Goal: Task Accomplishment & Management: Use online tool/utility

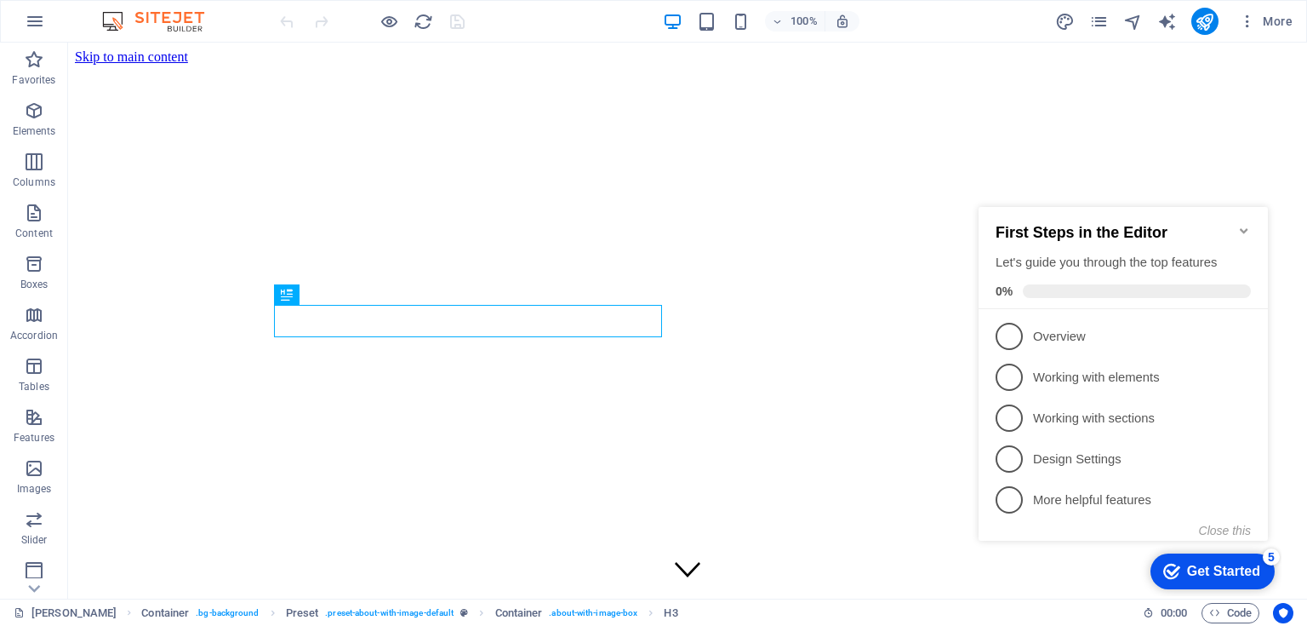
scroll to position [527, 0]
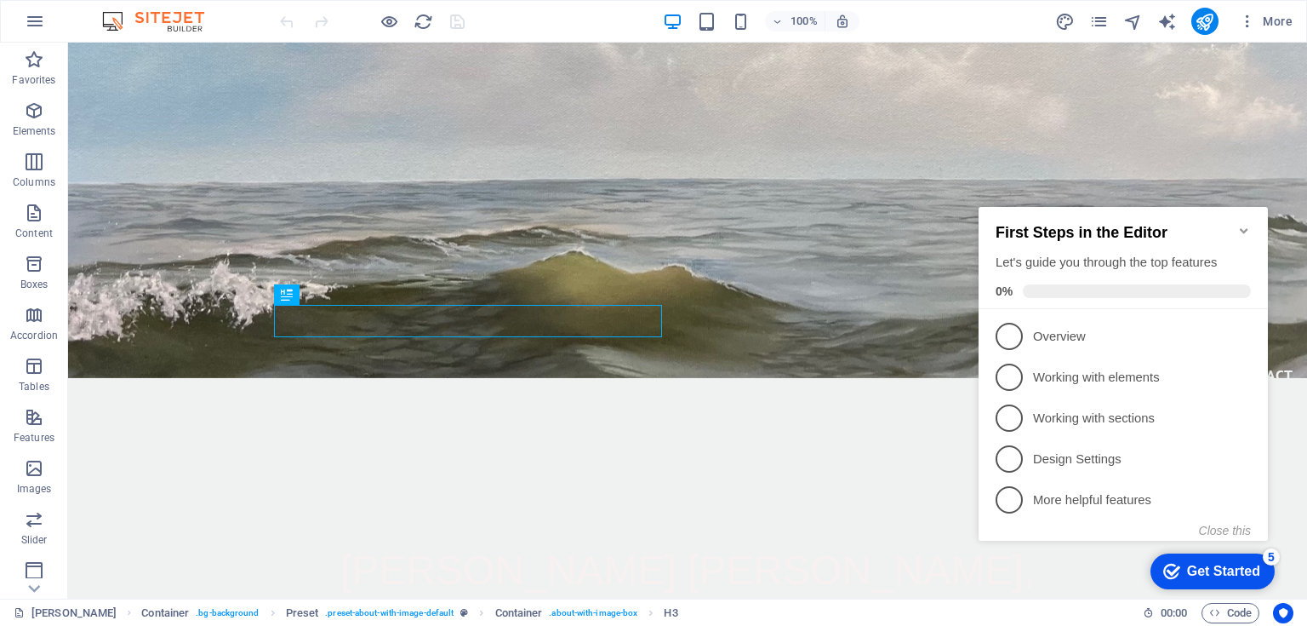
click at [1243, 228] on icon "Minimize checklist" at bounding box center [1244, 230] width 8 height 5
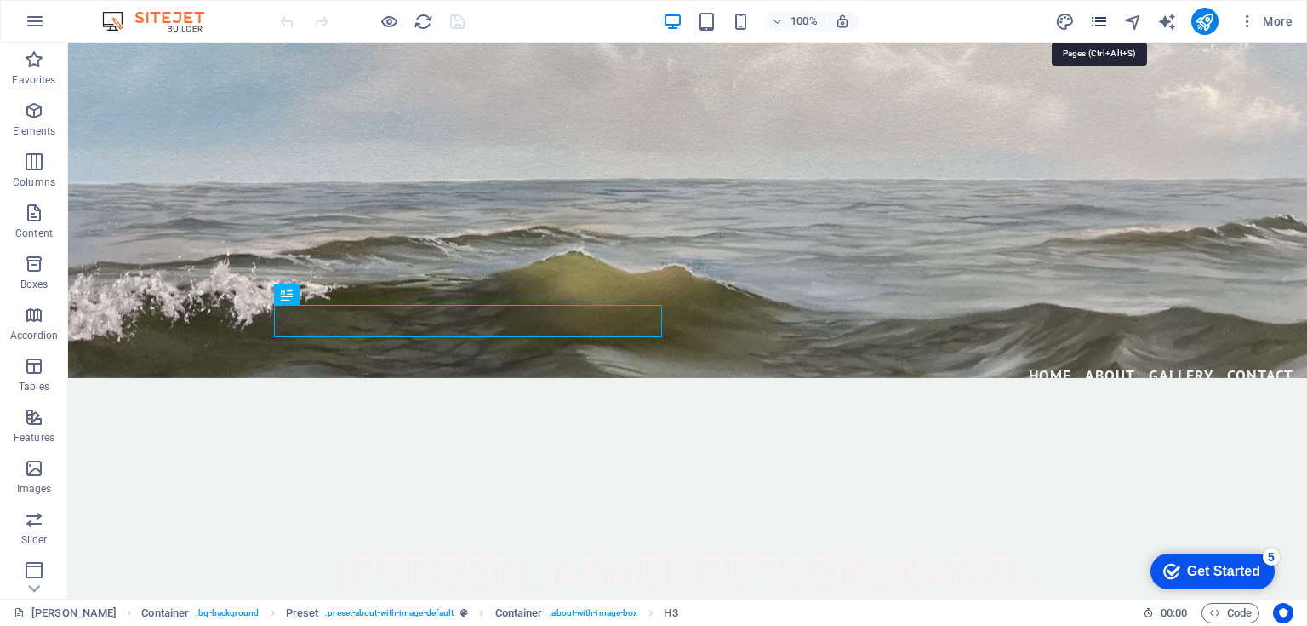
click at [1096, 24] on icon "pages" at bounding box center [1099, 22] width 20 height 20
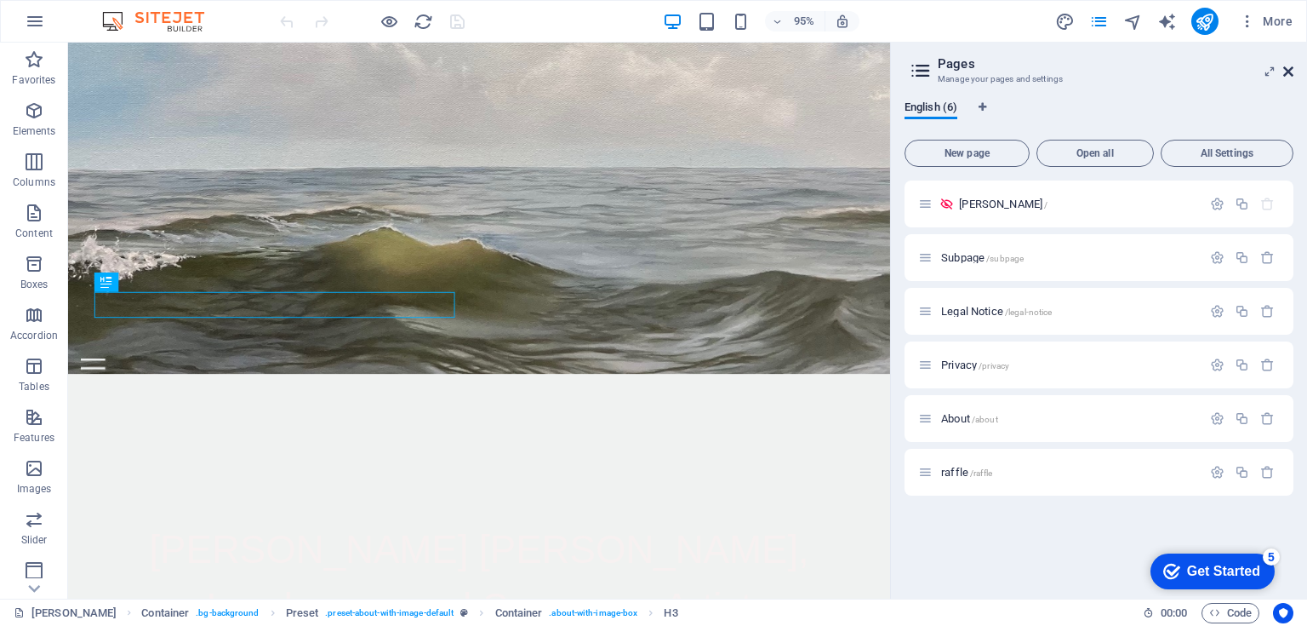
click at [1290, 71] on icon at bounding box center [1288, 72] width 10 height 14
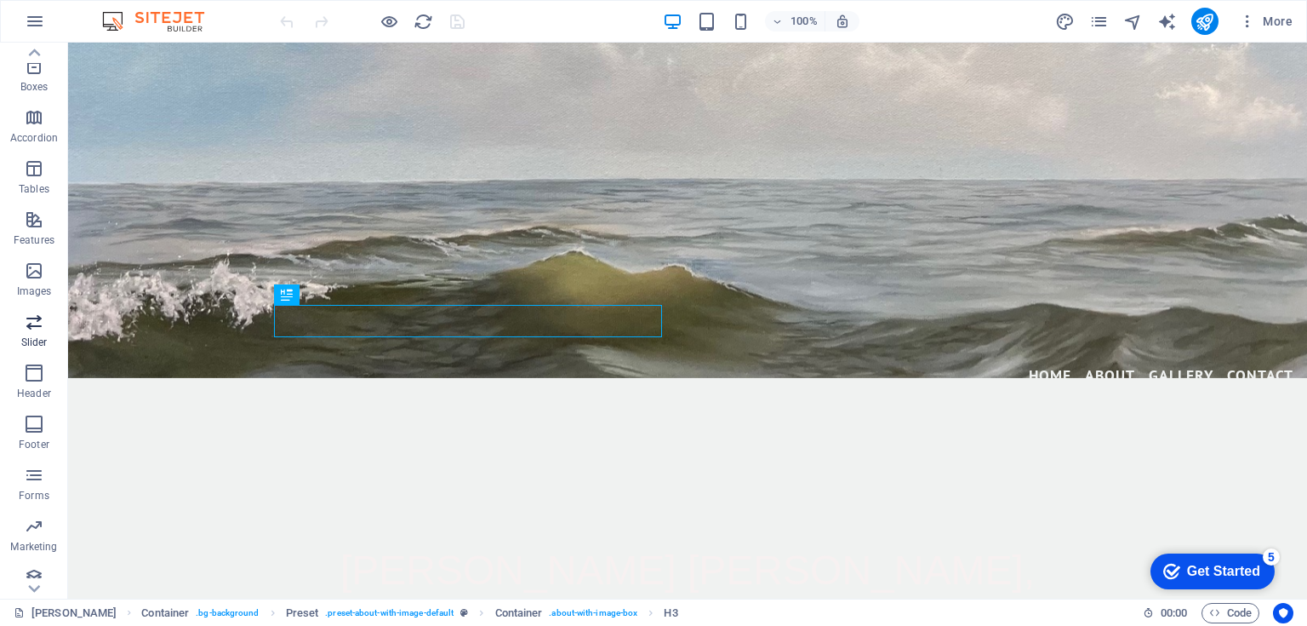
scroll to position [209, 0]
click at [22, 562] on span "Collections" at bounding box center [34, 575] width 68 height 41
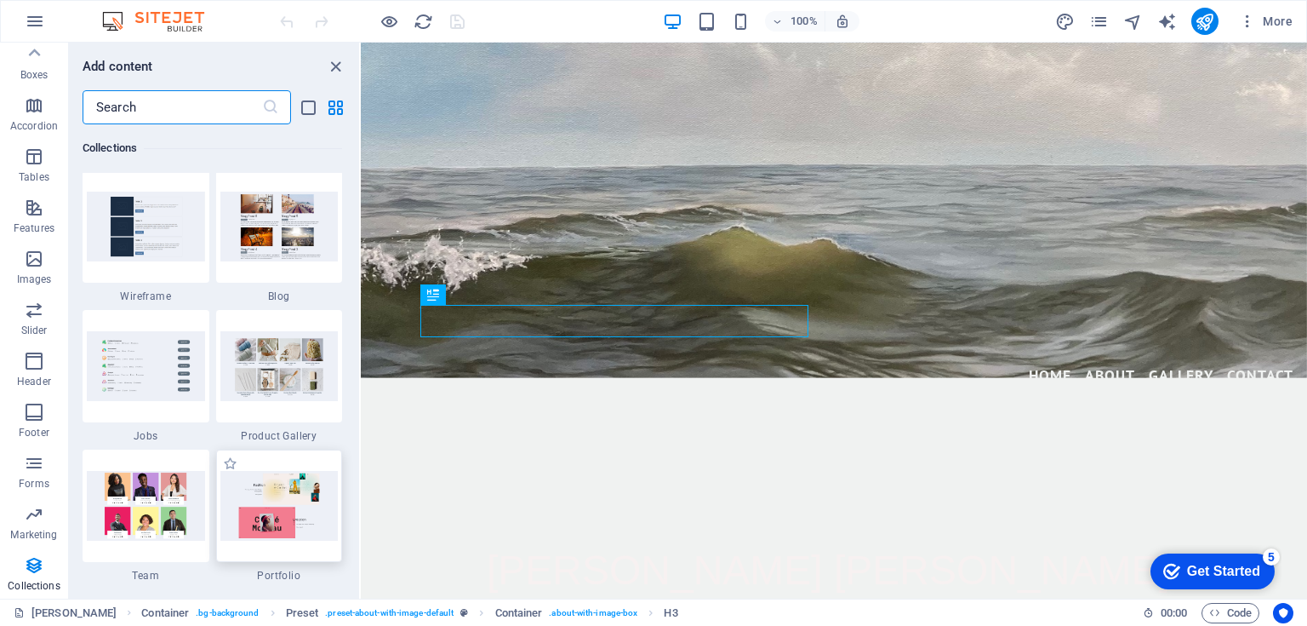
scroll to position [15603, 0]
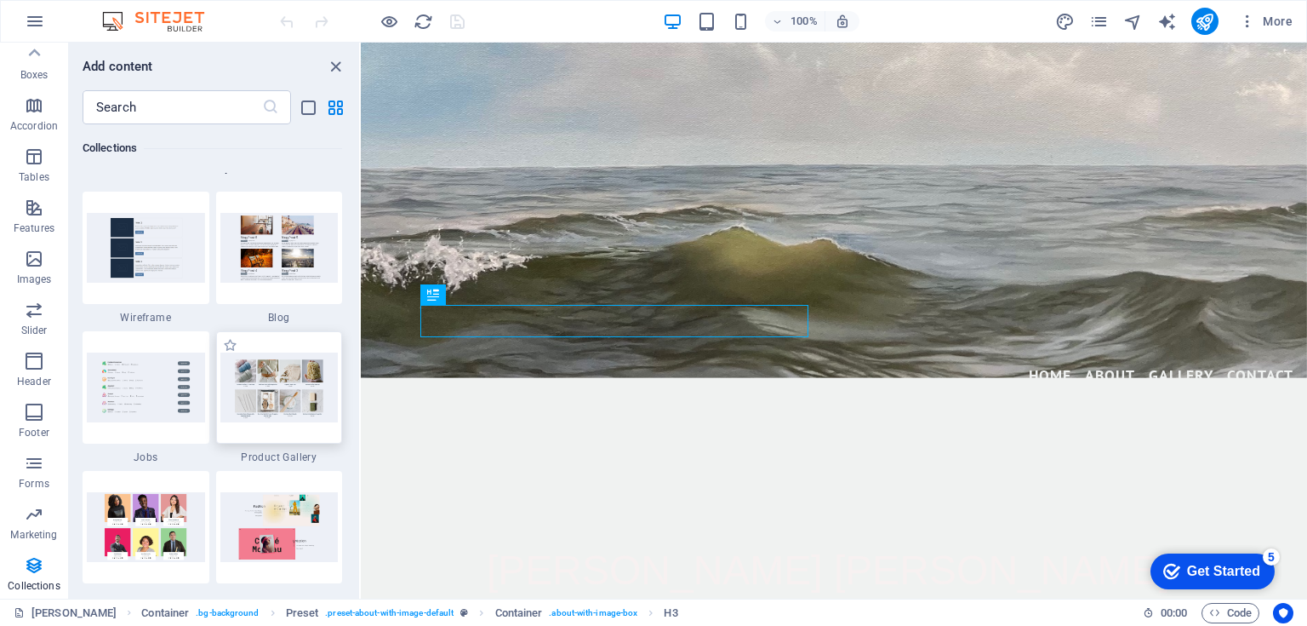
click at [272, 400] on img at bounding box center [279, 386] width 118 height 69
click at [306, 255] on img at bounding box center [279, 247] width 118 height 69
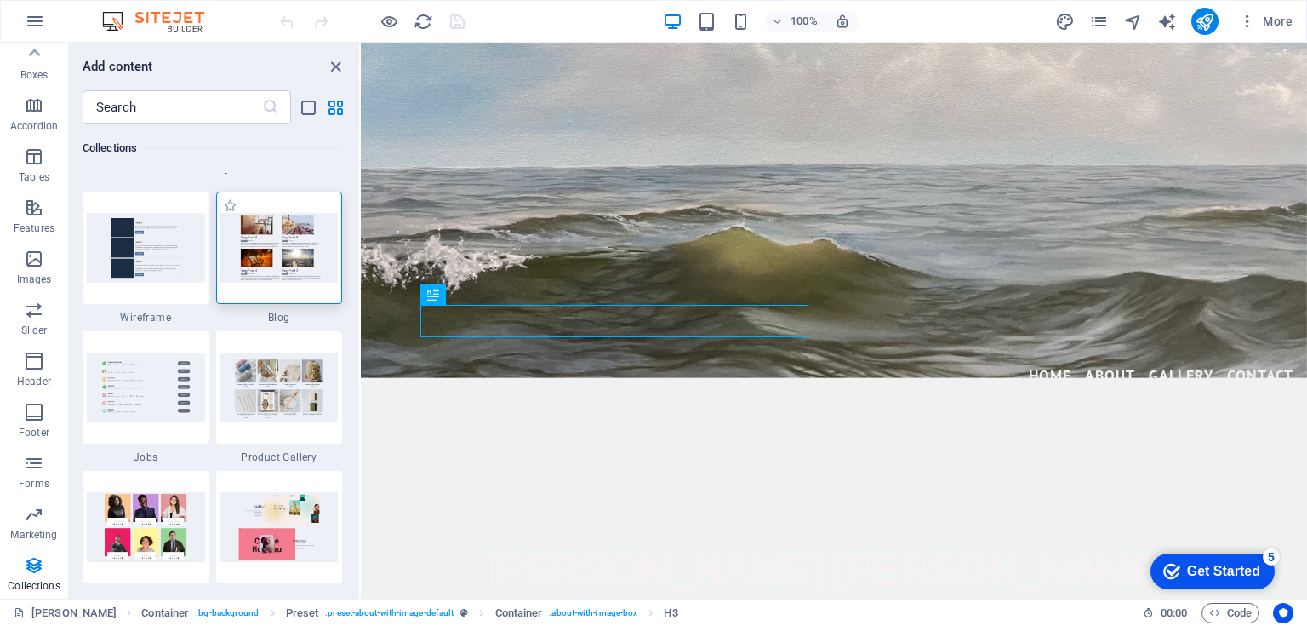
click at [306, 255] on img at bounding box center [279, 247] width 118 height 69
click at [1100, 20] on icon "pages" at bounding box center [1099, 22] width 20 height 20
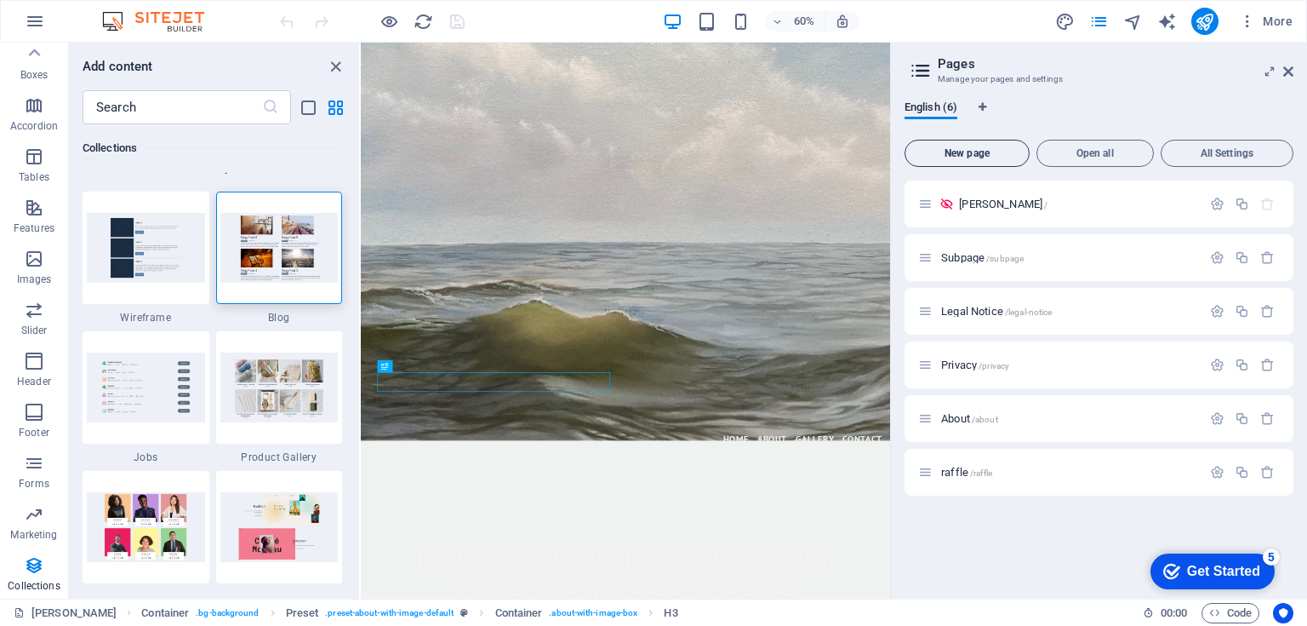
click at [974, 149] on span "New page" at bounding box center [967, 153] width 110 height 10
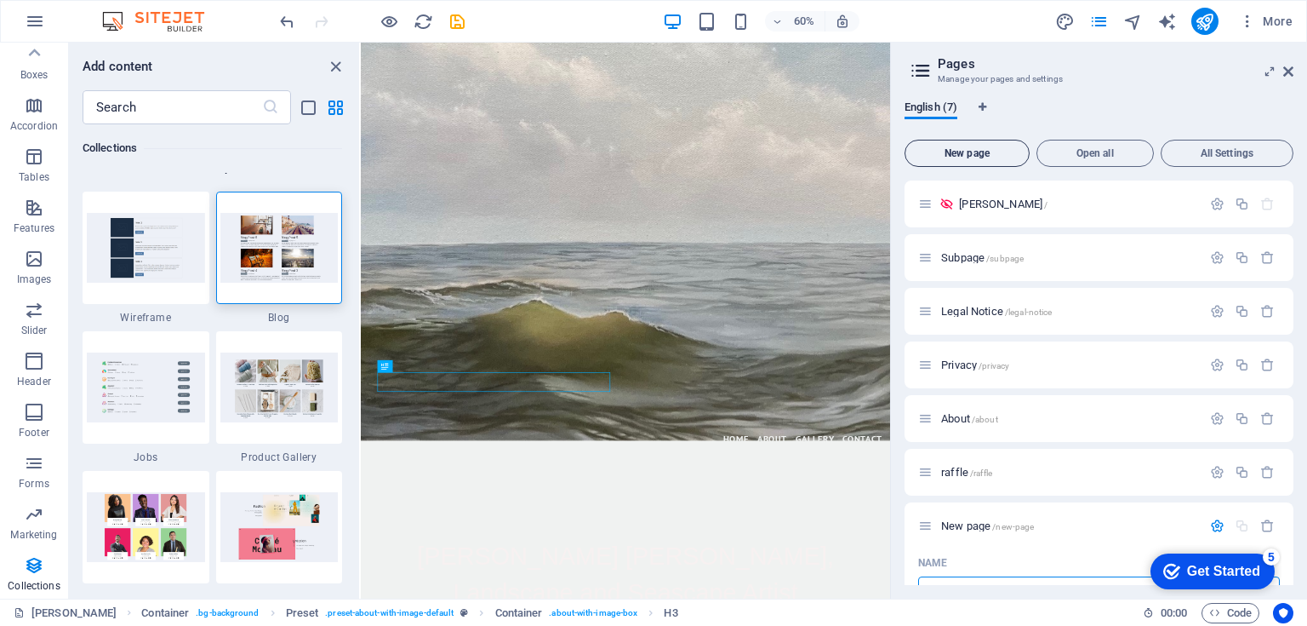
scroll to position [18, 0]
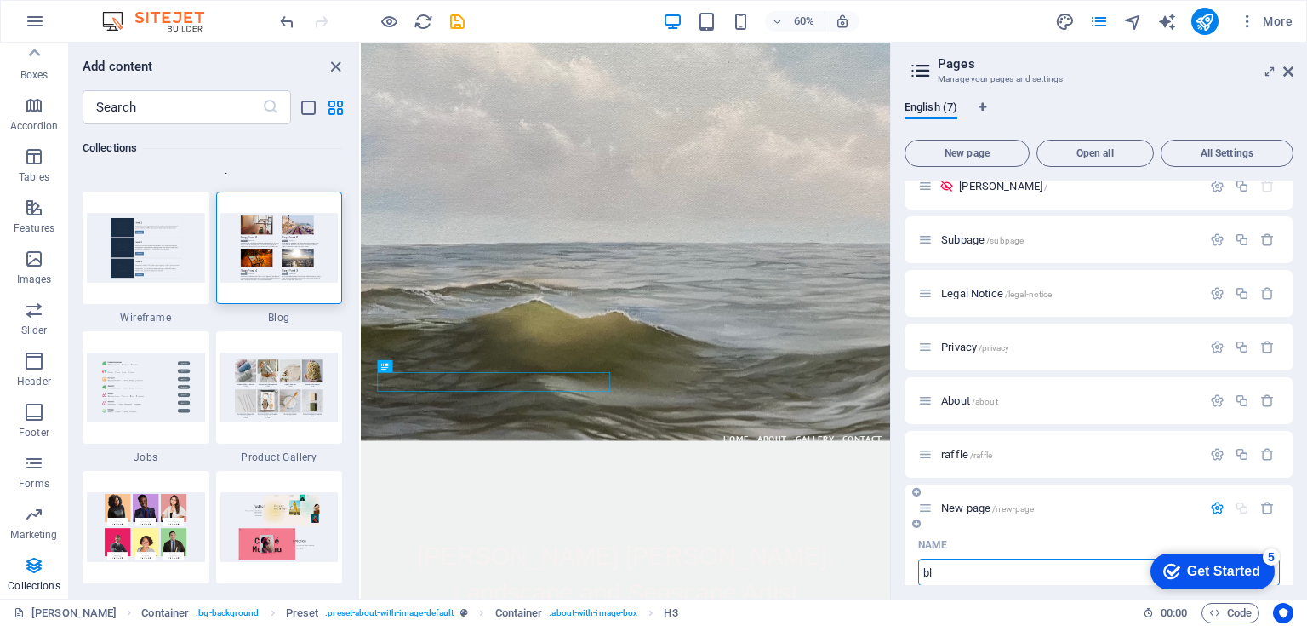
type input "bl"
type input "/bl"
type input "blog"
type input "/blog"
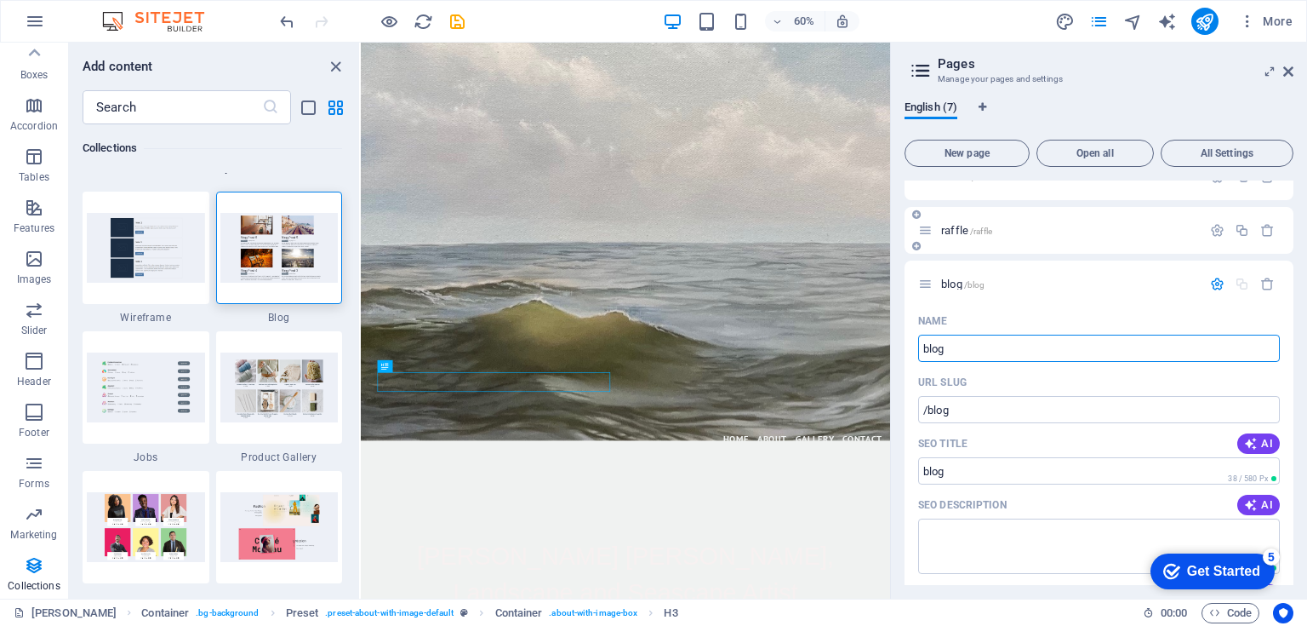
scroll to position [294, 0]
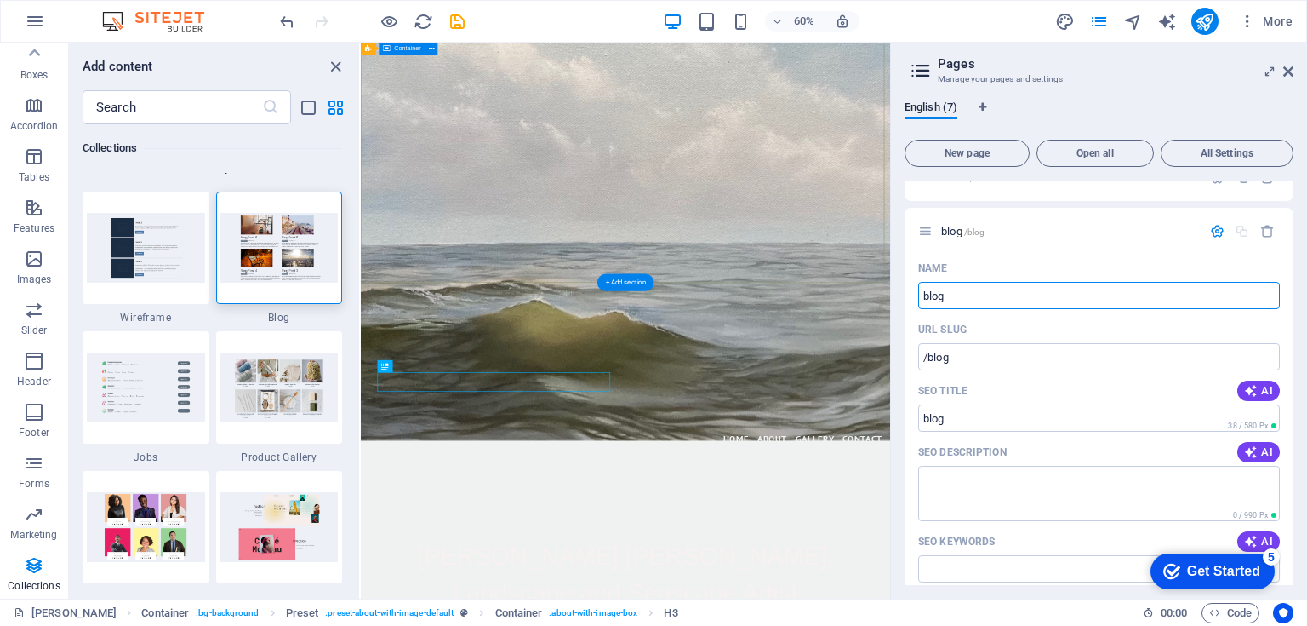
type input "blog"
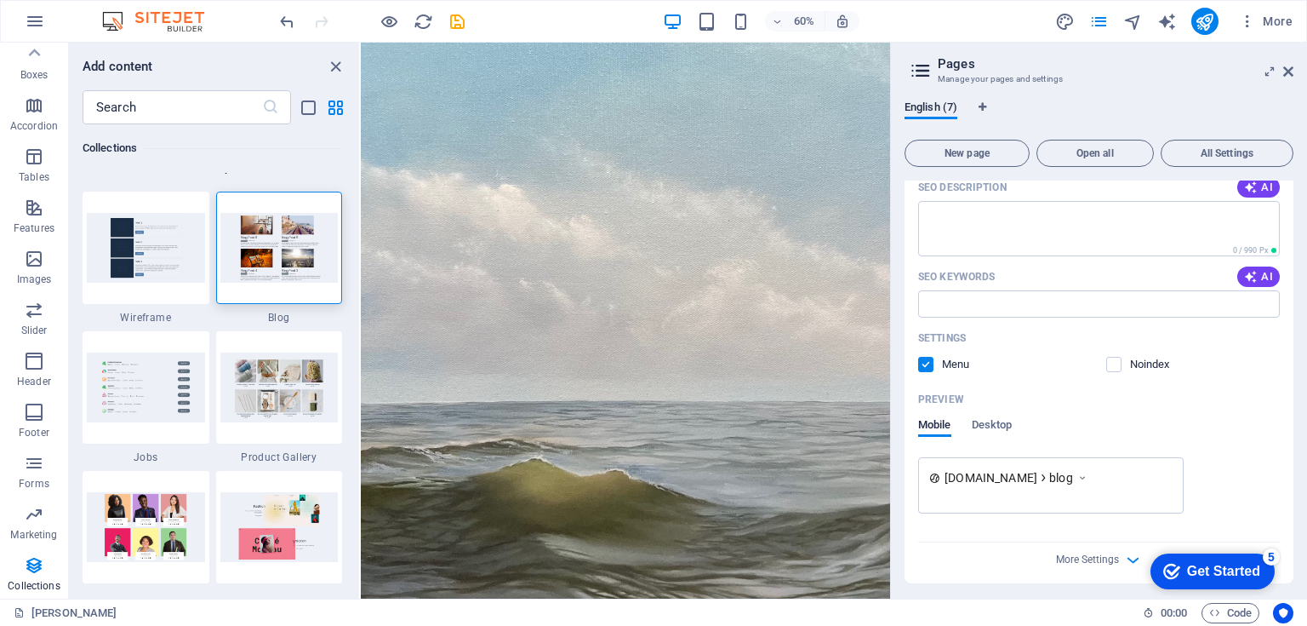
scroll to position [564, 0]
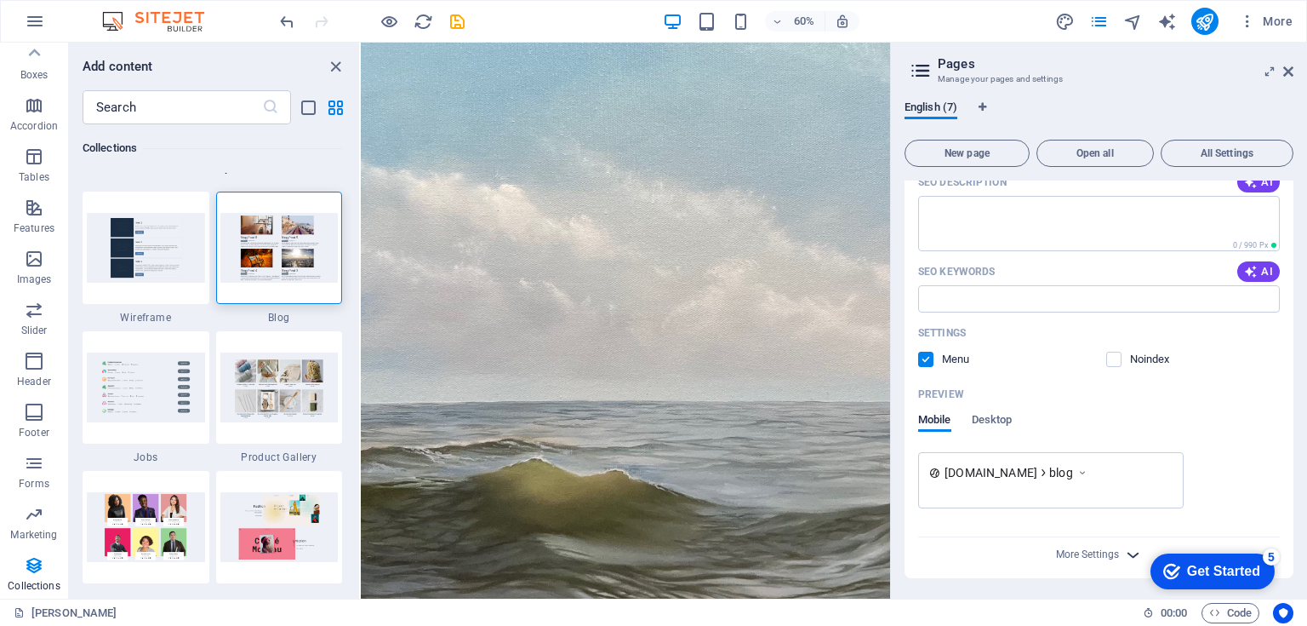
click at [1135, 552] on icon "button" at bounding box center [1133, 555] width 20 height 20
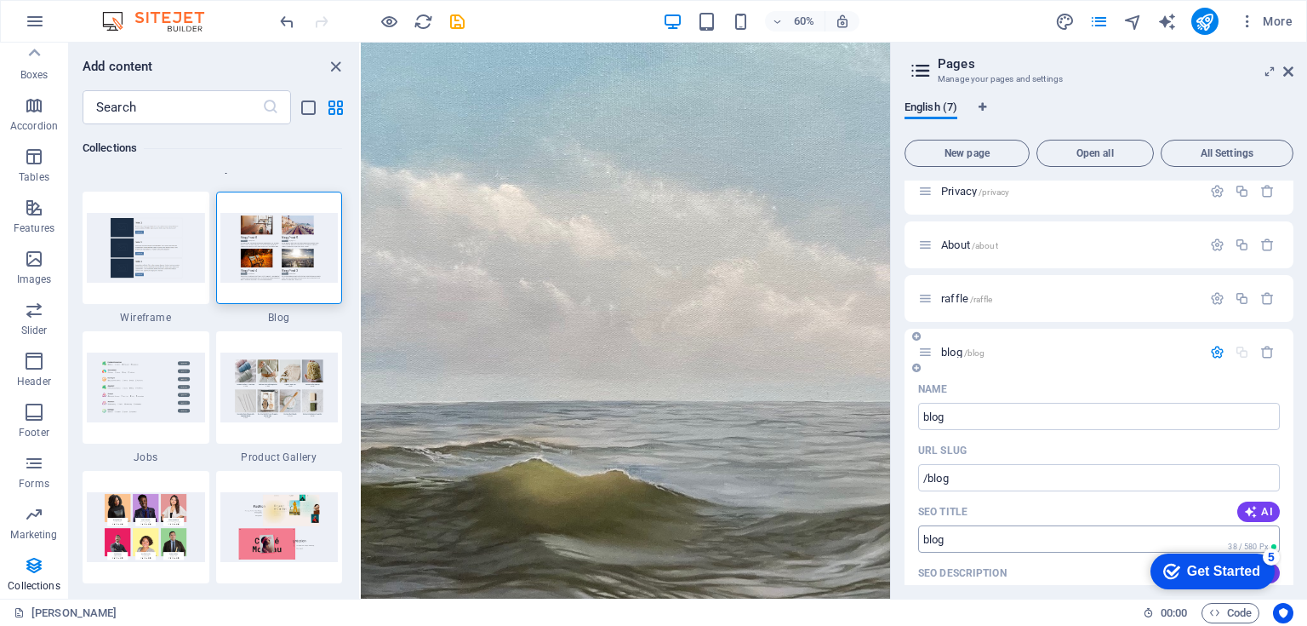
scroll to position [173, 0]
click at [460, 22] on icon "save" at bounding box center [458, 22] width 20 height 20
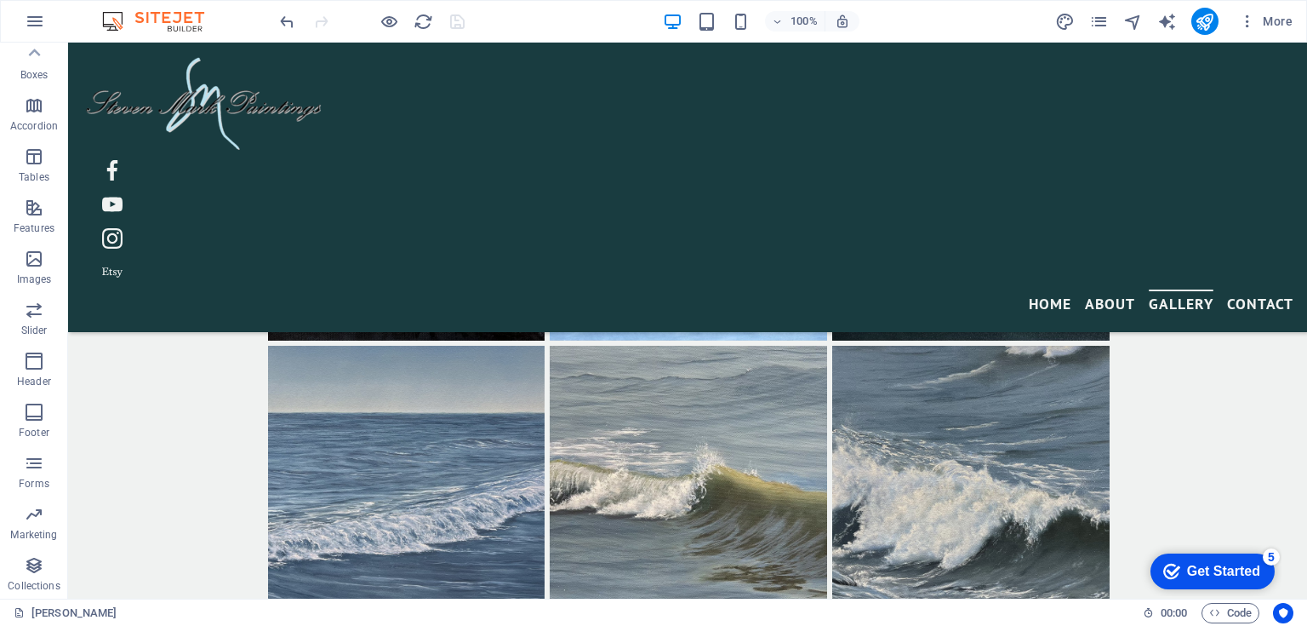
scroll to position [4222, 0]
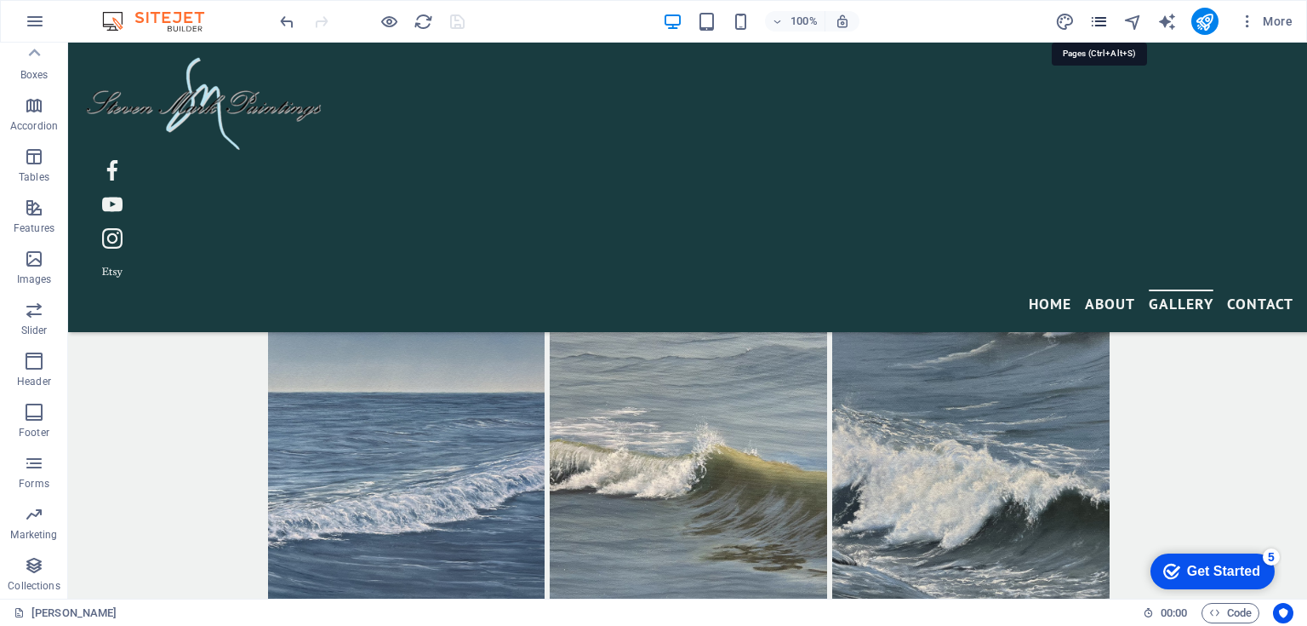
click at [1103, 25] on icon "pages" at bounding box center [1099, 22] width 20 height 20
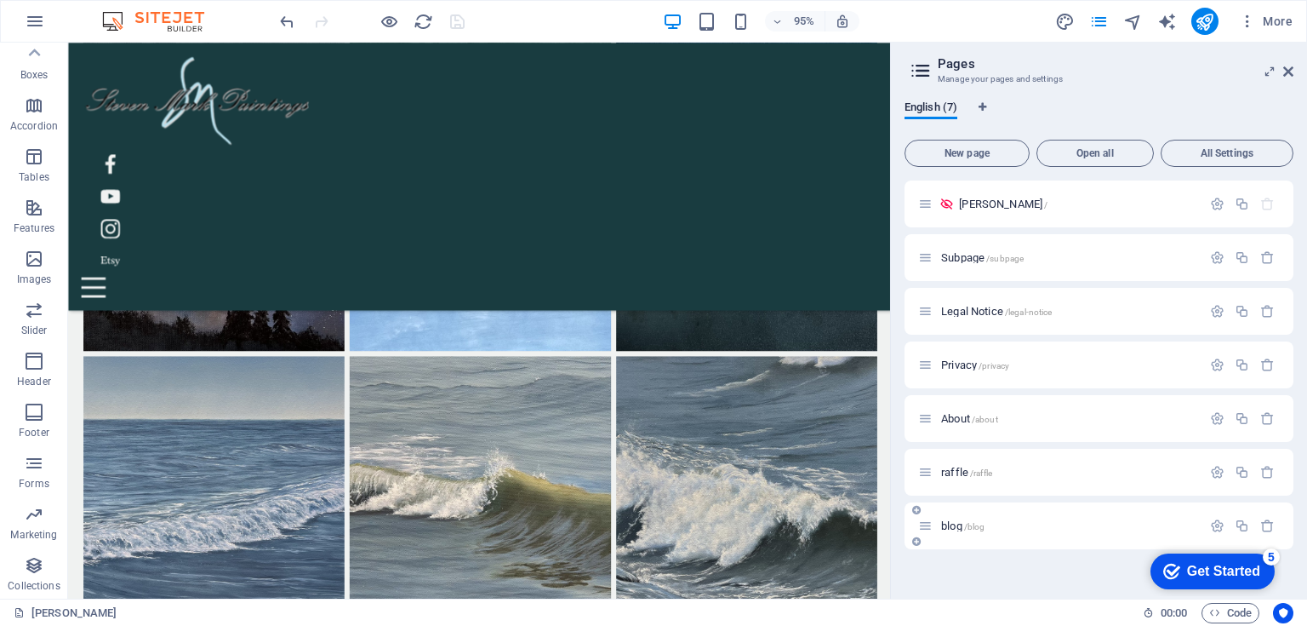
click at [1104, 520] on p "blog /blog" at bounding box center [1068, 525] width 255 height 11
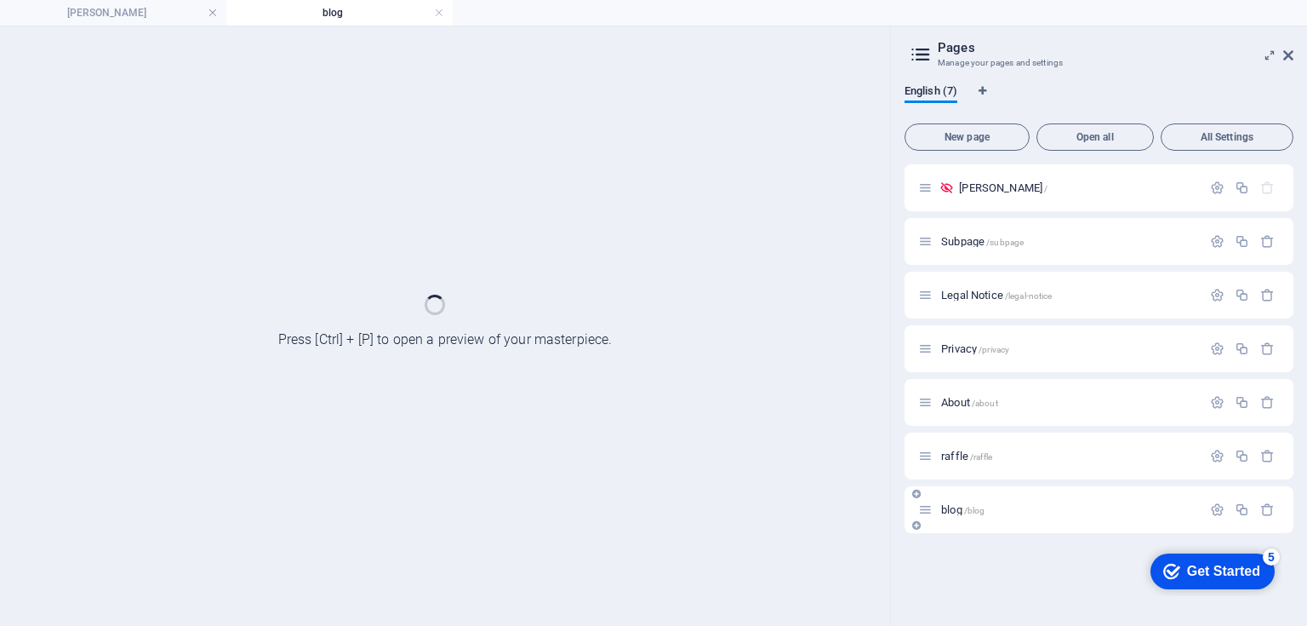
scroll to position [0, 0]
click at [1104, 519] on div "blog /blog" at bounding box center [1099, 509] width 389 height 47
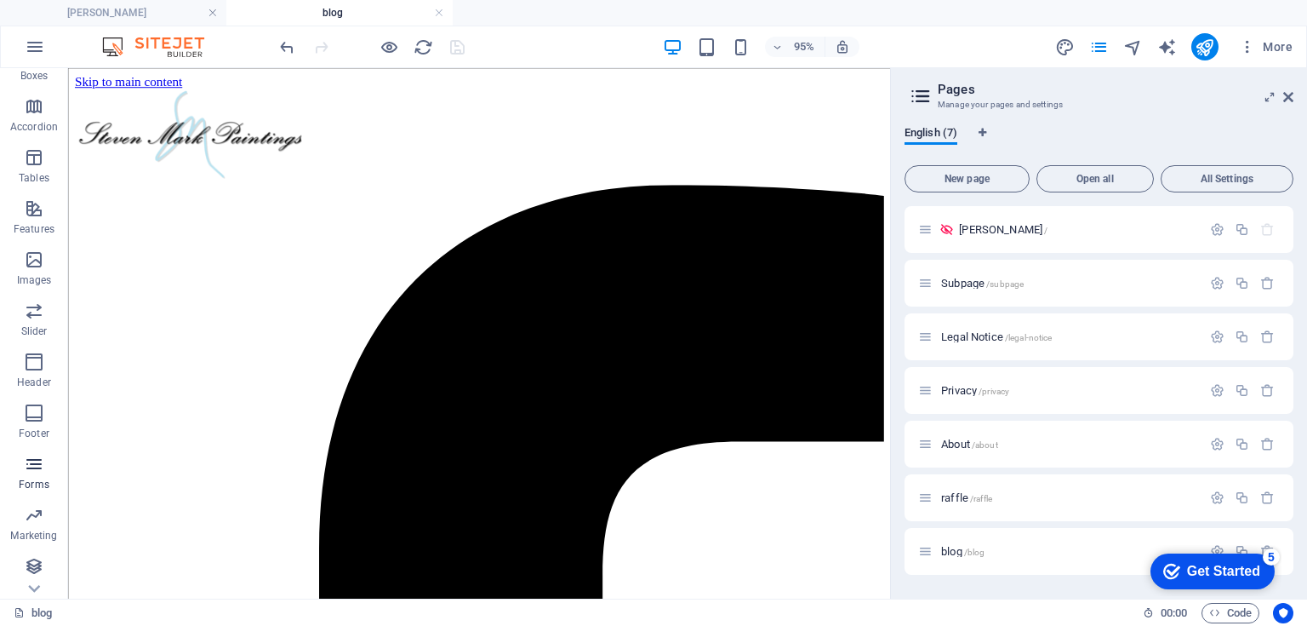
scroll to position [235, 0]
click at [34, 561] on icon "button" at bounding box center [34, 565] width 20 height 20
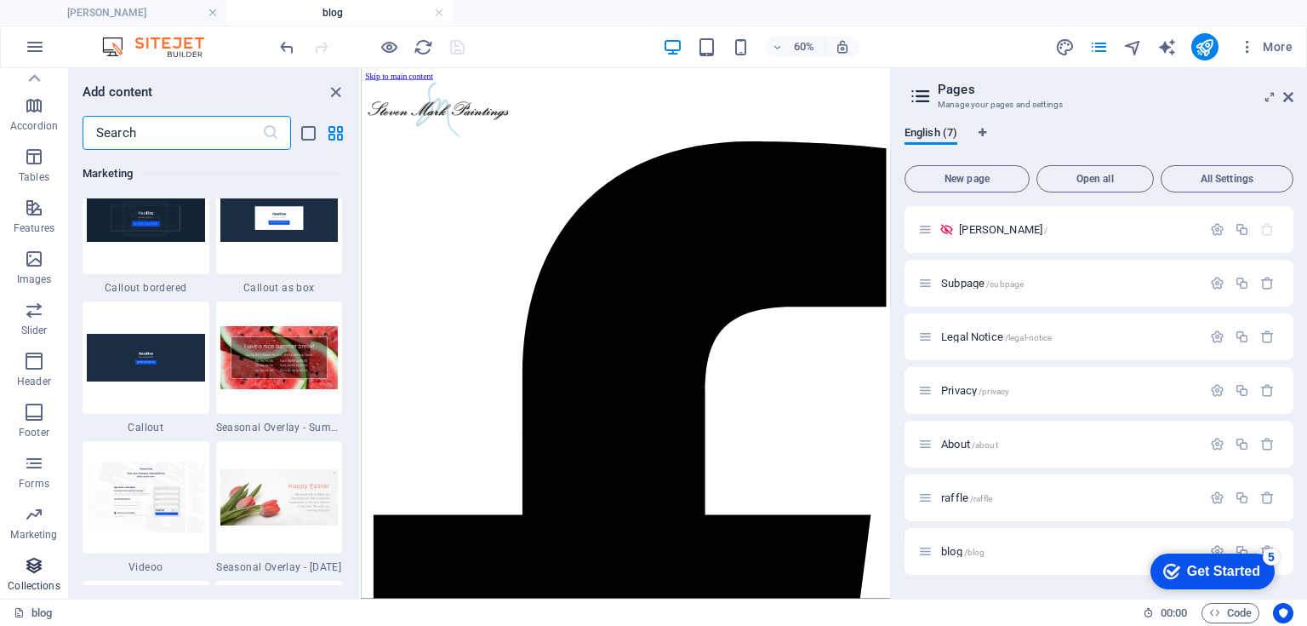
scroll to position [15581, 0]
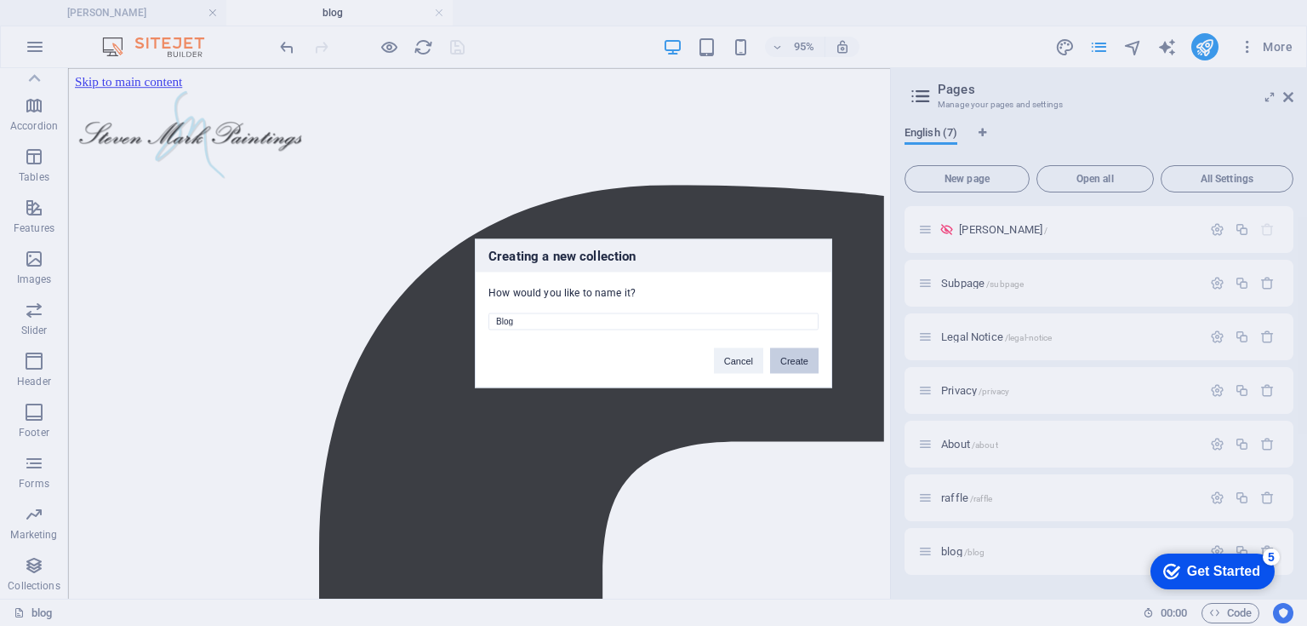
click at [791, 363] on button "Create" at bounding box center [794, 360] width 49 height 26
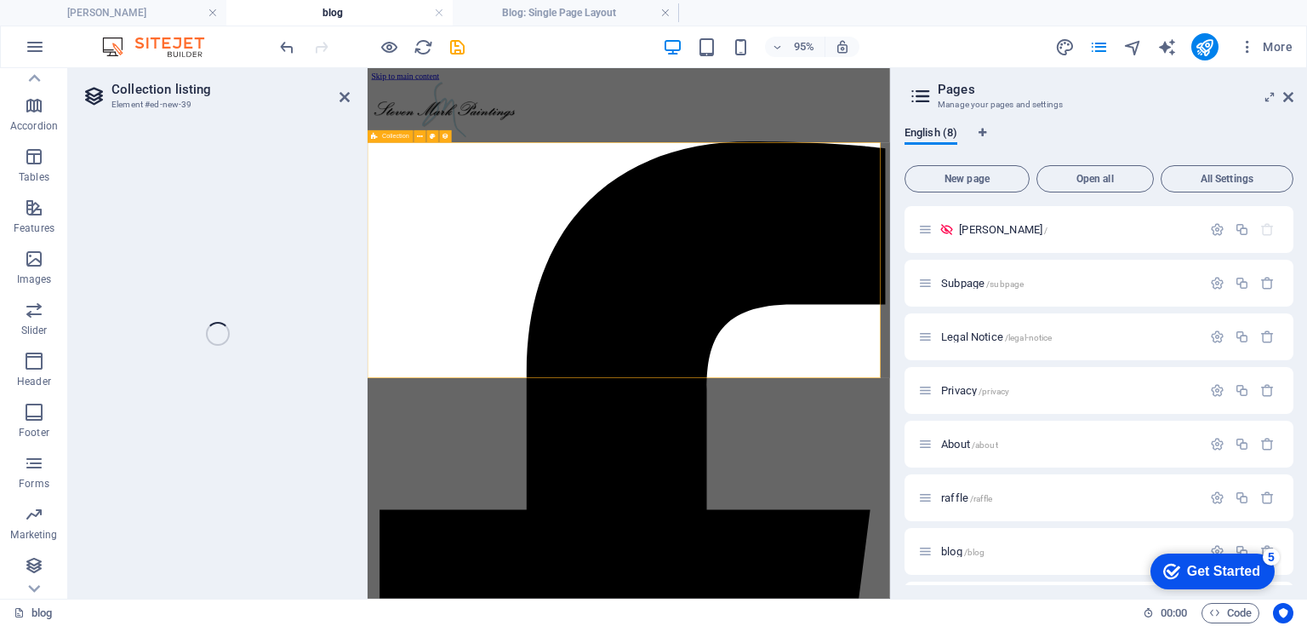
select select
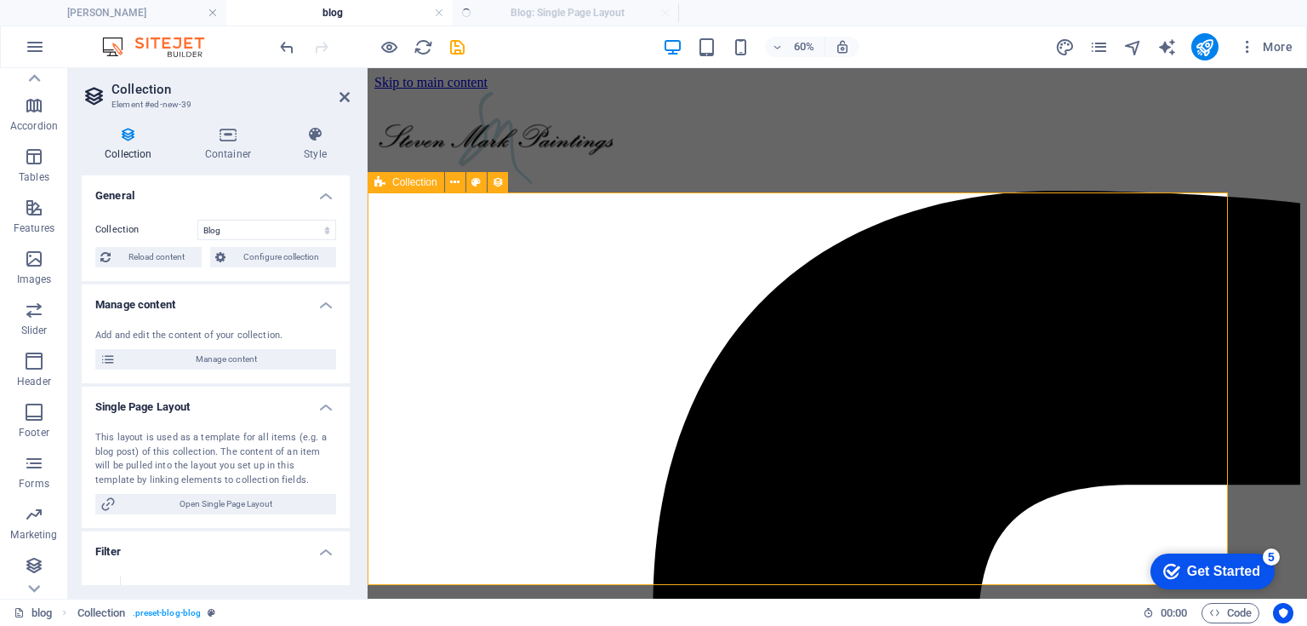
scroll to position [0, 0]
select select "columns.publishing_date_DESC"
select select "columns.status"
select select "columns.publishing_date"
select select "past"
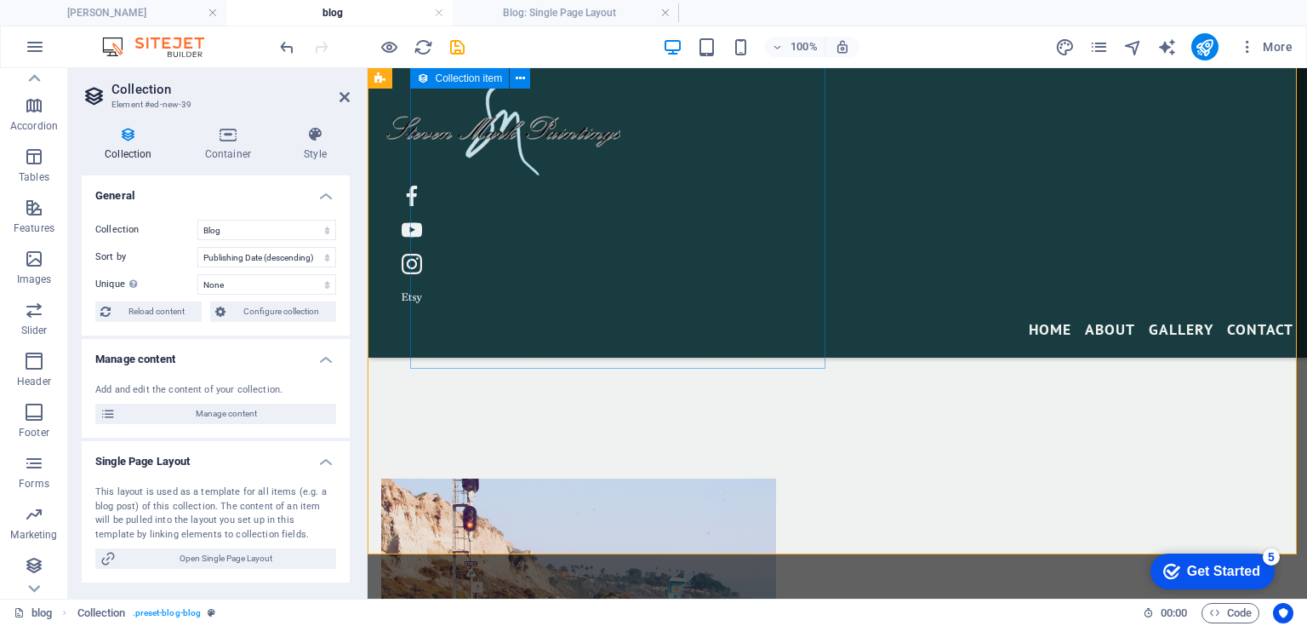
scroll to position [1271, 0]
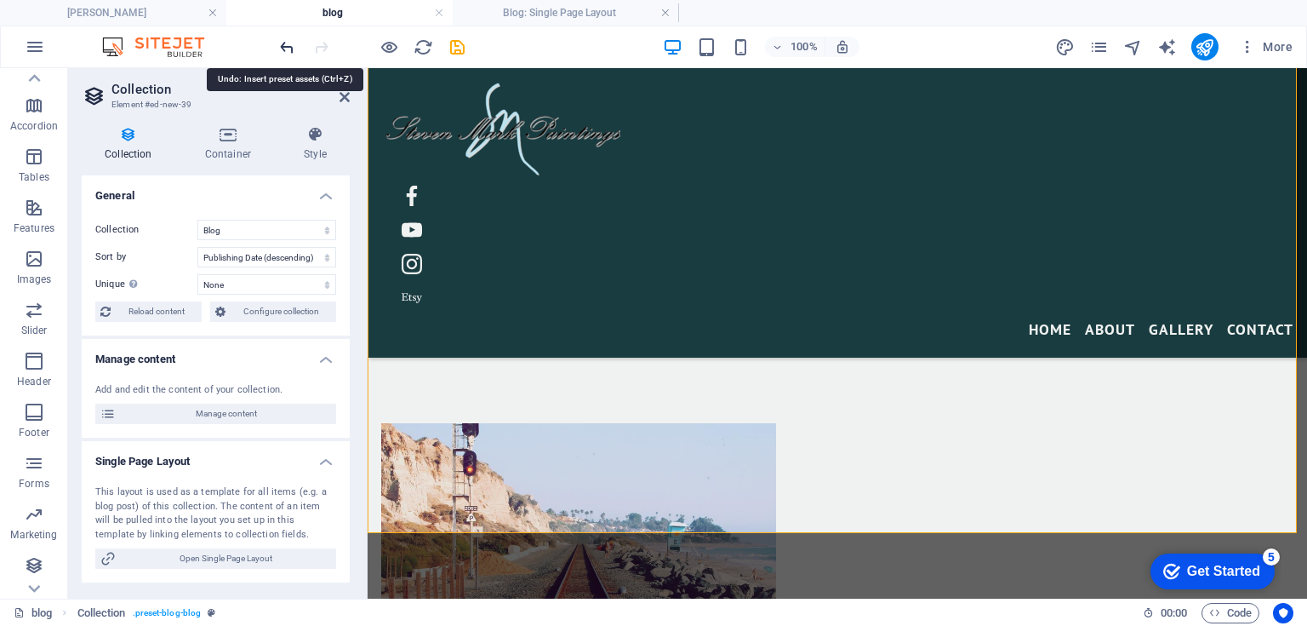
click at [283, 46] on icon "undo" at bounding box center [287, 47] width 20 height 20
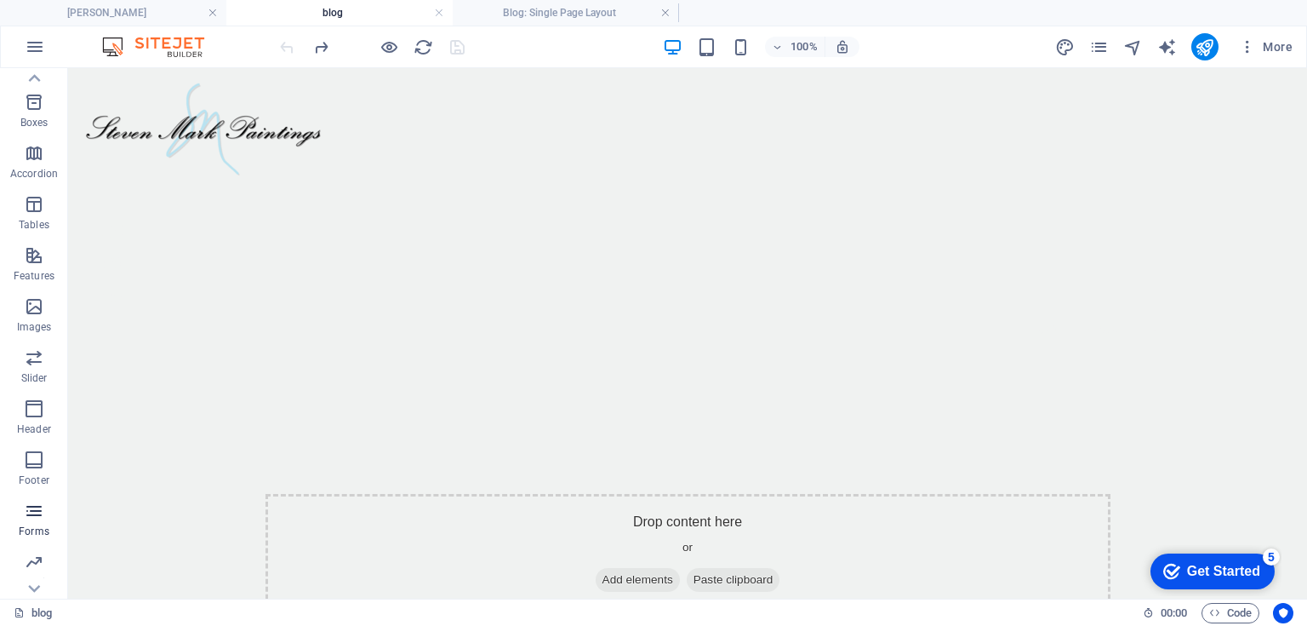
scroll to position [235, 0]
click at [29, 573] on icon "button" at bounding box center [34, 565] width 20 height 20
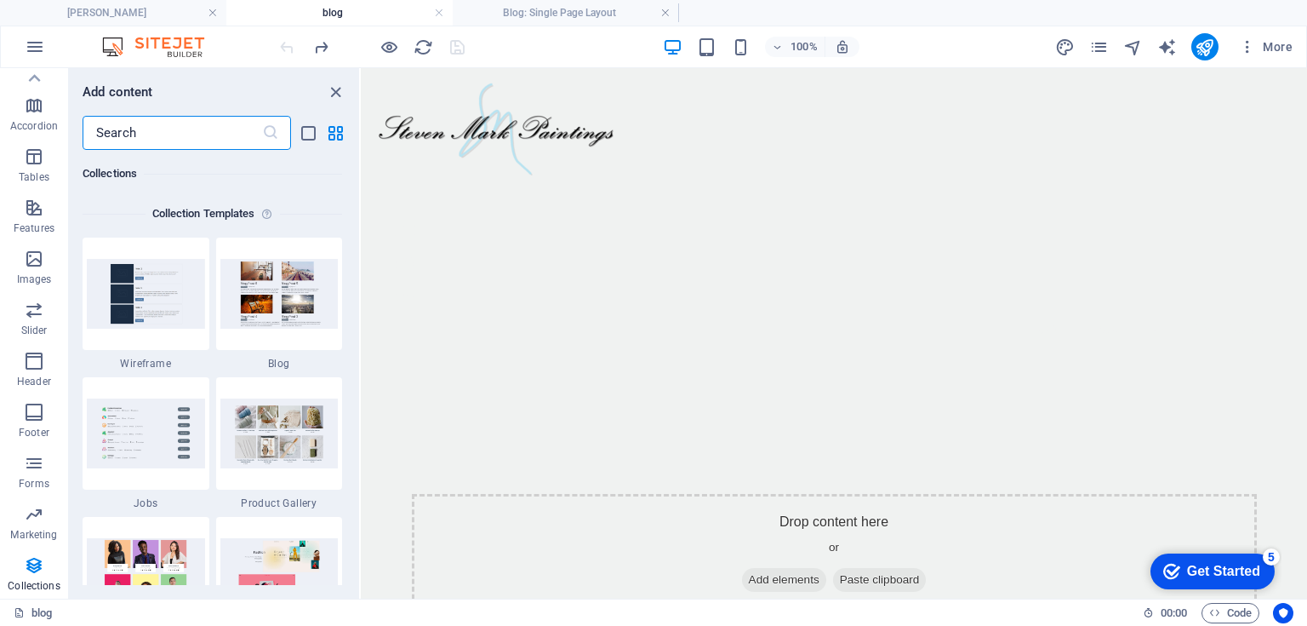
scroll to position [15603, 0]
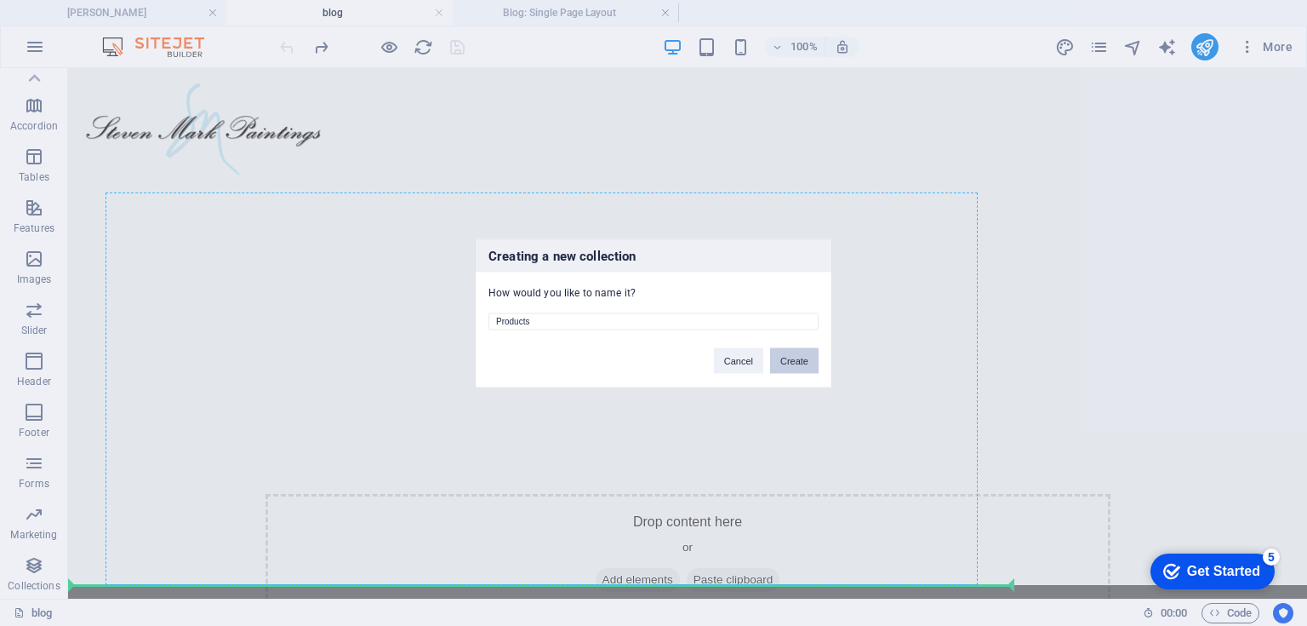
click at [790, 363] on button "Create" at bounding box center [794, 360] width 49 height 26
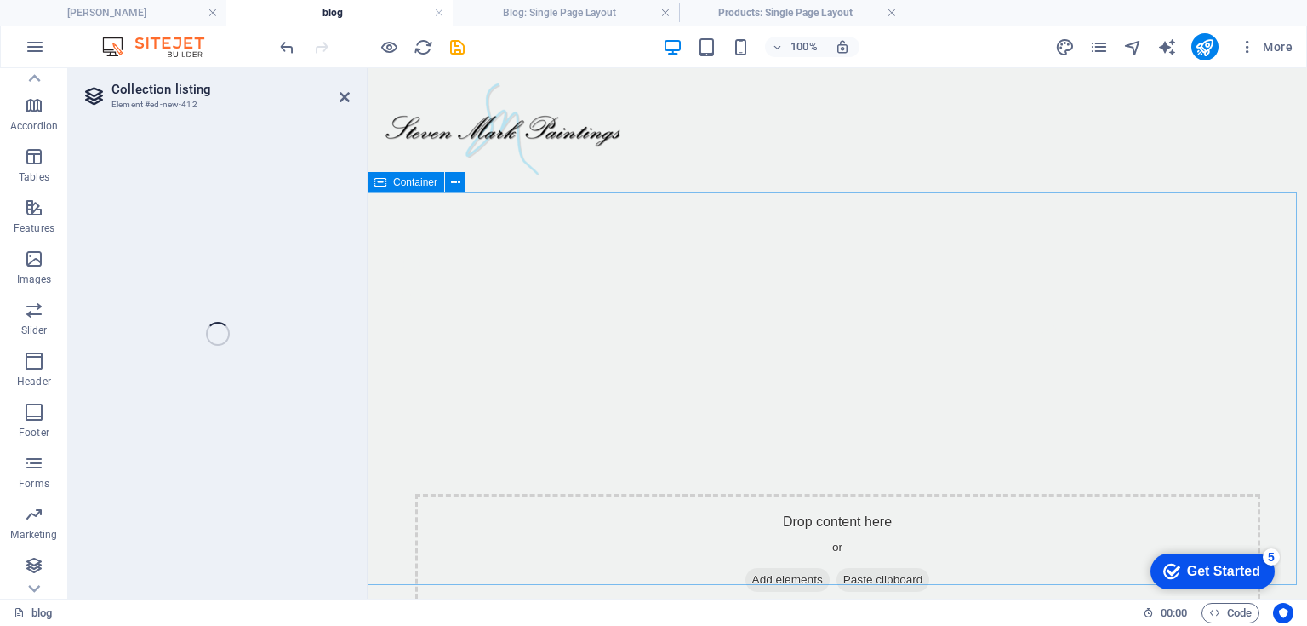
select select "68b82ee1ec6c23f53d0a2119"
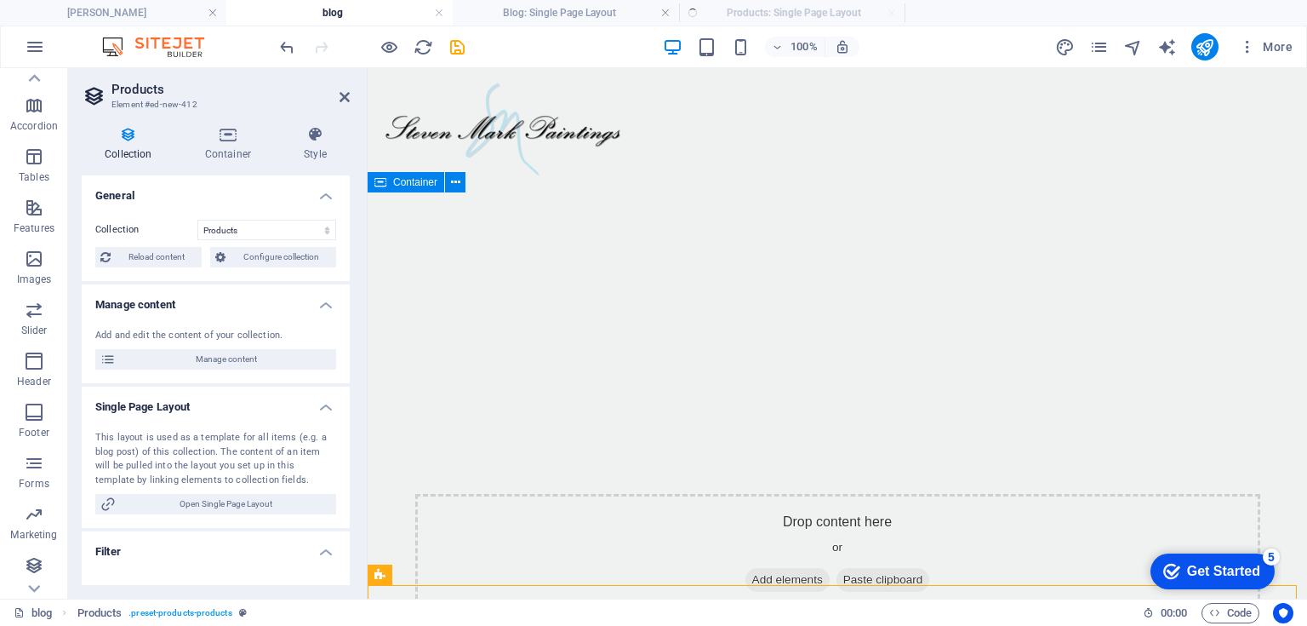
select select "createdAt_DESC"
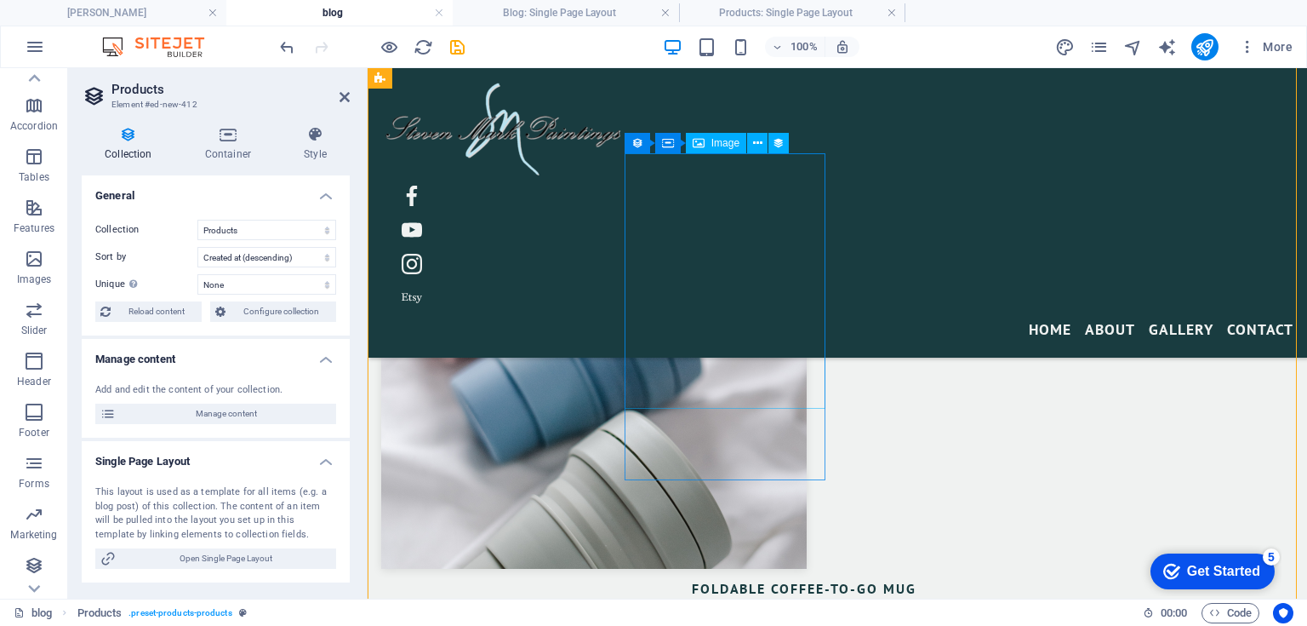
scroll to position [567, 0]
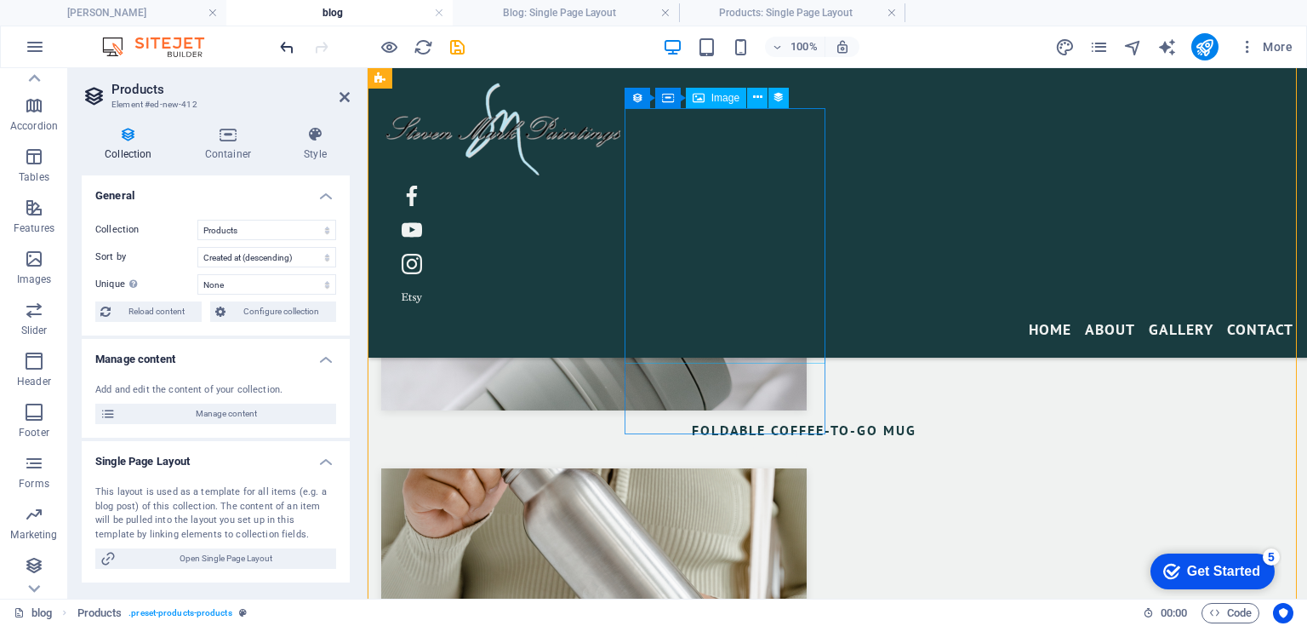
click at [283, 43] on icon "undo" at bounding box center [287, 47] width 20 height 20
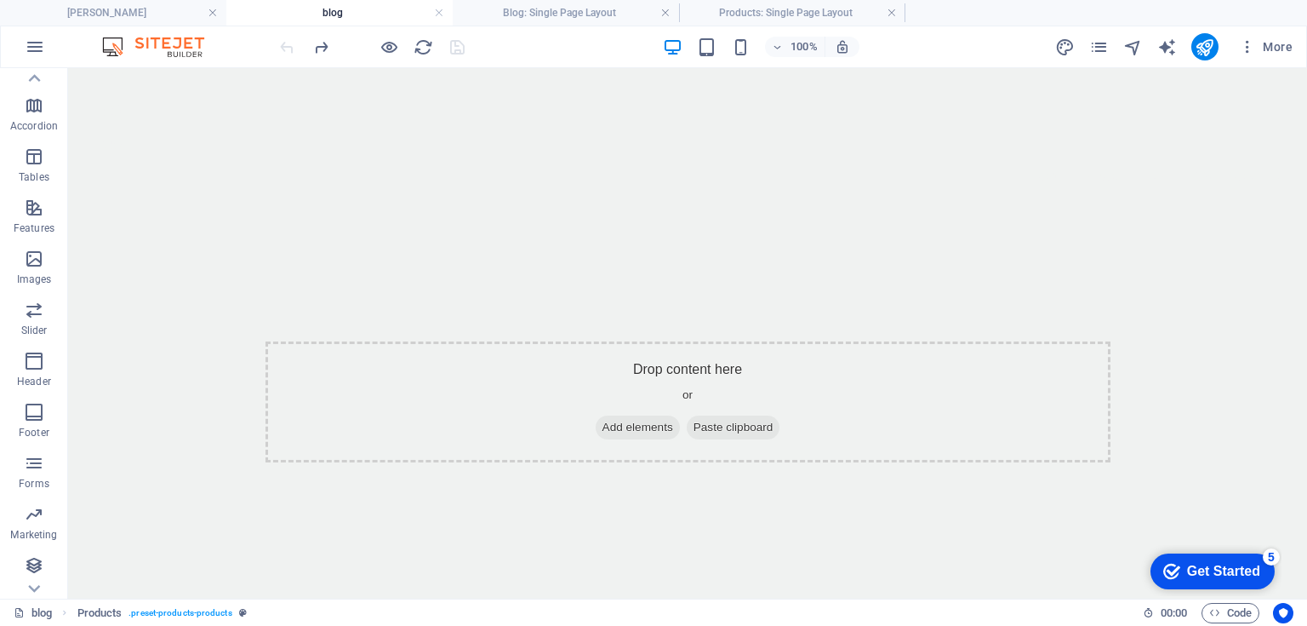
click at [283, 43] on div at bounding box center [372, 46] width 191 height 27
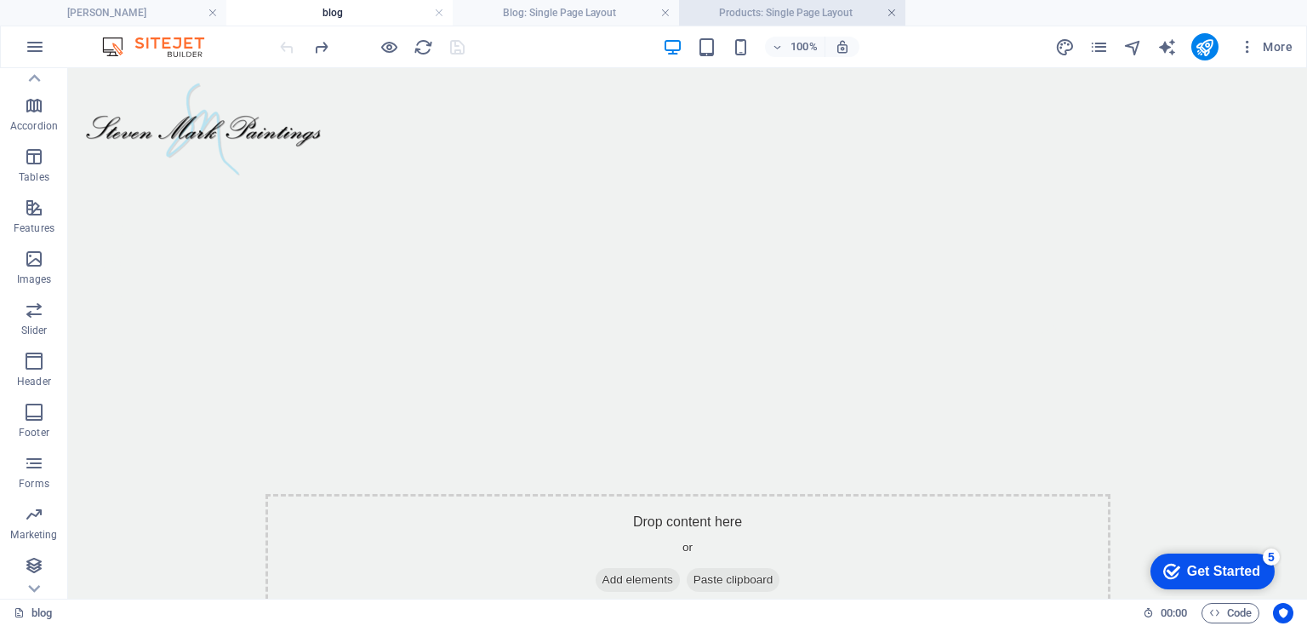
click at [892, 13] on link at bounding box center [892, 13] width 10 height 16
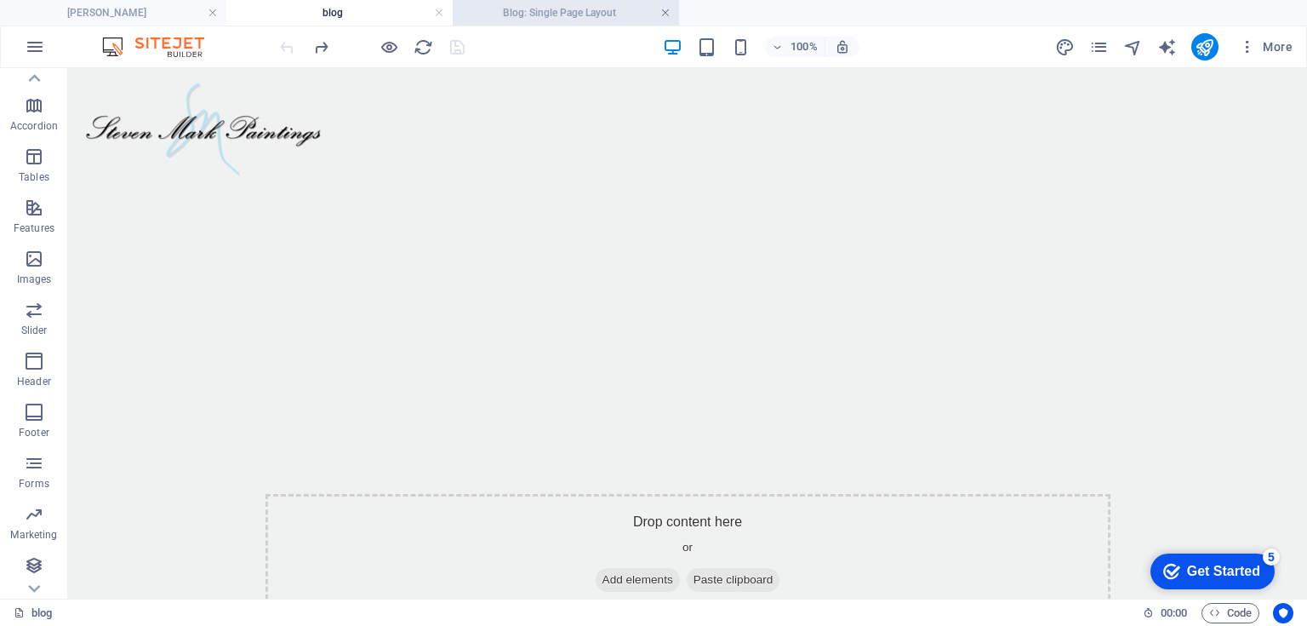
click at [667, 13] on link at bounding box center [665, 13] width 10 height 16
click at [436, 14] on link at bounding box center [439, 13] width 10 height 16
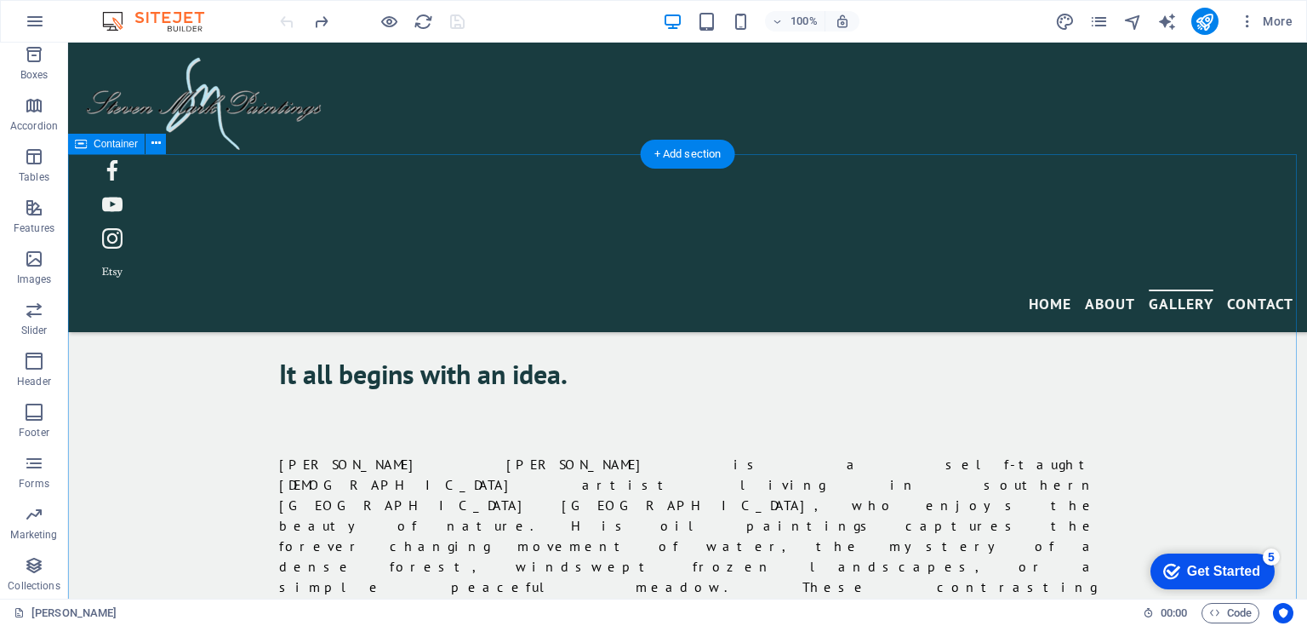
scroll to position [1134, 0]
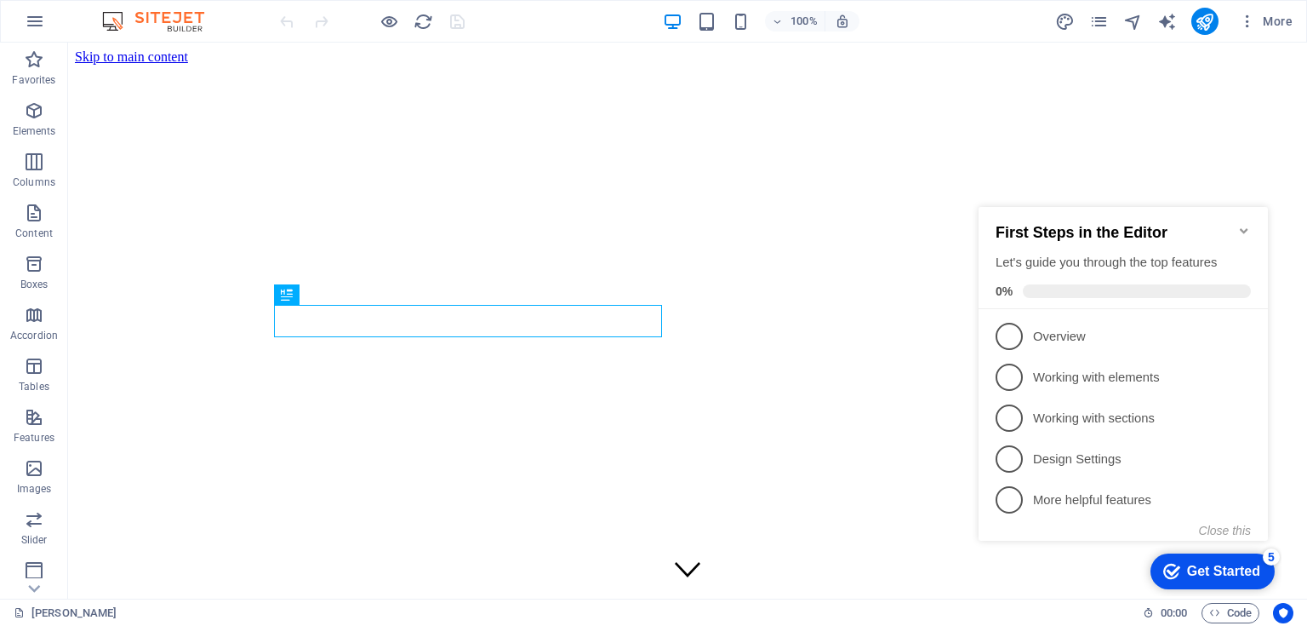
scroll to position [527, 0]
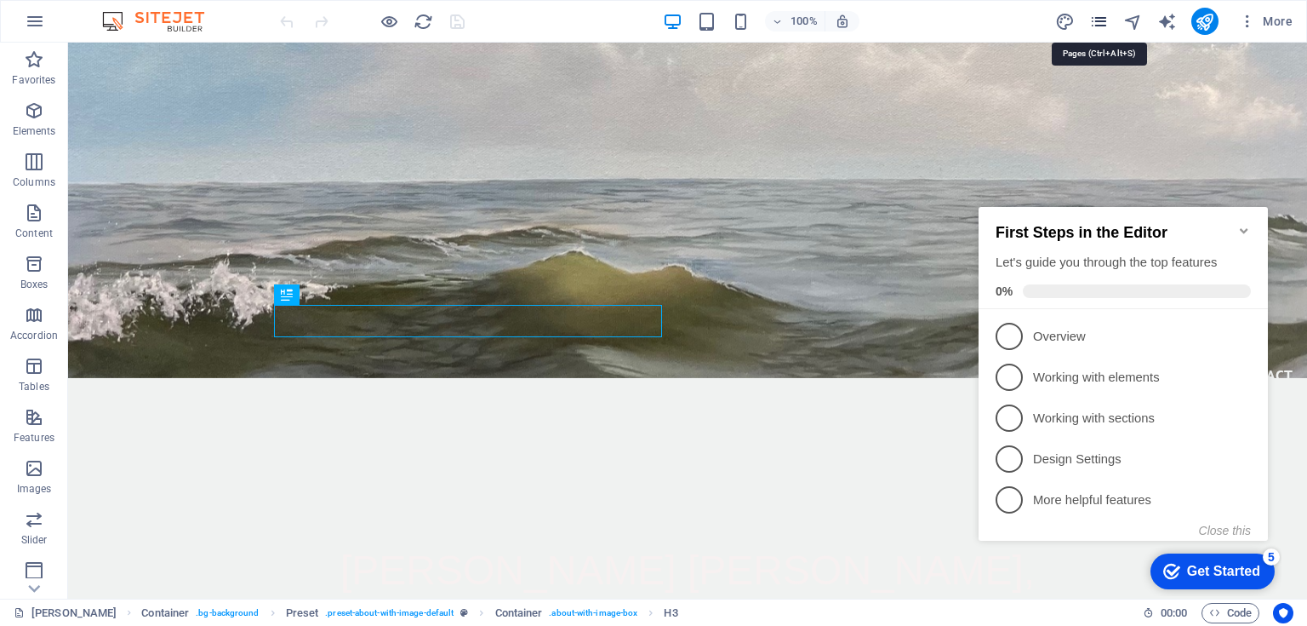
click at [1101, 15] on icon "pages" at bounding box center [1099, 22] width 20 height 20
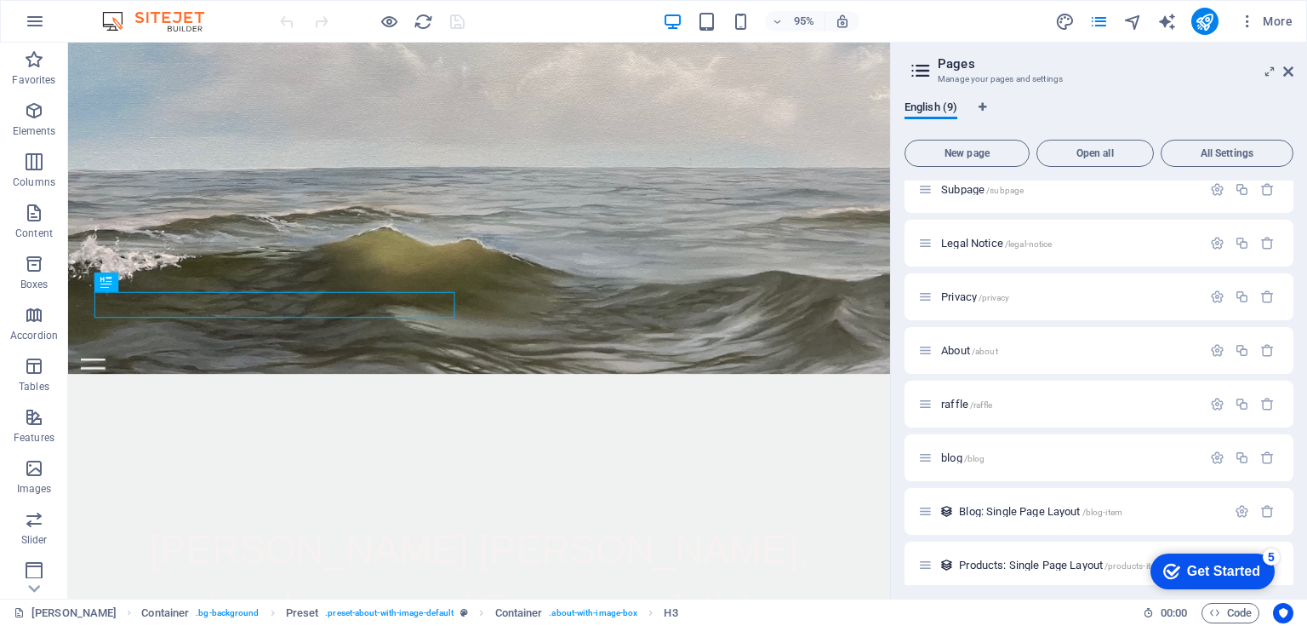
scroll to position [78, 0]
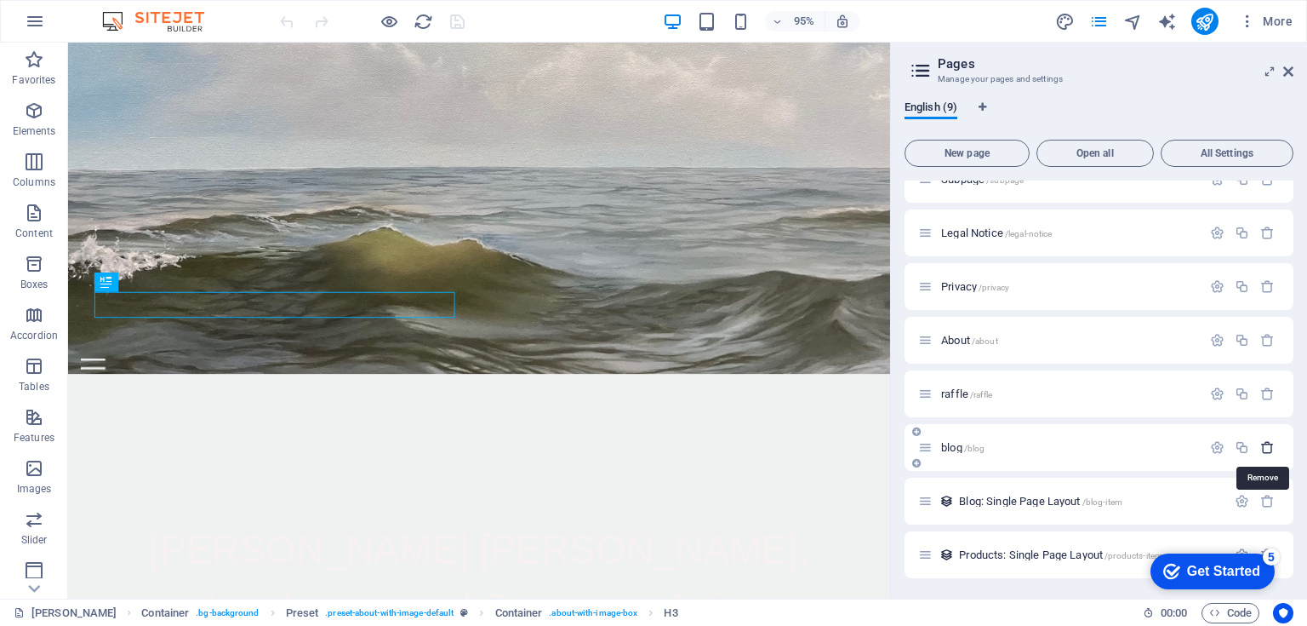
click at [1262, 444] on icon "button" at bounding box center [1268, 447] width 14 height 14
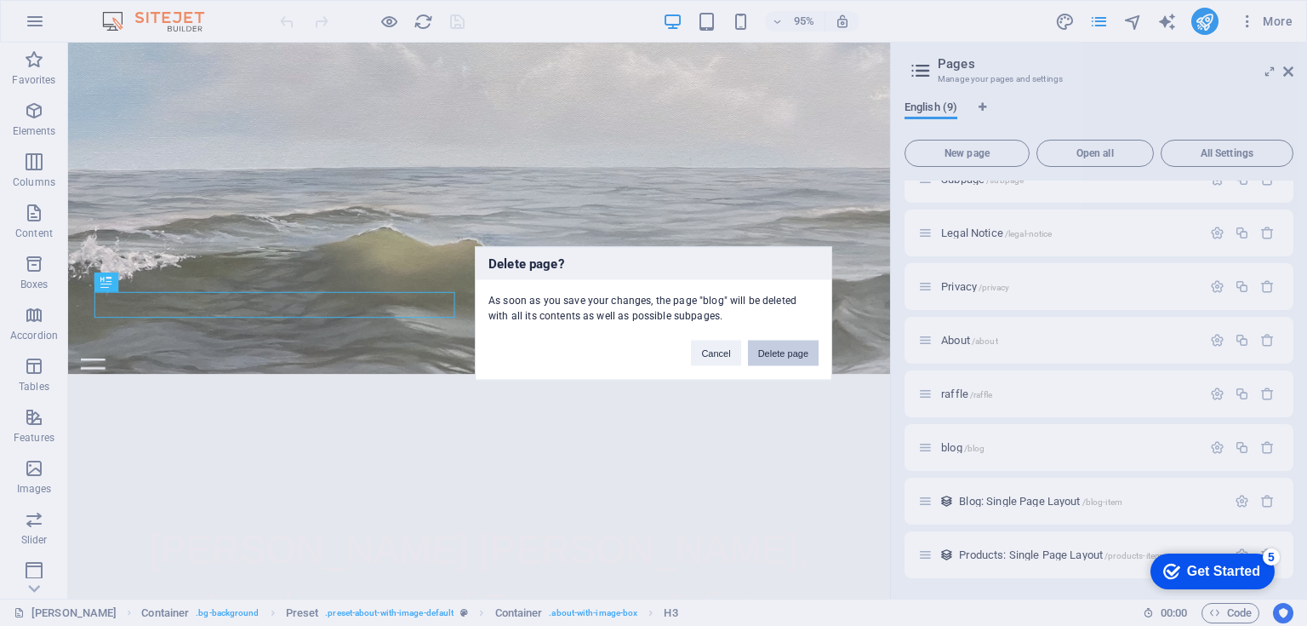
click at [786, 353] on button "Delete page" at bounding box center [783, 353] width 71 height 26
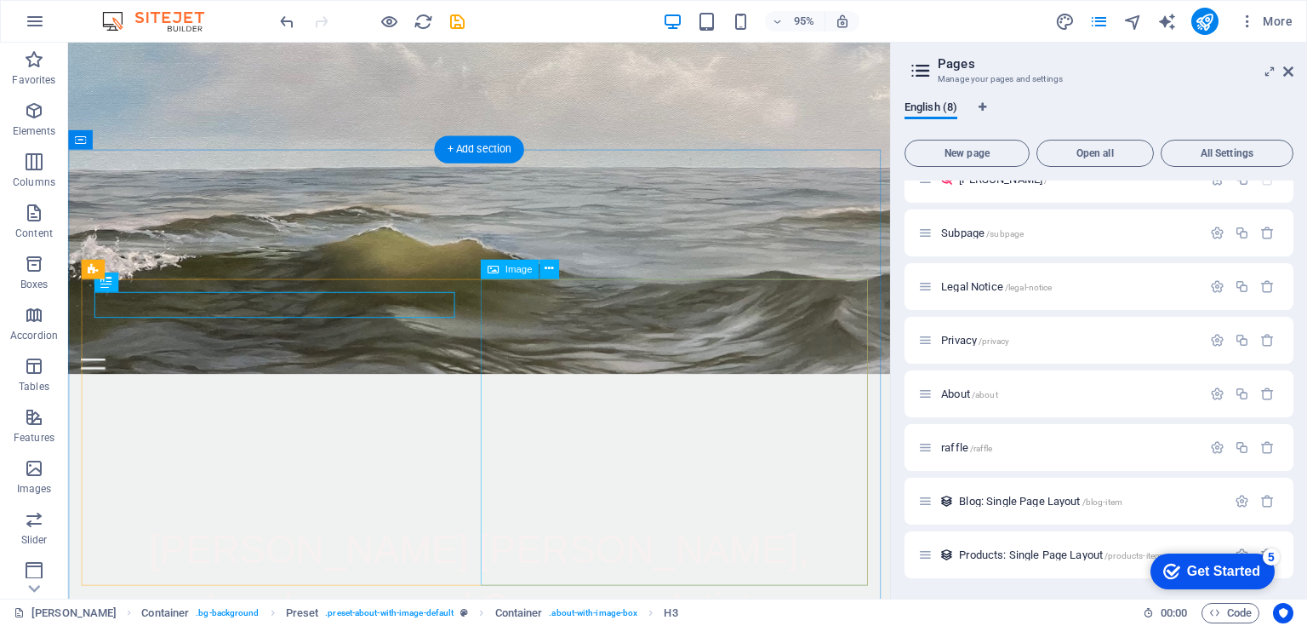
scroll to position [24, 0]
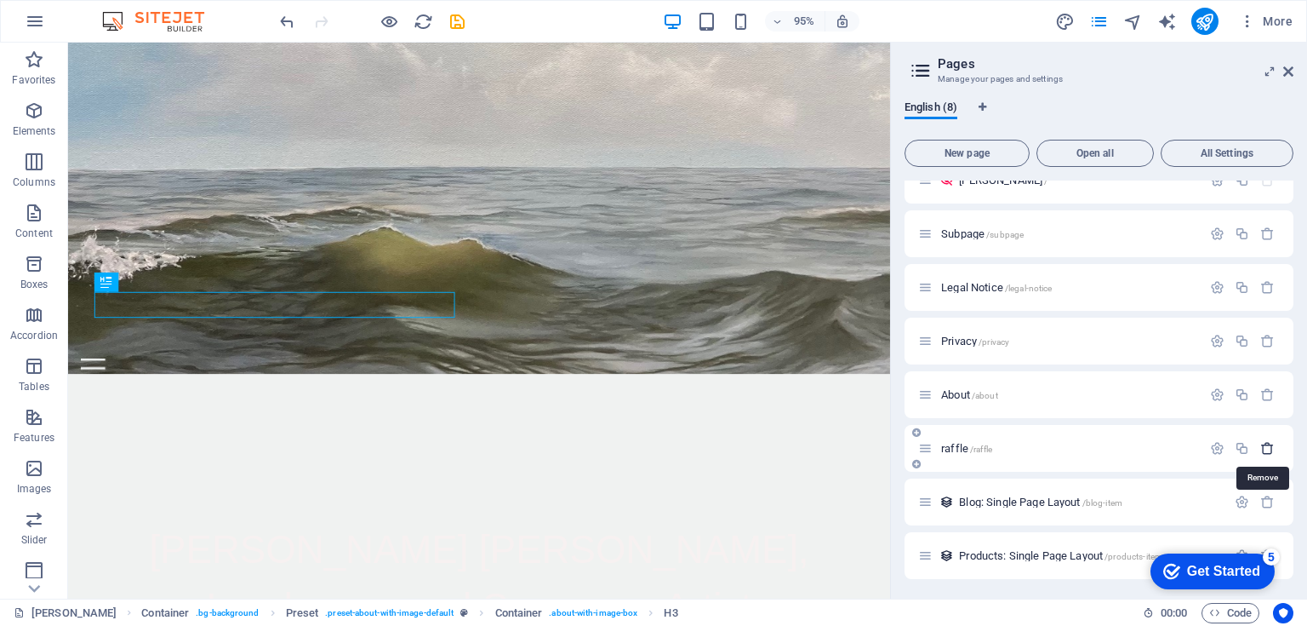
click at [1261, 445] on icon "button" at bounding box center [1268, 448] width 14 height 14
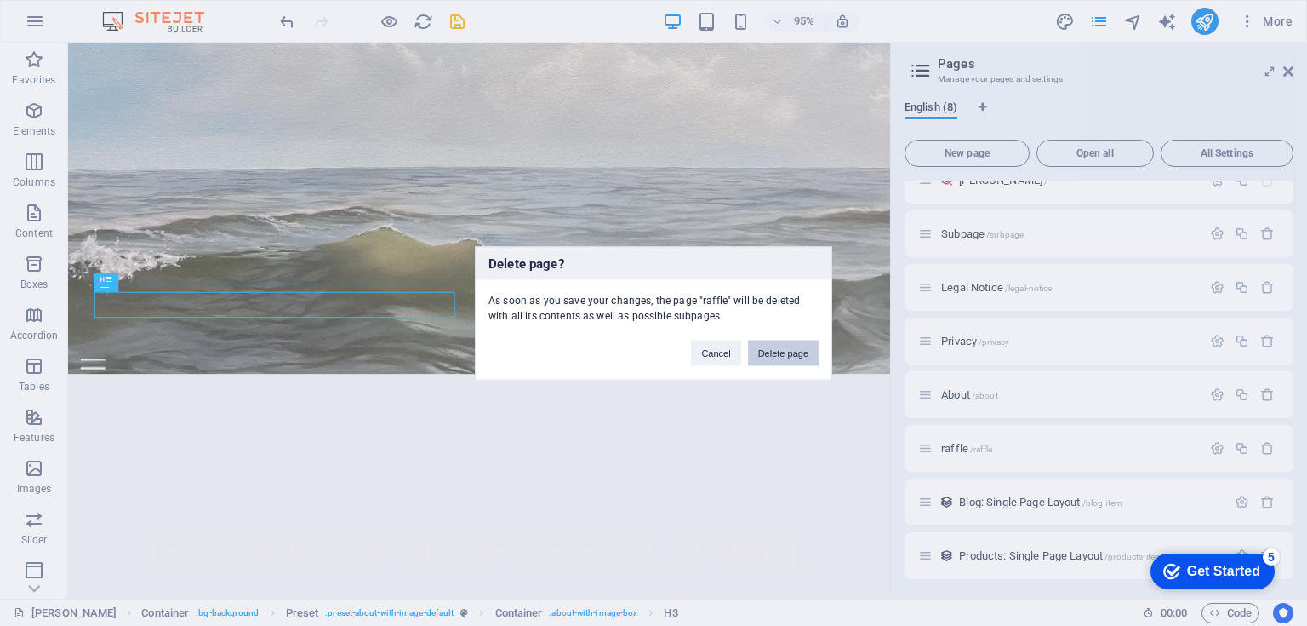
click at [785, 349] on button "Delete page" at bounding box center [783, 353] width 71 height 26
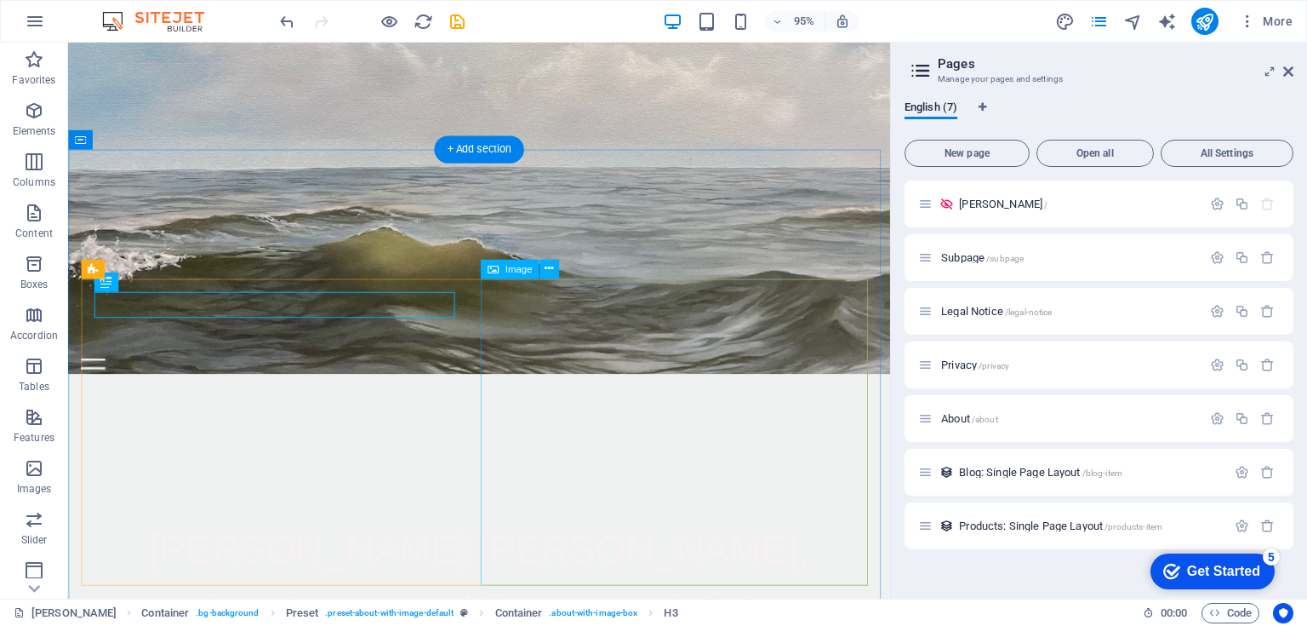
scroll to position [0, 0]
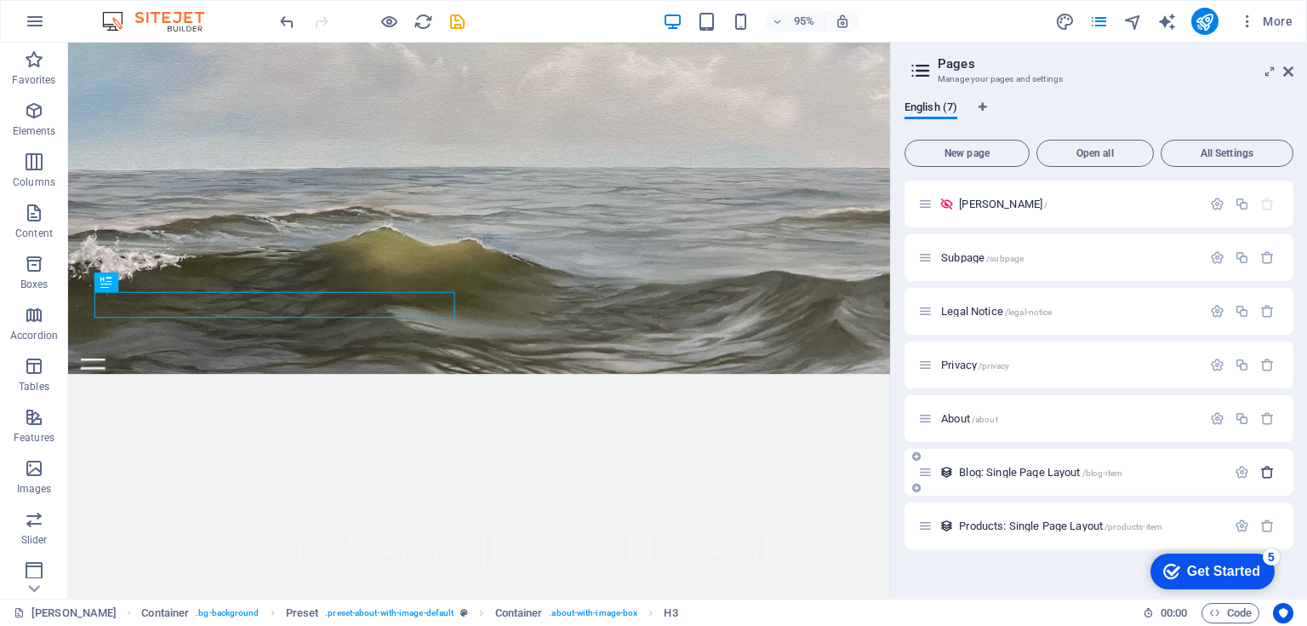
click at [1267, 472] on icon "button" at bounding box center [1268, 472] width 14 height 14
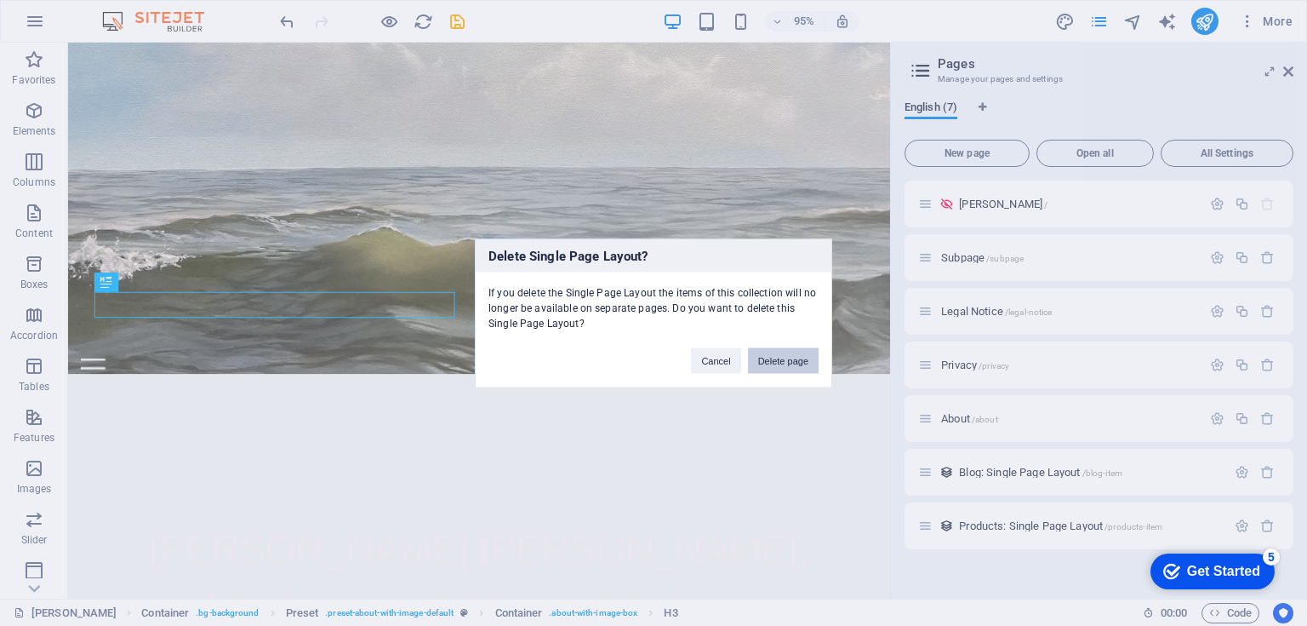
click at [784, 354] on button "Delete page" at bounding box center [783, 360] width 71 height 26
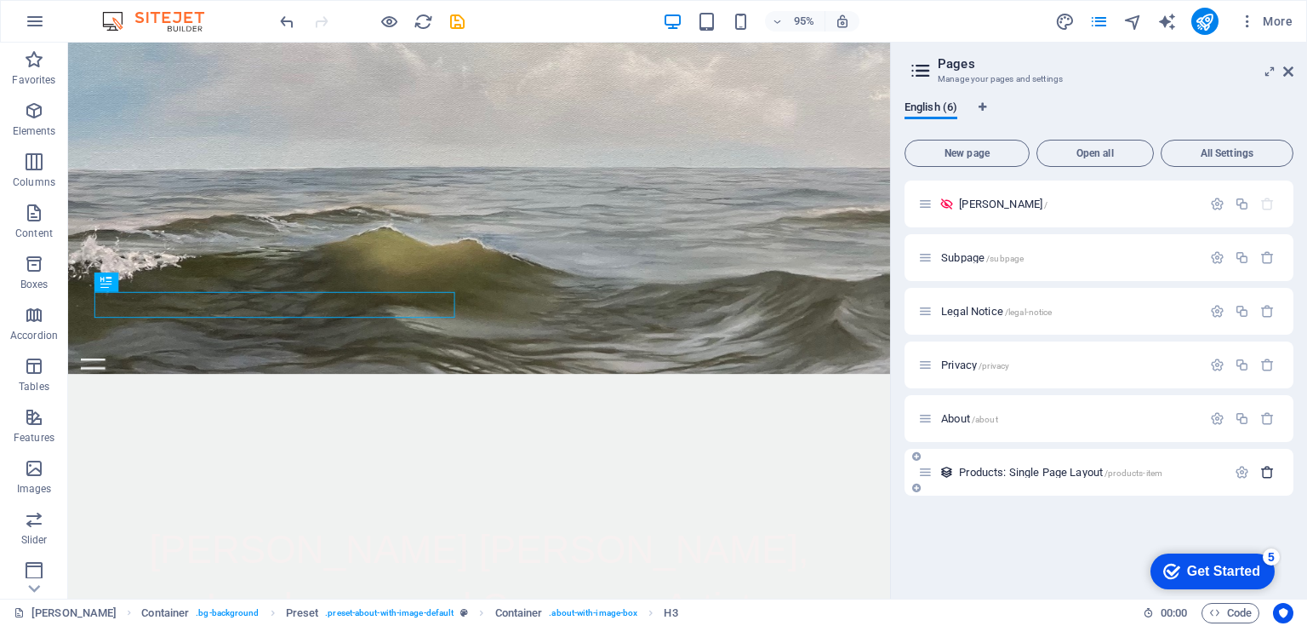
click at [1266, 473] on icon "button" at bounding box center [1268, 472] width 14 height 14
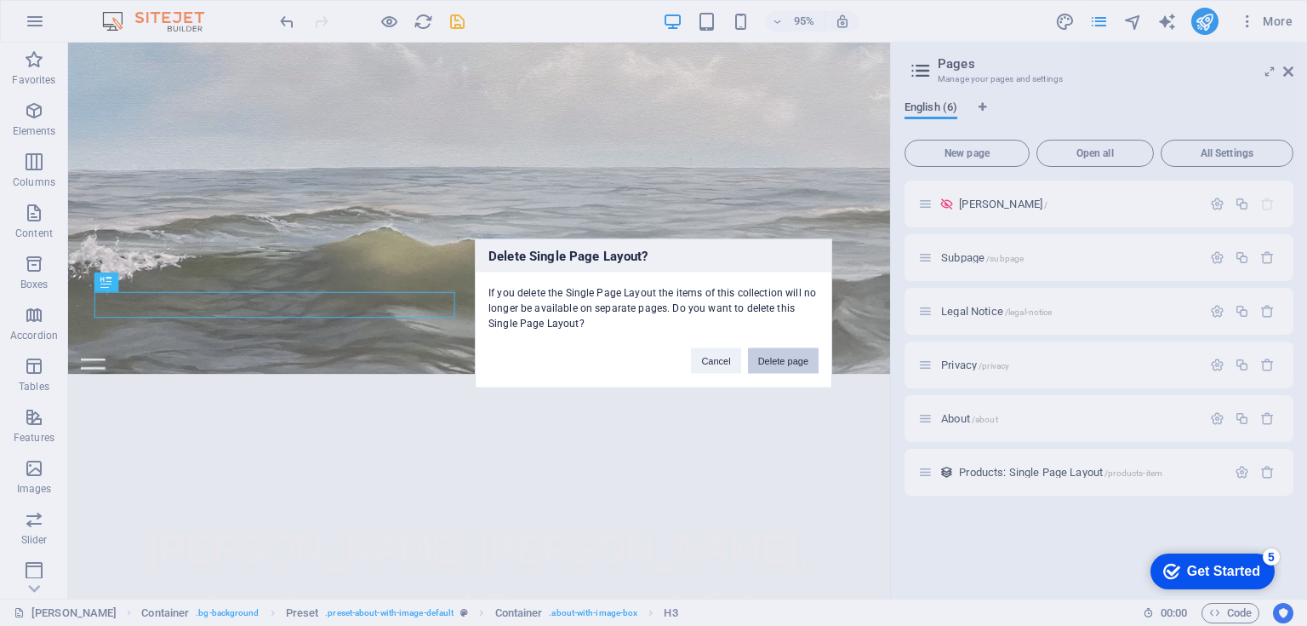
click at [799, 363] on button "Delete page" at bounding box center [783, 360] width 71 height 26
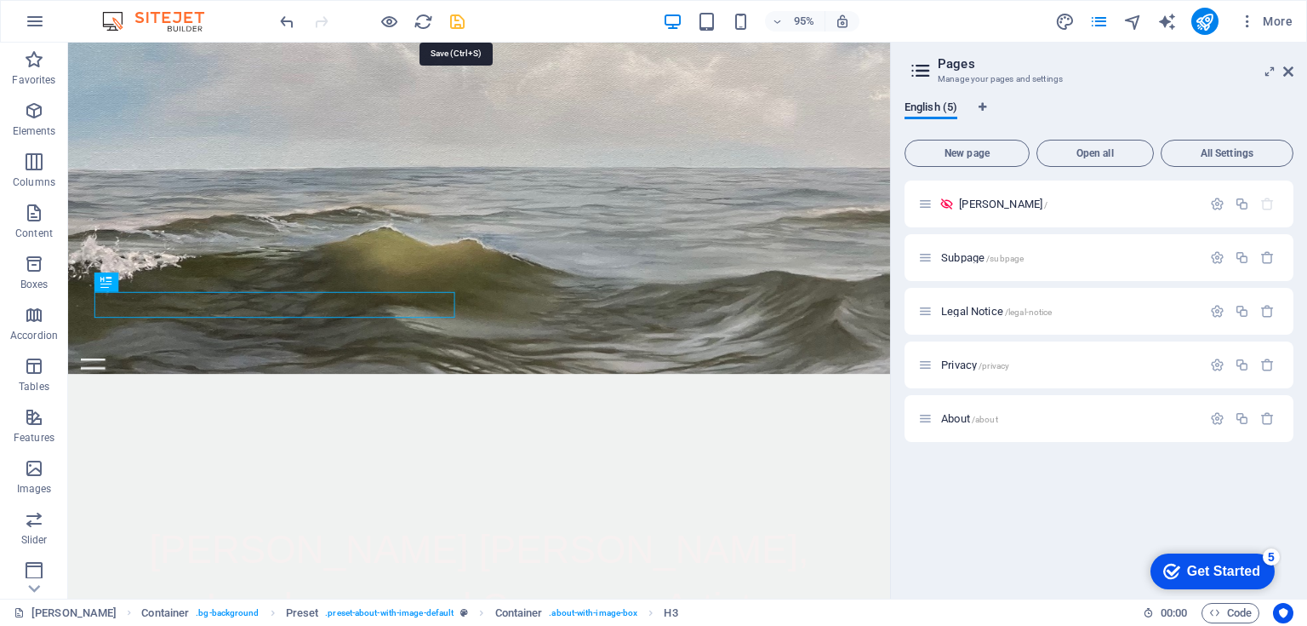
click at [453, 20] on icon "save" at bounding box center [458, 22] width 20 height 20
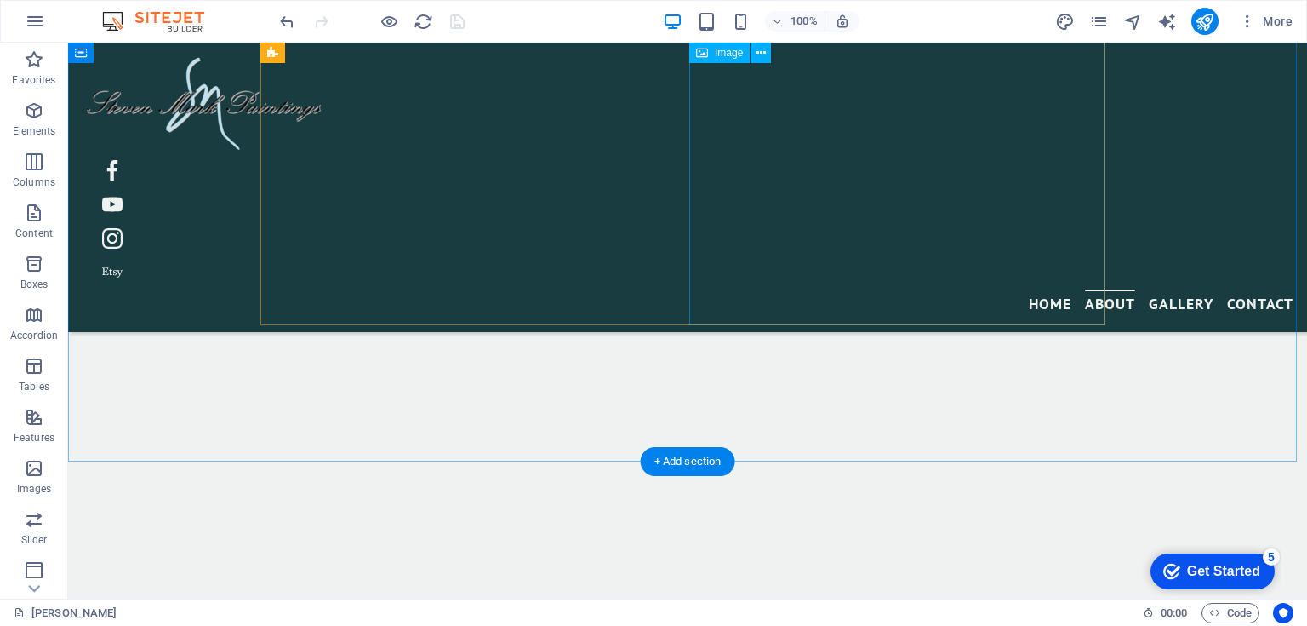
scroll to position [975, 0]
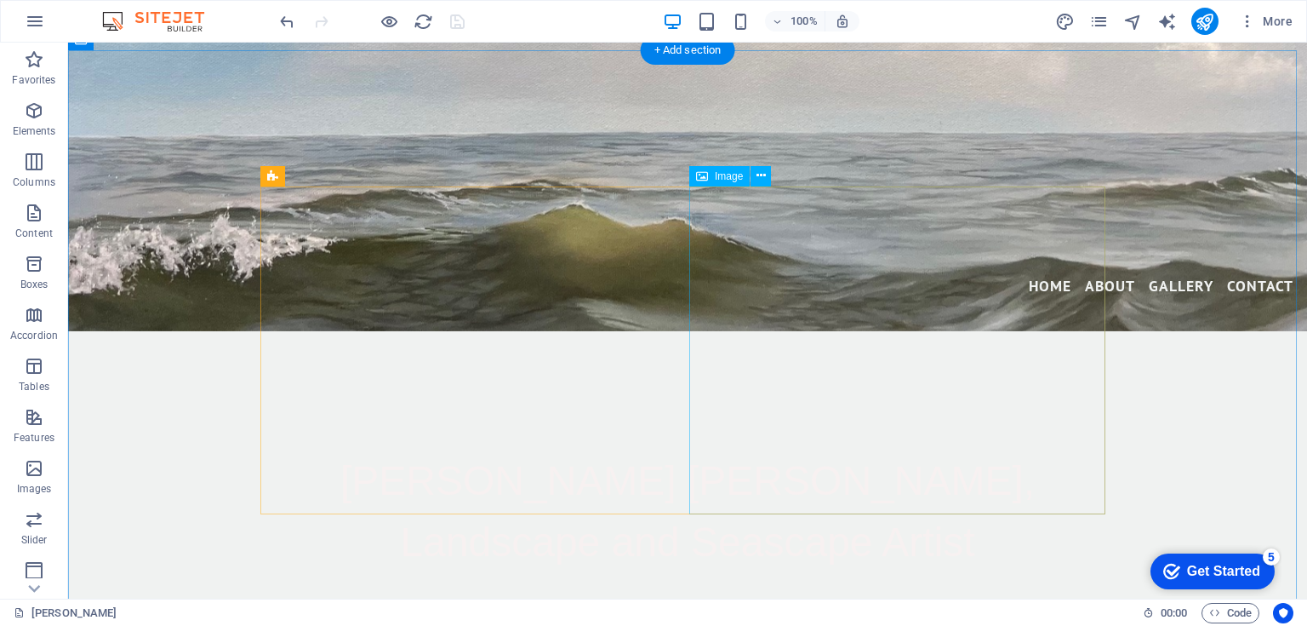
scroll to position [613, 0]
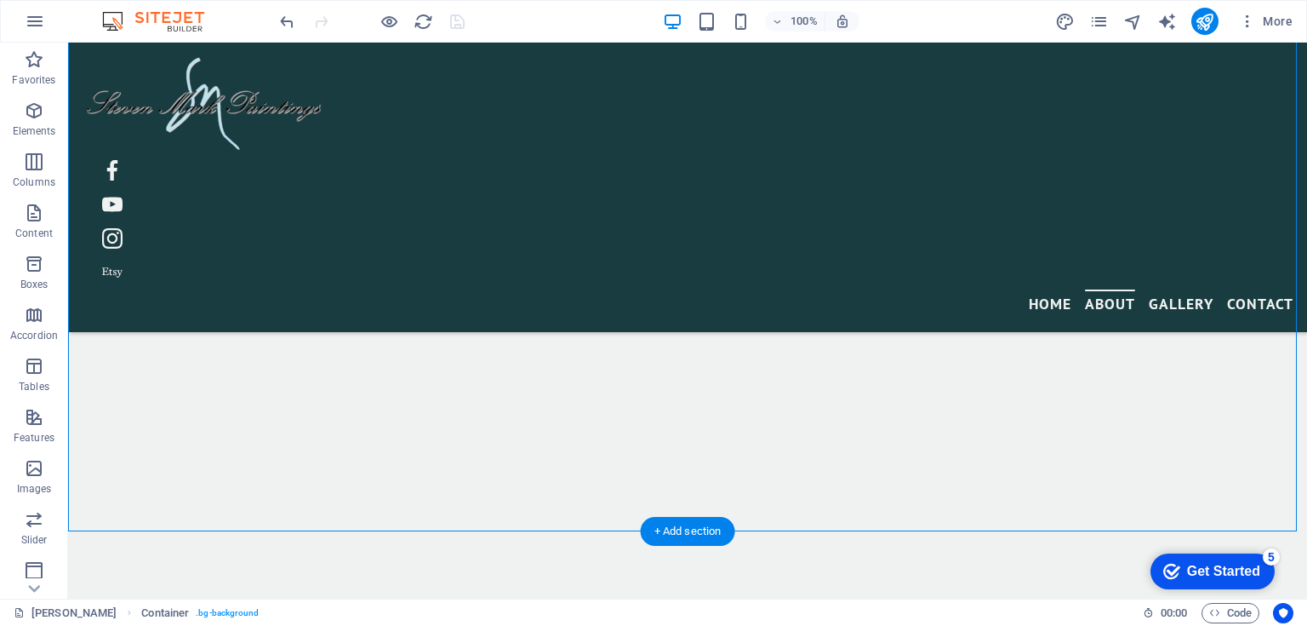
scroll to position [794, 0]
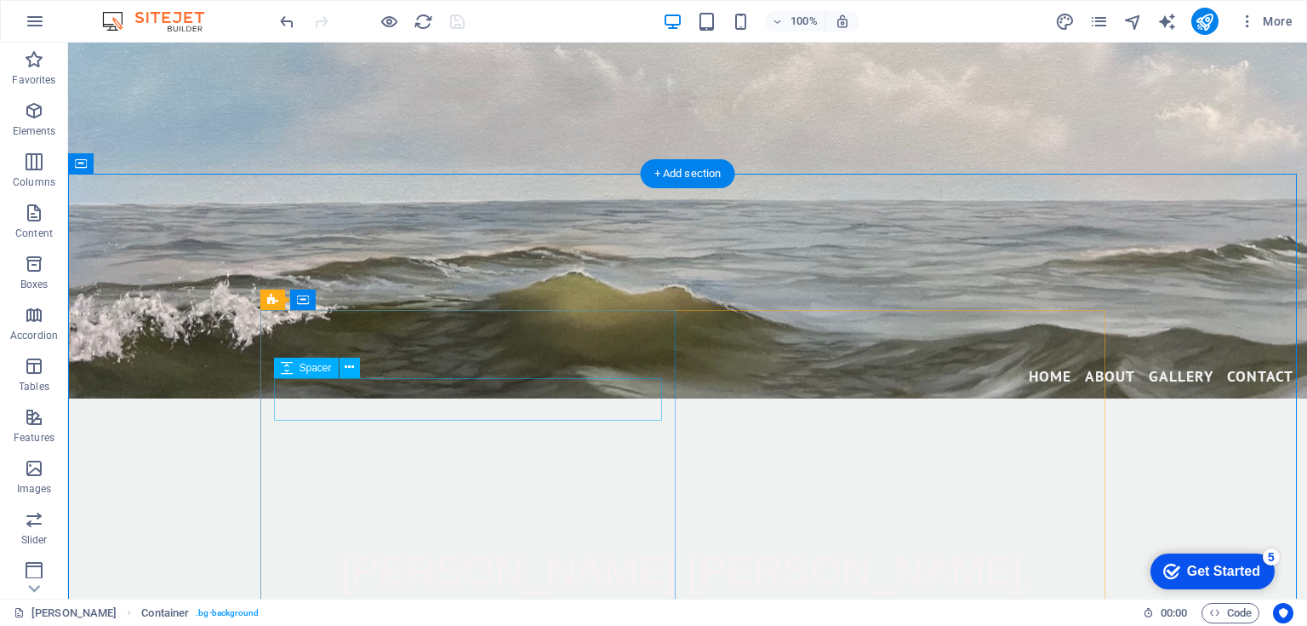
scroll to position [499, 0]
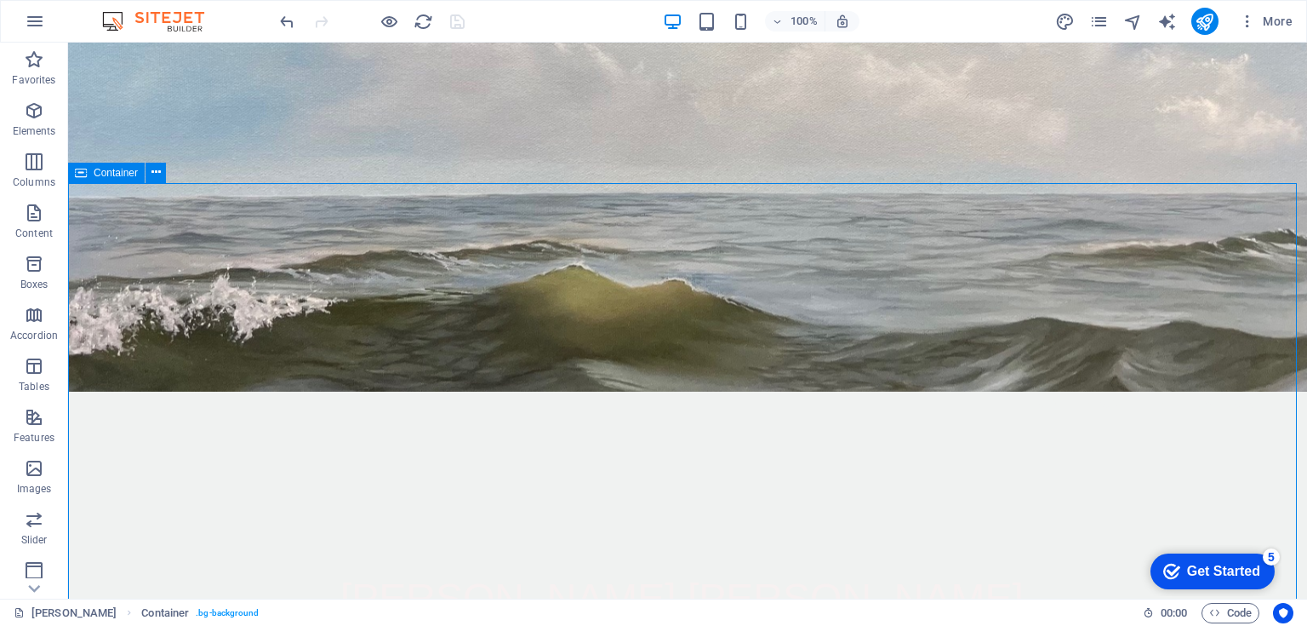
click at [125, 174] on span "Container" at bounding box center [116, 173] width 44 height 10
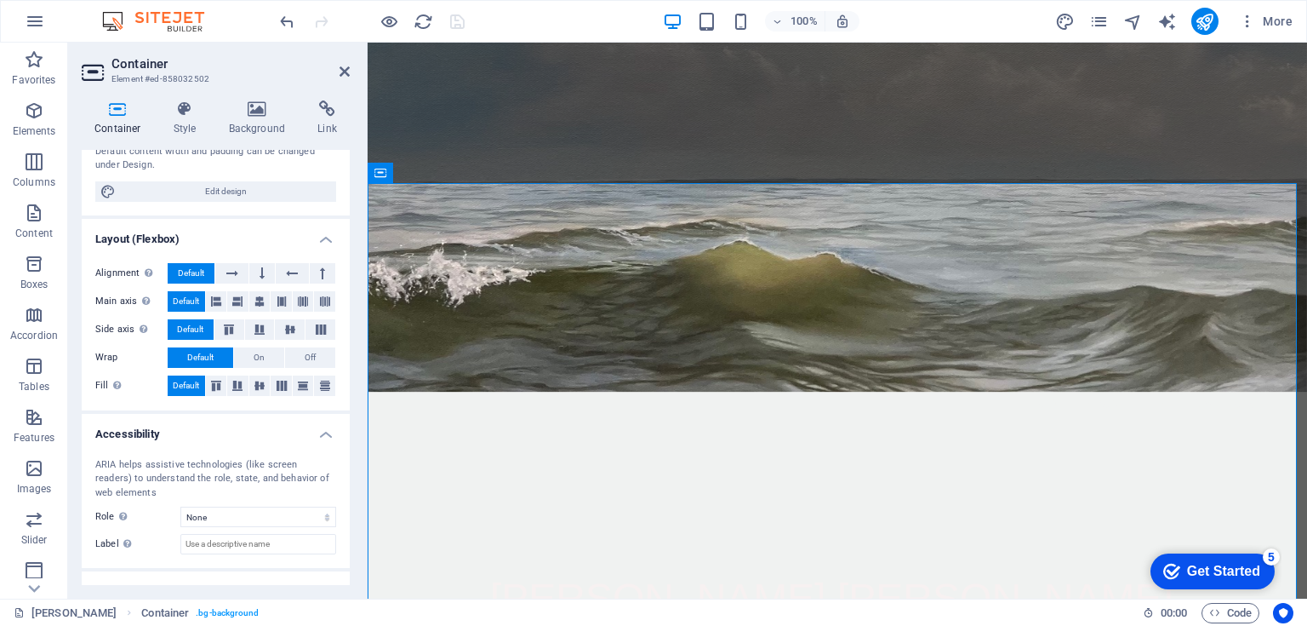
scroll to position [204, 0]
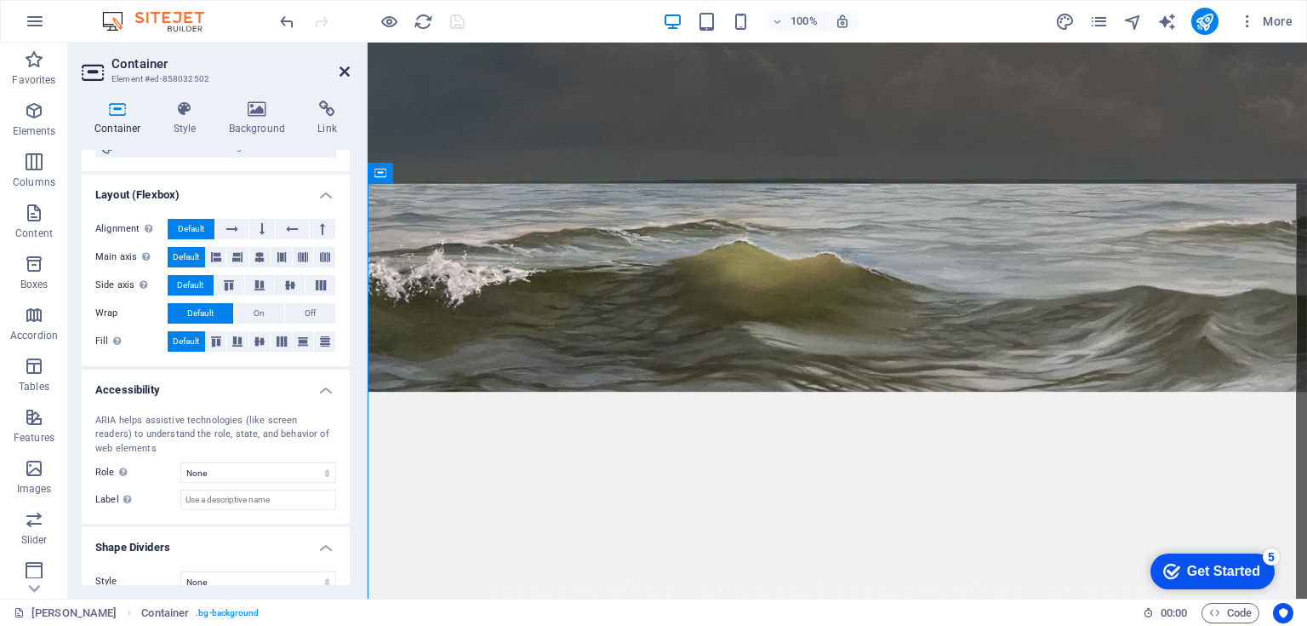
click at [344, 70] on icon at bounding box center [345, 72] width 10 height 14
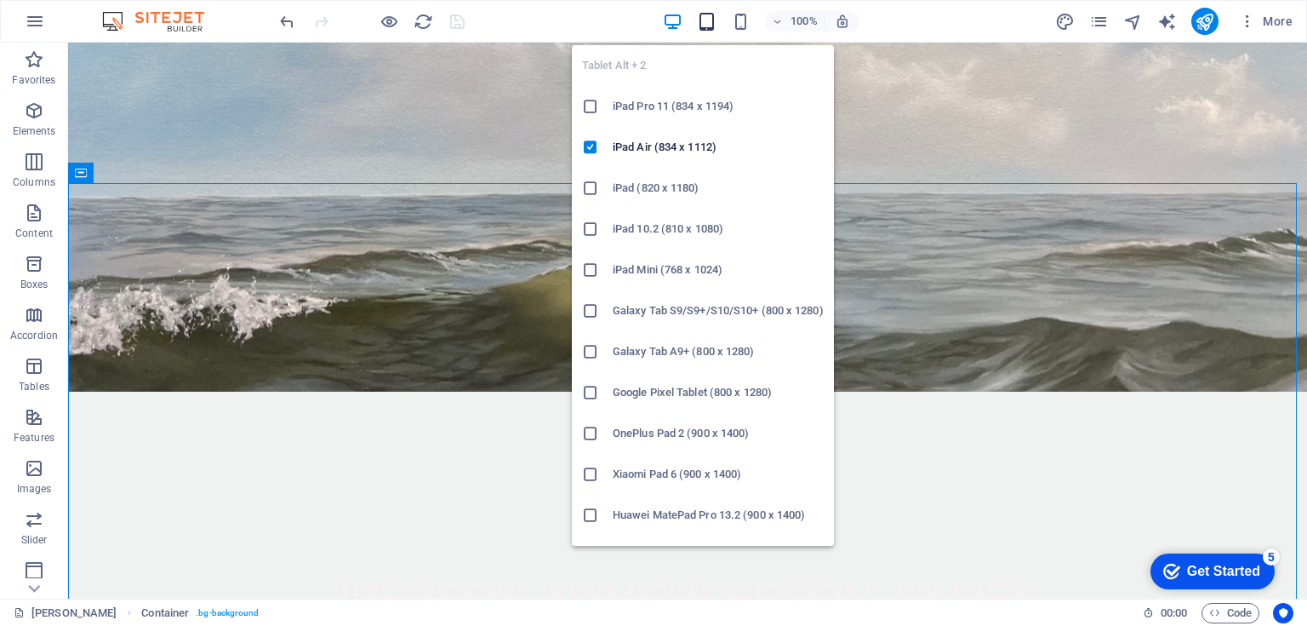
click at [704, 19] on icon "button" at bounding box center [707, 22] width 20 height 20
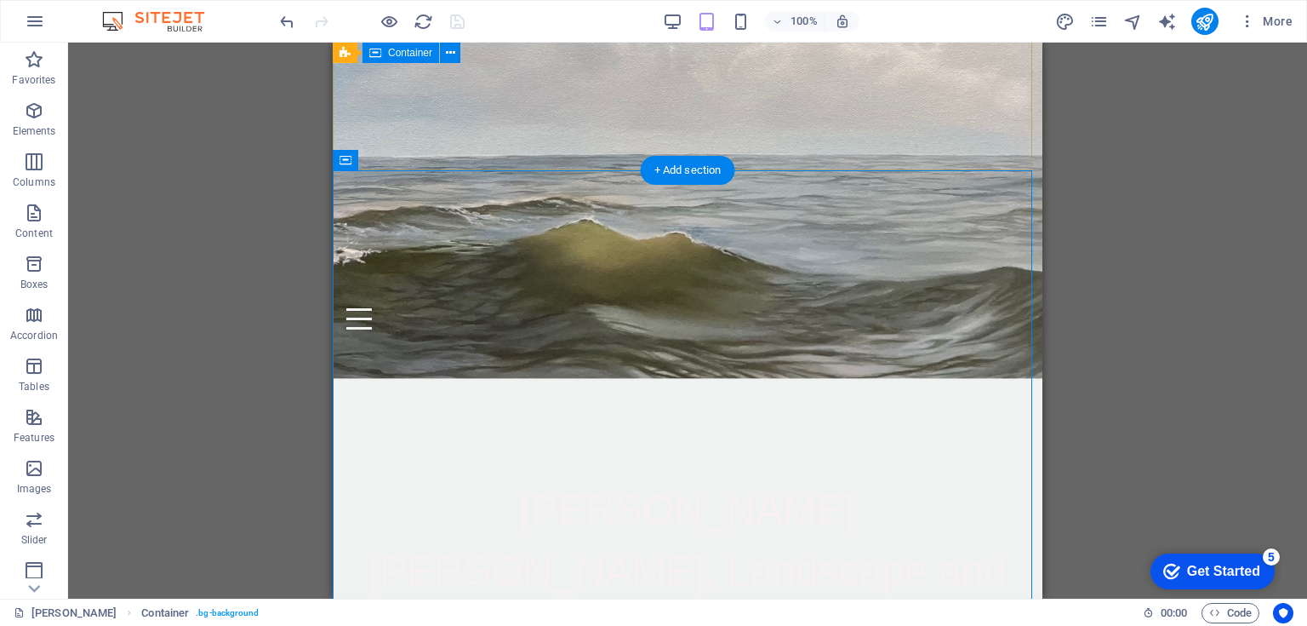
scroll to position [635, 0]
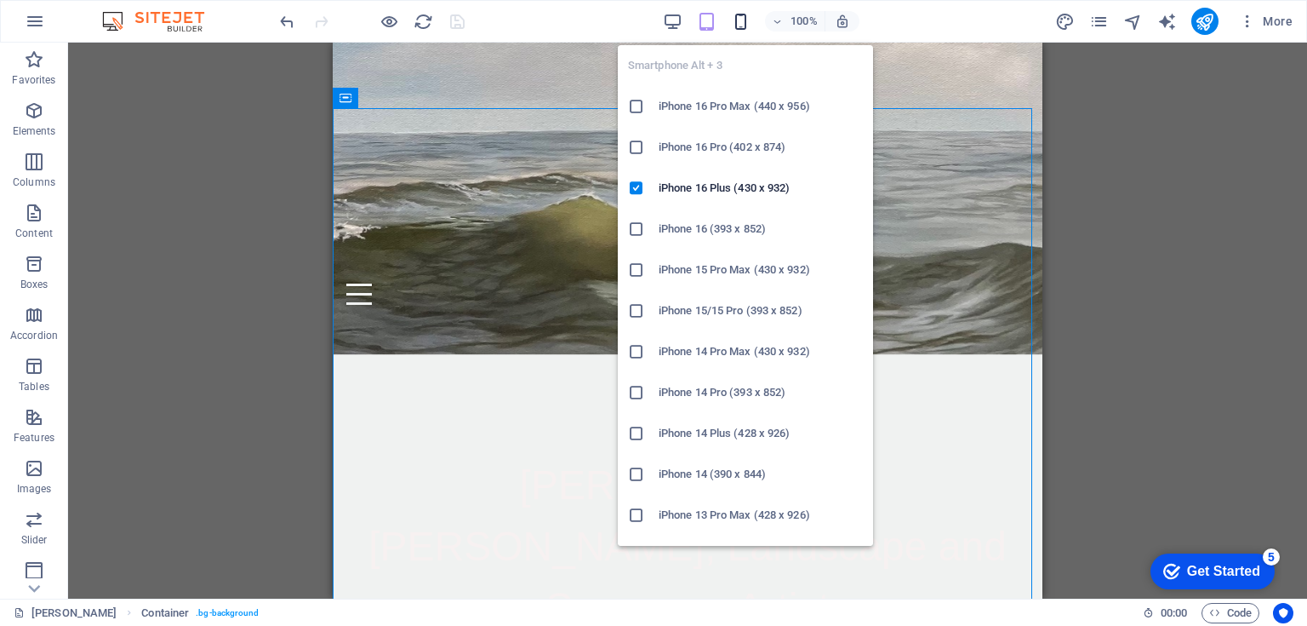
click at [741, 20] on icon "button" at bounding box center [741, 22] width 20 height 20
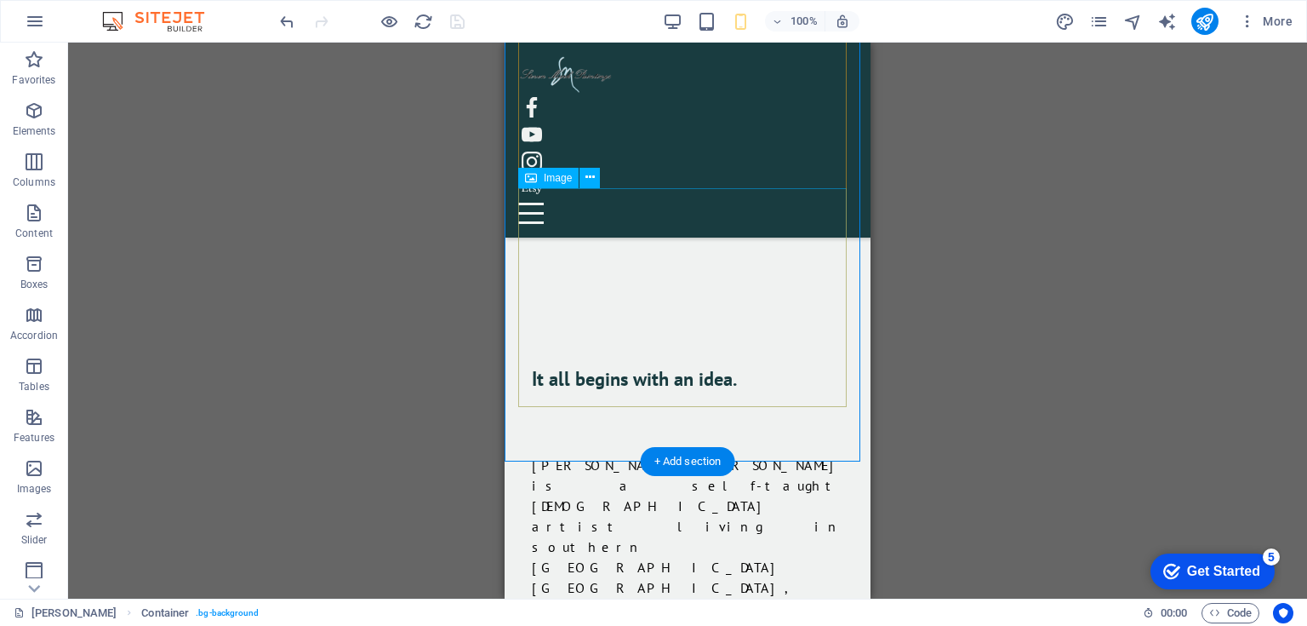
scroll to position [1013, 0]
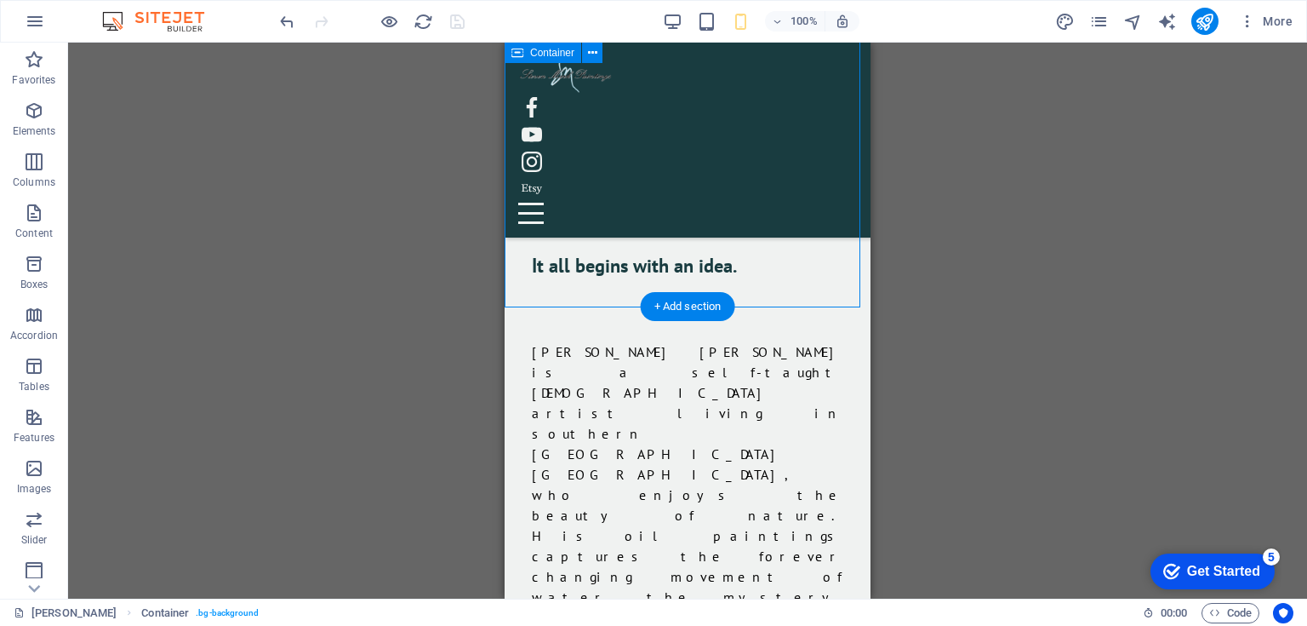
click at [831, 277] on div "It all begins with an idea. Steven Mark is a self-taught Canadian artist living…" at bounding box center [688, 629] width 366 height 887
drag, startPoint x: 831, startPoint y: 277, endPoint x: 681, endPoint y: 277, distance: 149.8
click at [831, 277] on div "It all begins with an idea. Steven Mark is a self-taught Canadian artist living…" at bounding box center [688, 629] width 366 height 887
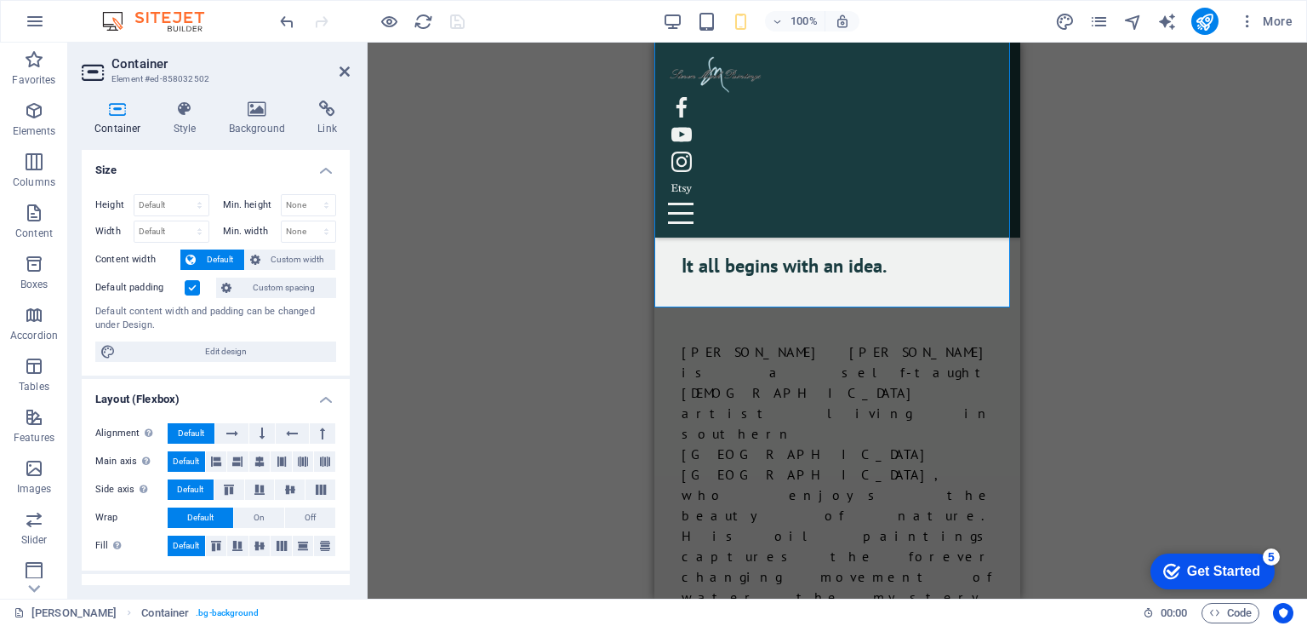
click at [190, 287] on label at bounding box center [192, 287] width 15 height 15
click at [0, 0] on input "Default padding" at bounding box center [0, 0] width 0 height 0
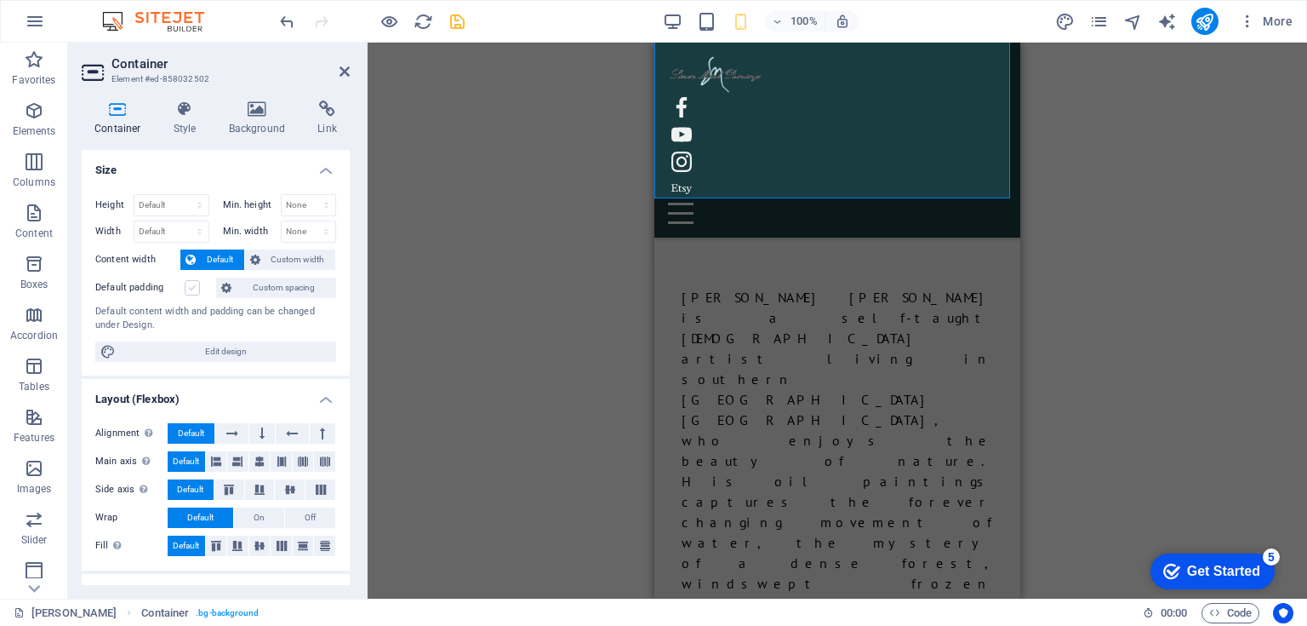
click at [190, 287] on label at bounding box center [192, 287] width 15 height 15
click at [0, 0] on input "Default padding" at bounding box center [0, 0] width 0 height 0
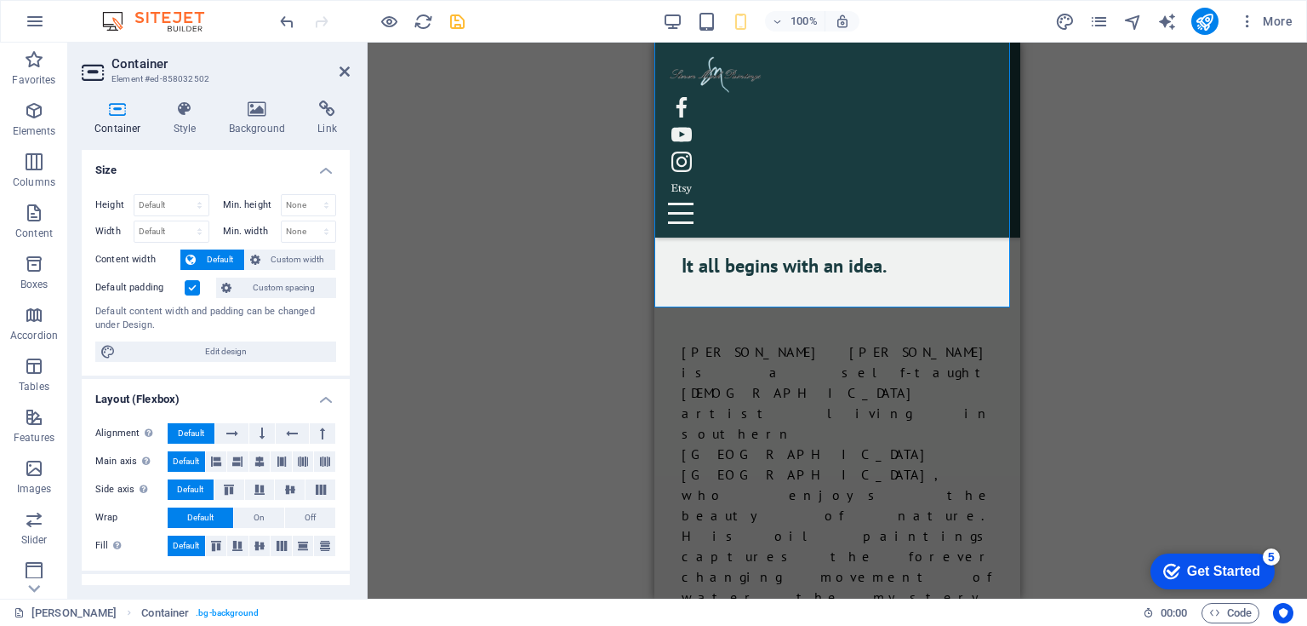
click at [190, 287] on label at bounding box center [192, 287] width 15 height 15
click at [0, 0] on input "Default padding" at bounding box center [0, 0] width 0 height 0
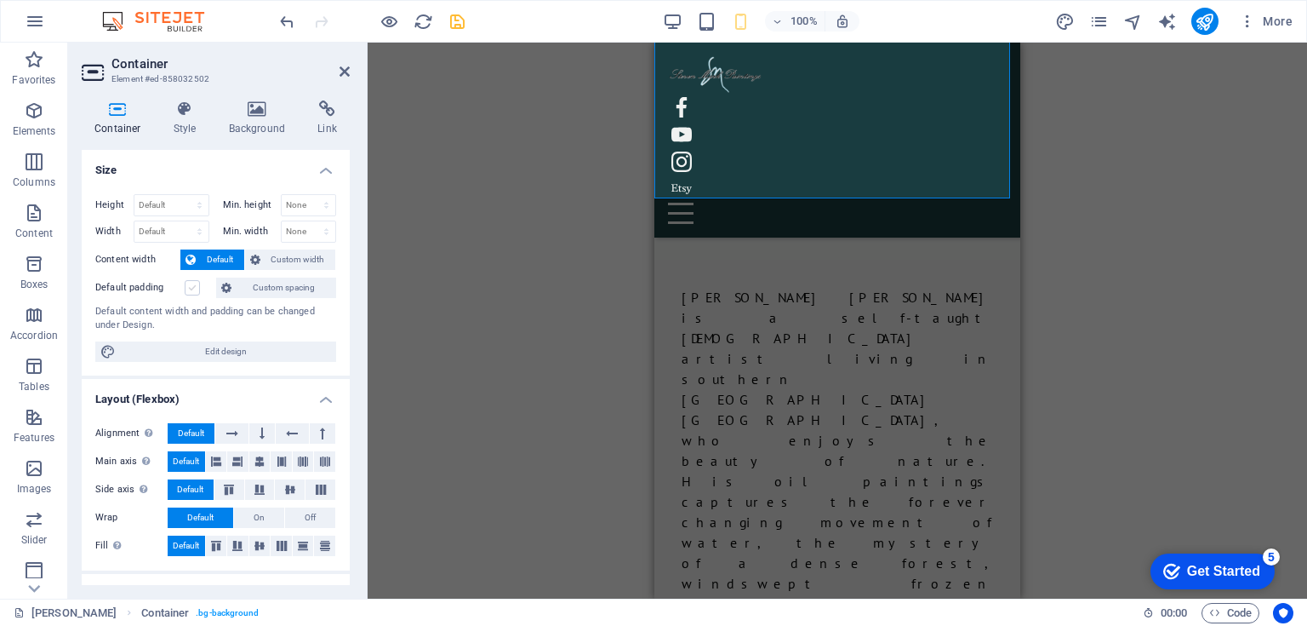
click at [190, 286] on label at bounding box center [192, 287] width 15 height 15
click at [0, 0] on input "Default padding" at bounding box center [0, 0] width 0 height 0
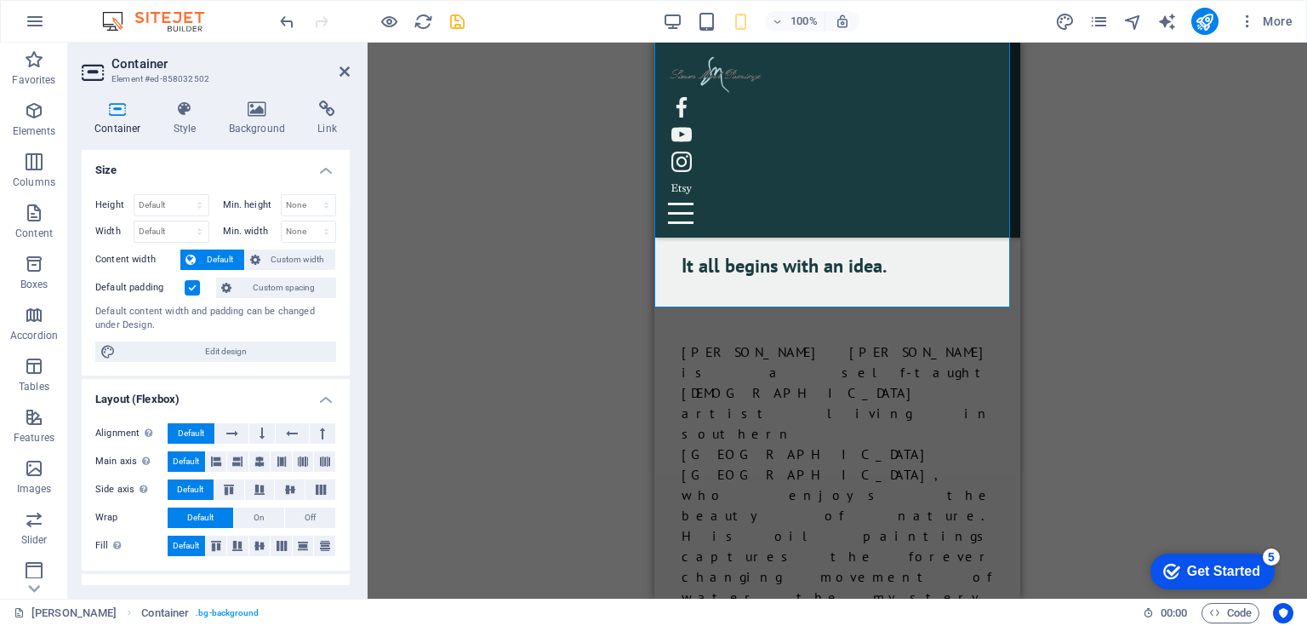
click at [190, 286] on label at bounding box center [192, 287] width 15 height 15
click at [0, 0] on input "Default padding" at bounding box center [0, 0] width 0 height 0
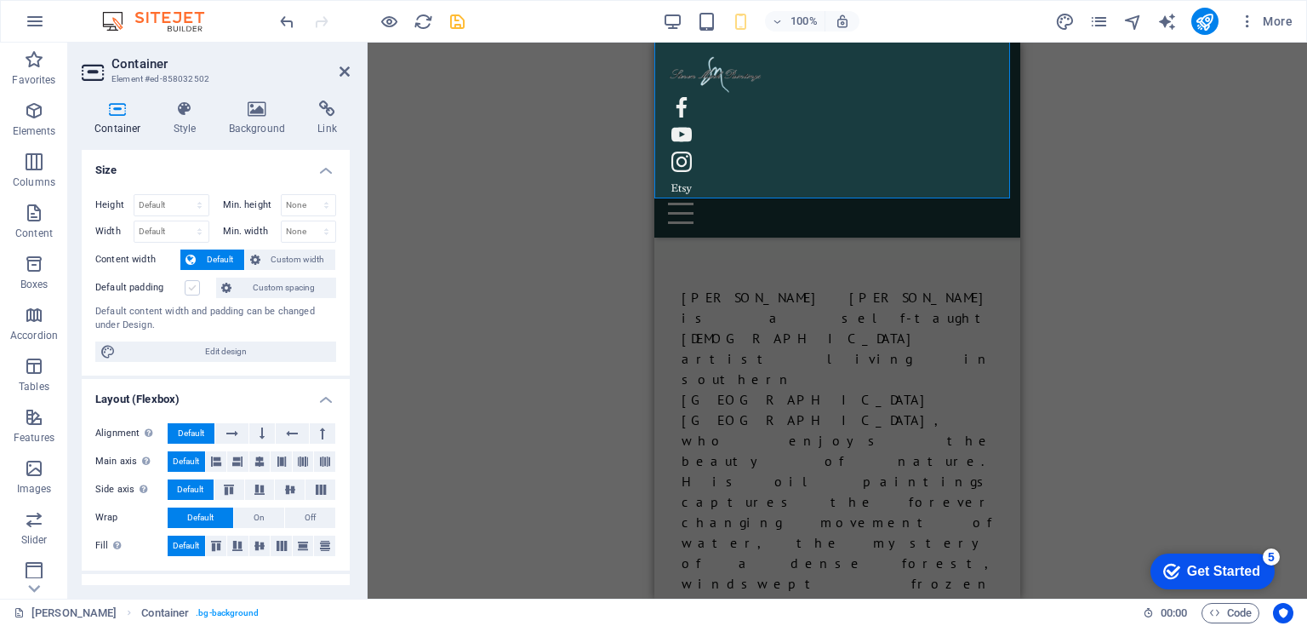
click at [190, 286] on label at bounding box center [192, 287] width 15 height 15
click at [0, 0] on input "Default padding" at bounding box center [0, 0] width 0 height 0
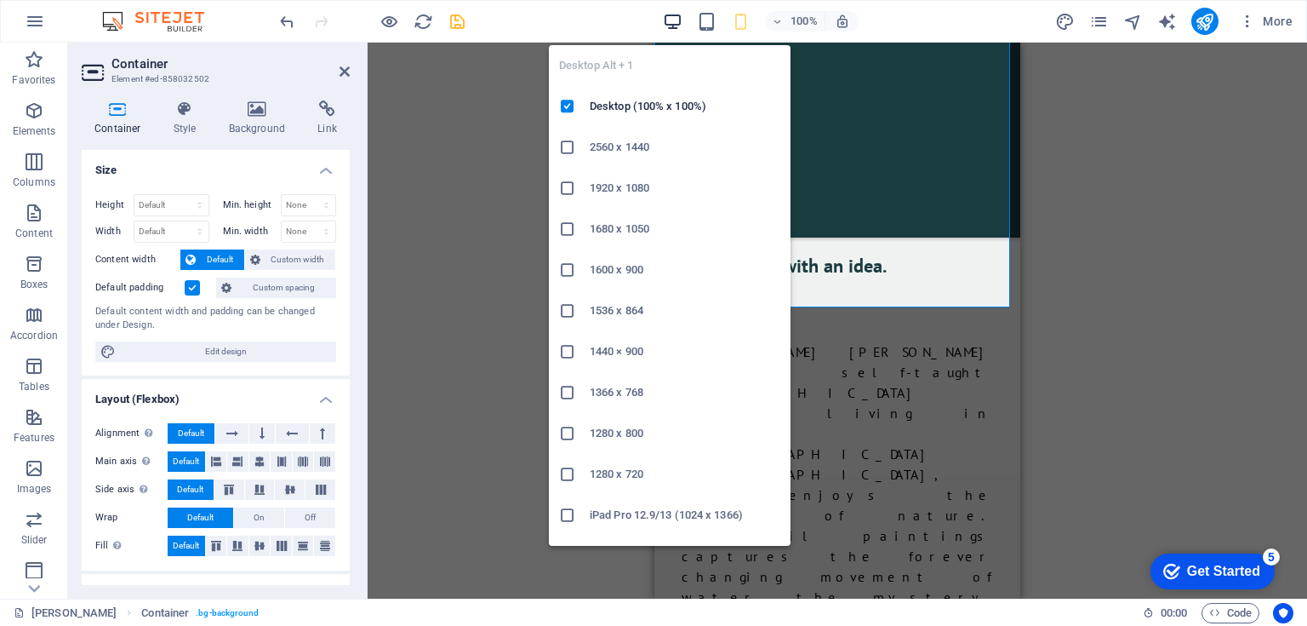
click at [670, 17] on icon "button" at bounding box center [673, 22] width 20 height 20
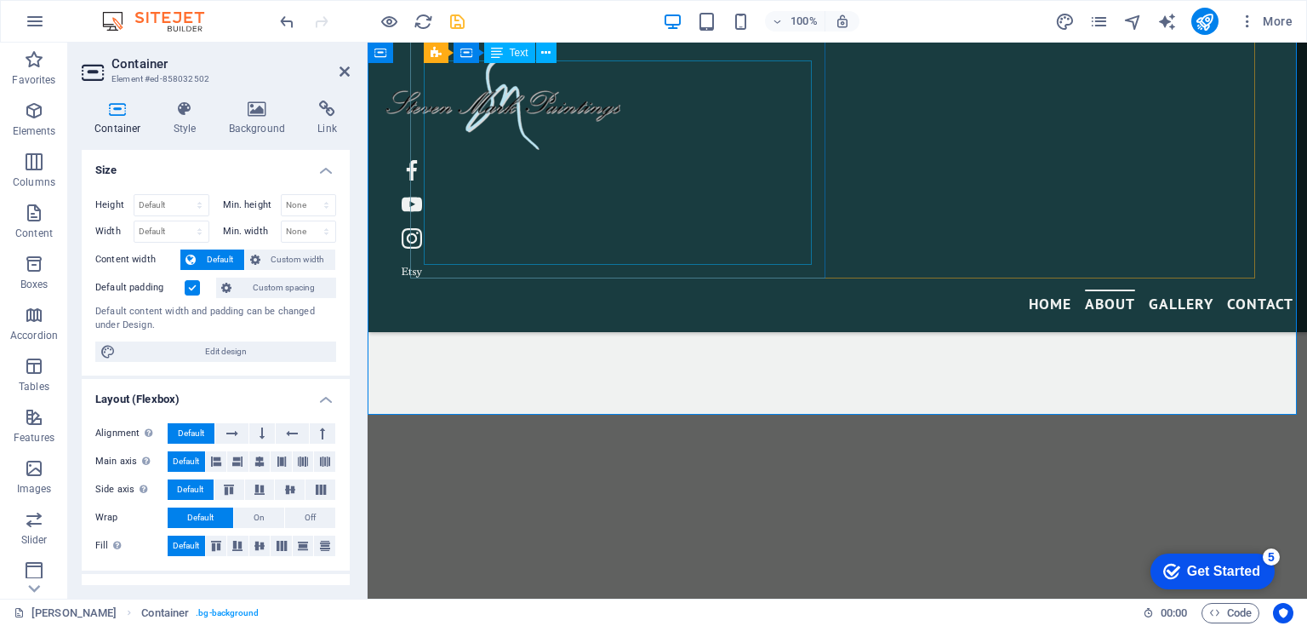
scroll to position [843, 0]
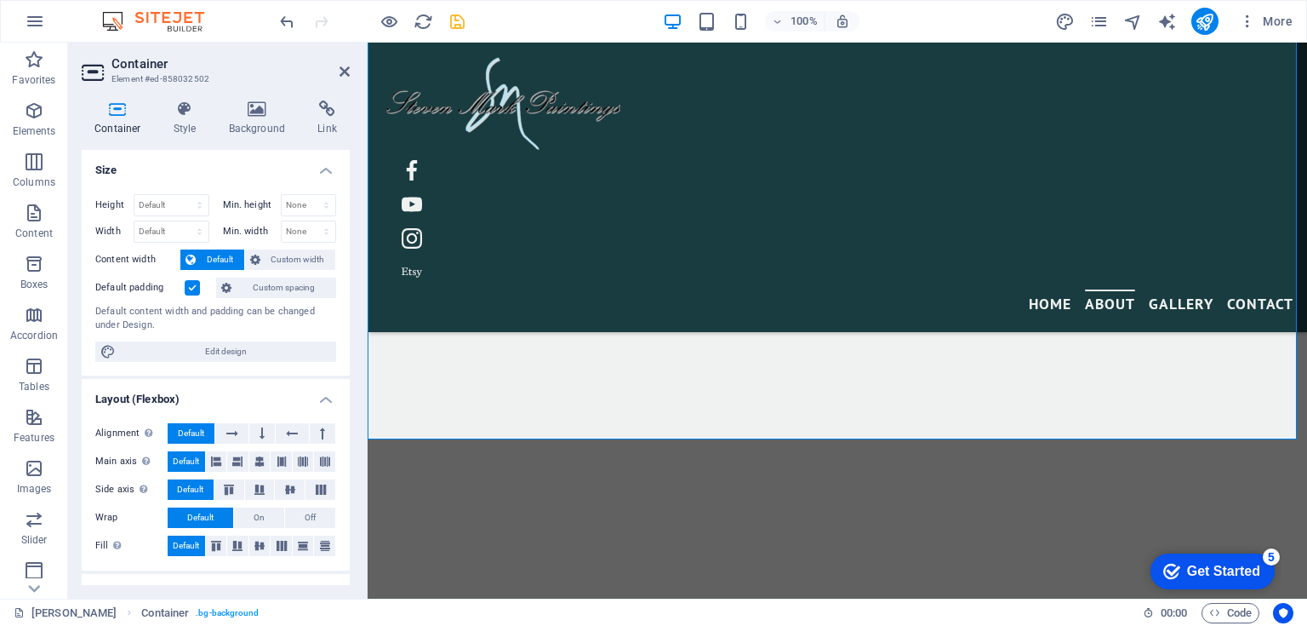
click at [194, 286] on label at bounding box center [192, 287] width 15 height 15
click at [0, 0] on input "Default padding" at bounding box center [0, 0] width 0 height 0
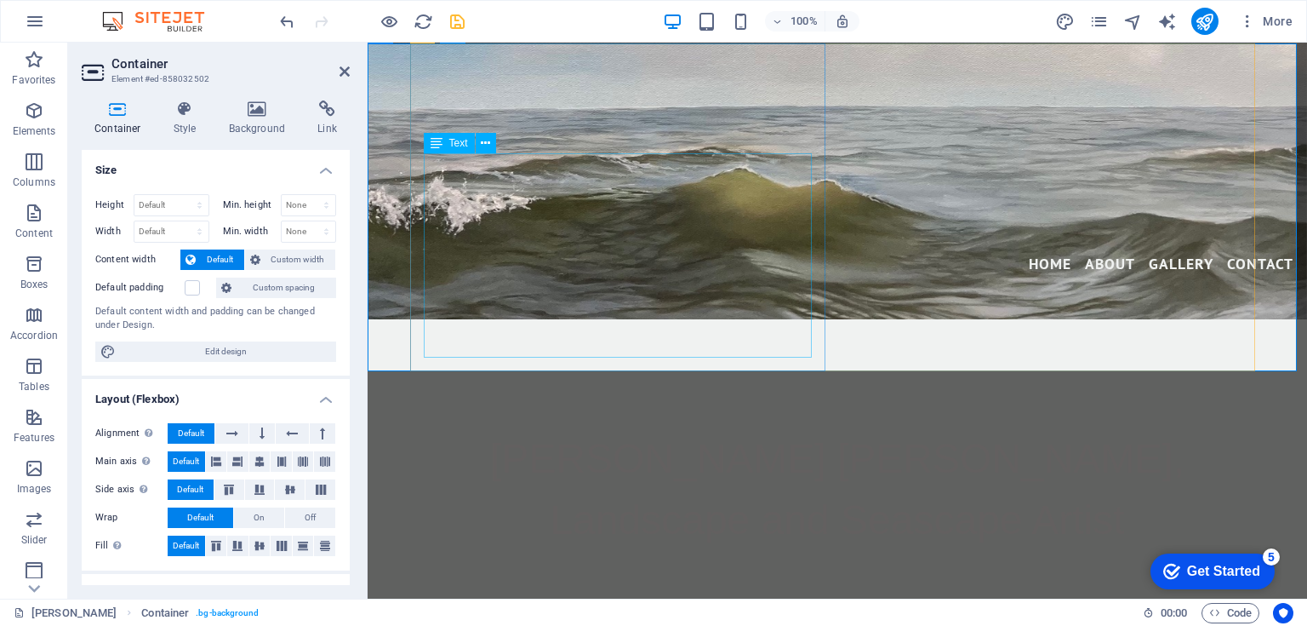
scroll to position [615, 0]
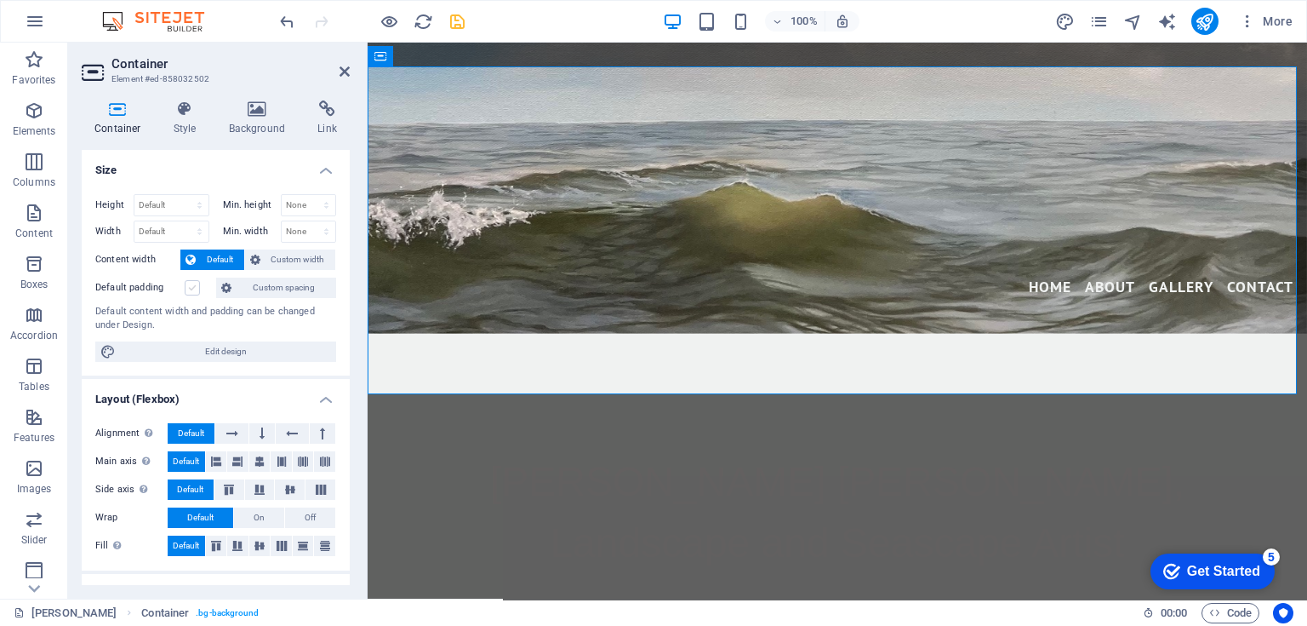
click at [191, 286] on label at bounding box center [192, 287] width 15 height 15
click at [0, 0] on input "Default padding" at bounding box center [0, 0] width 0 height 0
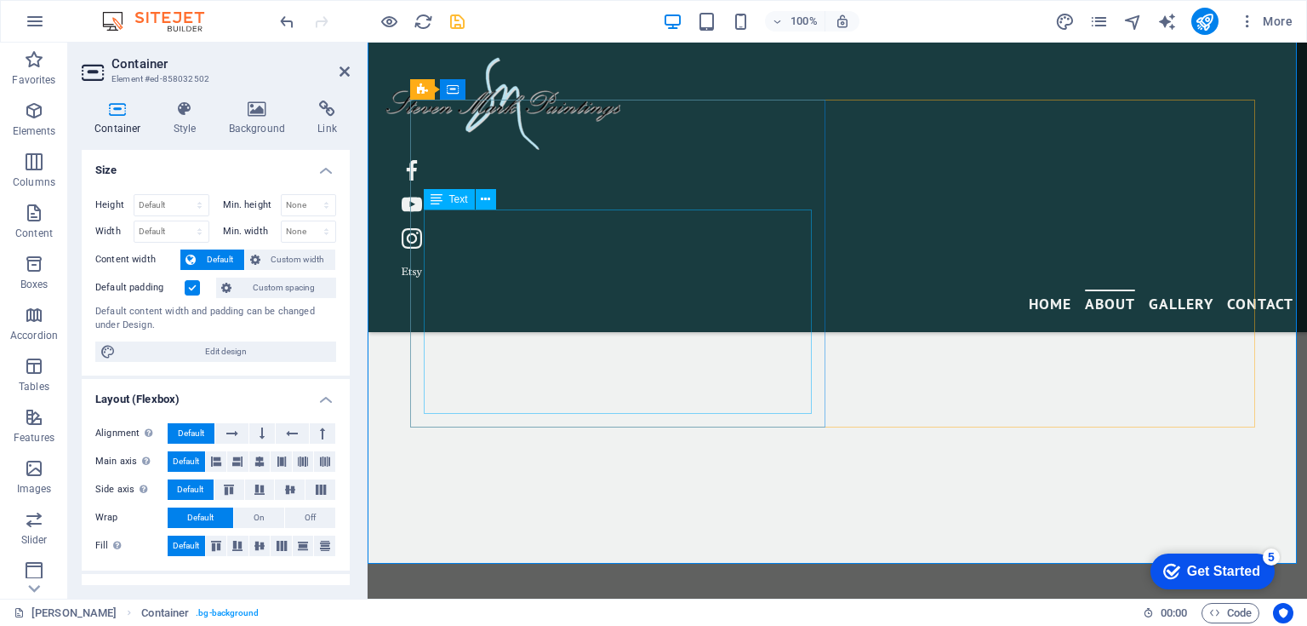
scroll to position [752, 0]
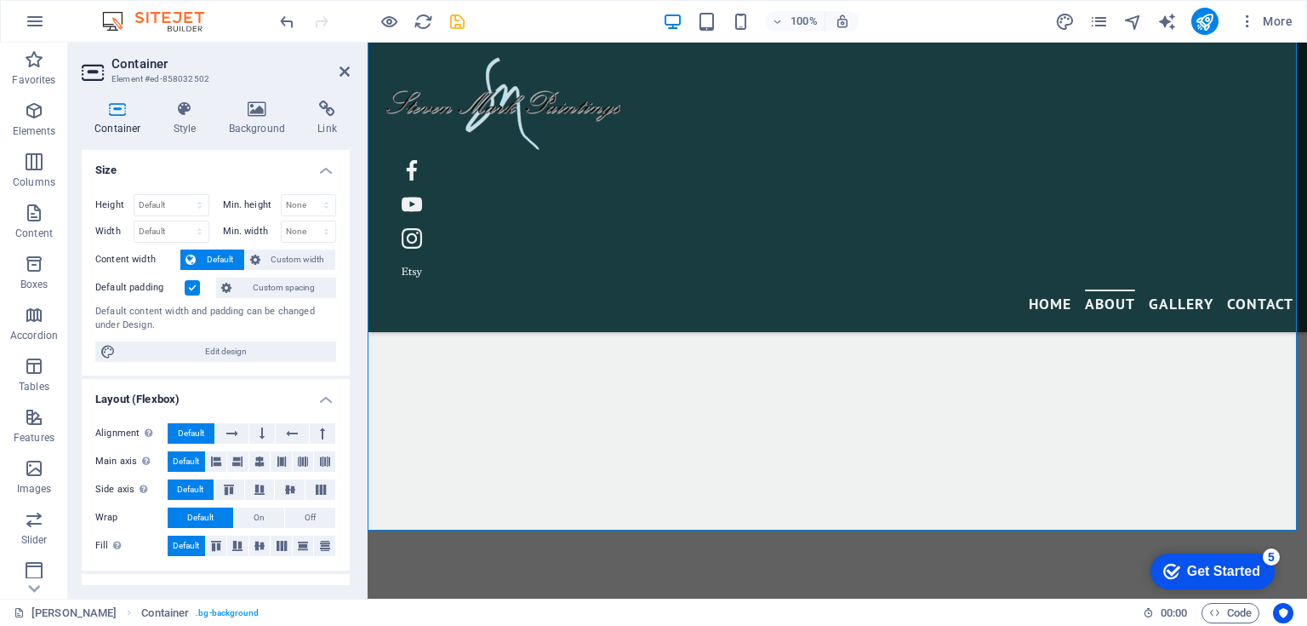
click at [190, 286] on label at bounding box center [192, 287] width 15 height 15
click at [0, 0] on input "Default padding" at bounding box center [0, 0] width 0 height 0
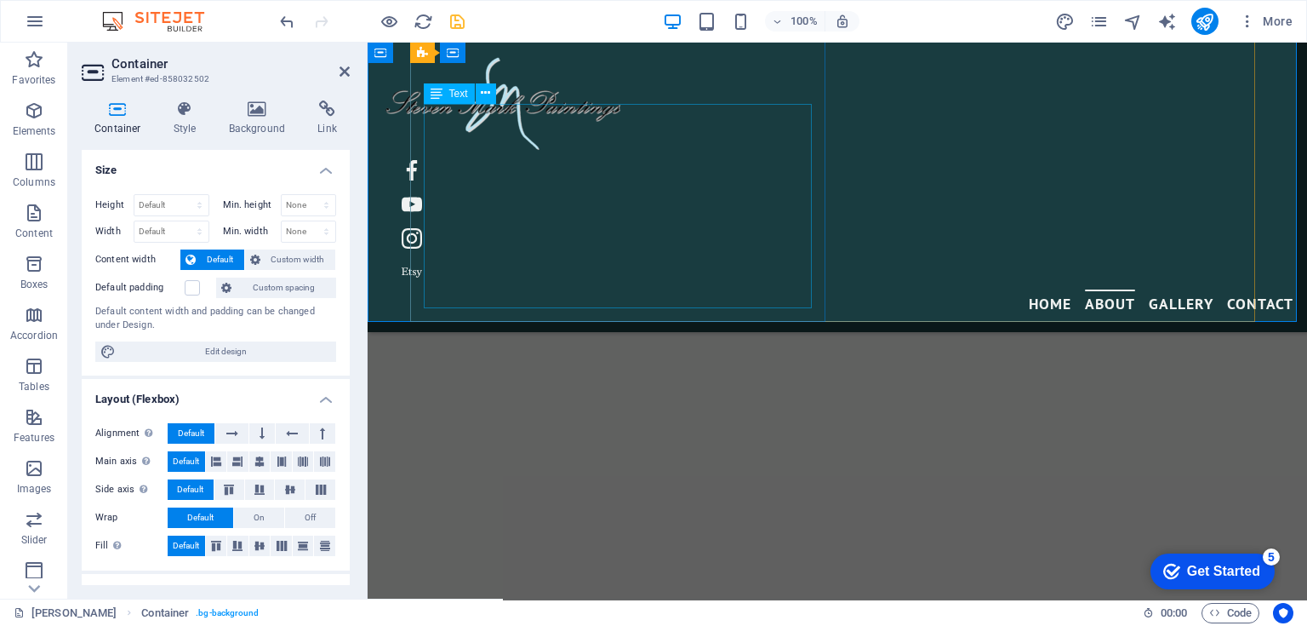
scroll to position [683, 0]
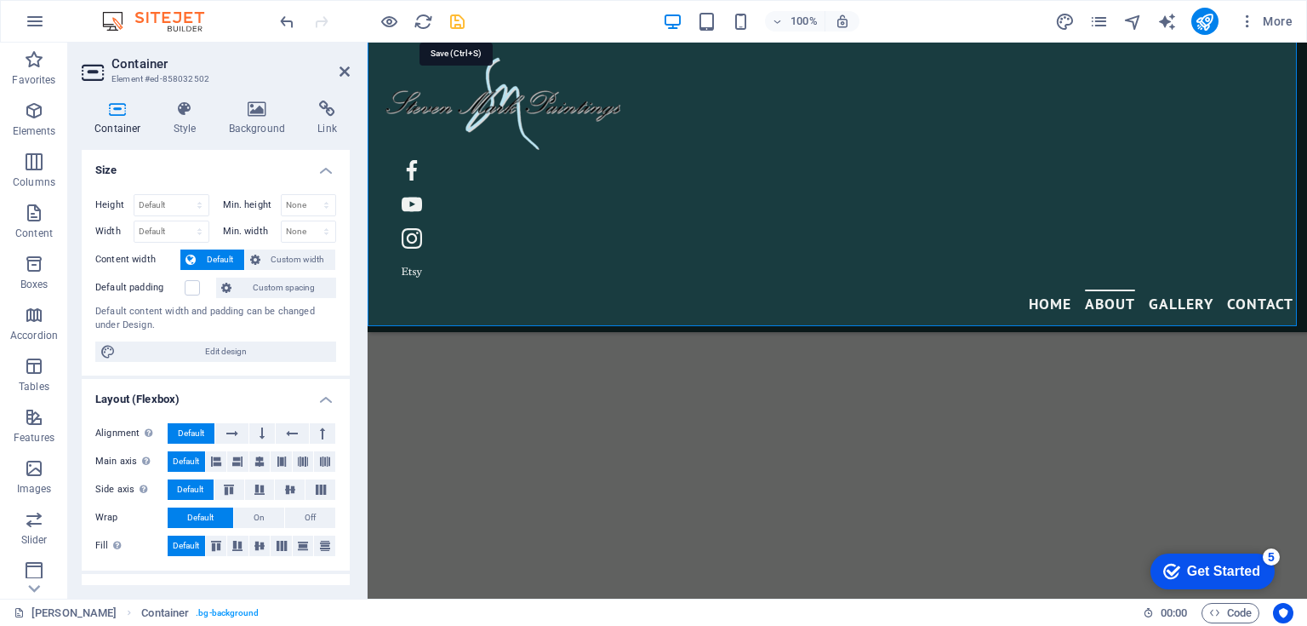
click at [457, 20] on icon "save" at bounding box center [458, 22] width 20 height 20
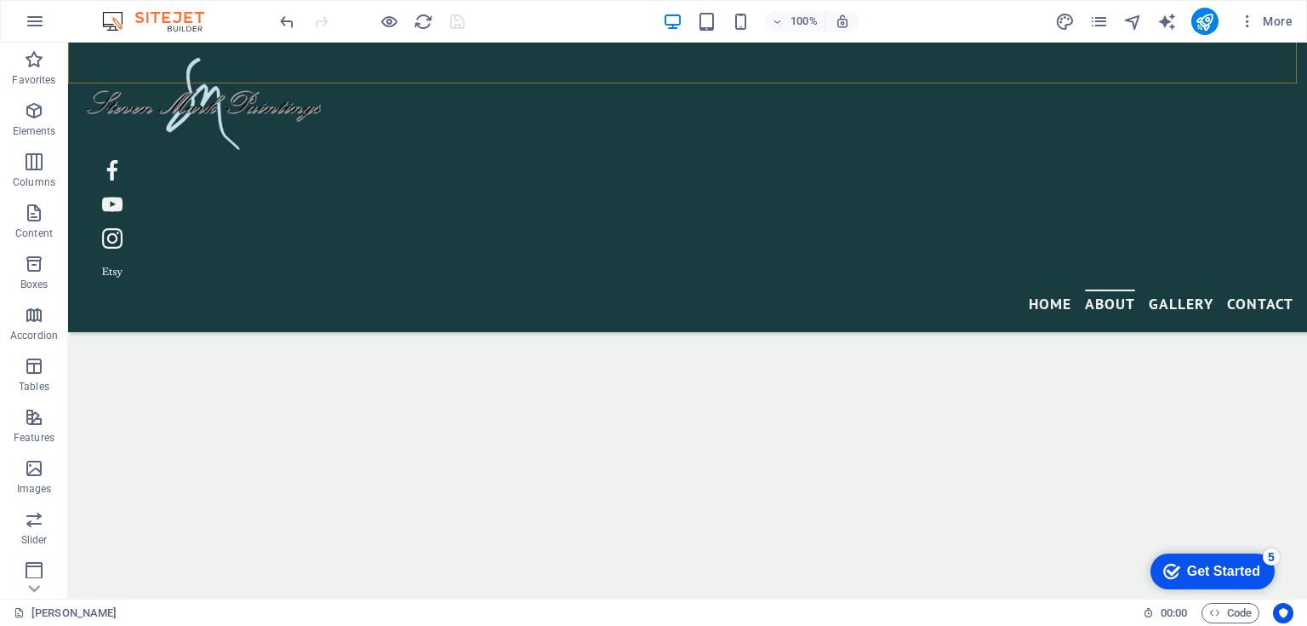
scroll to position [775, 0]
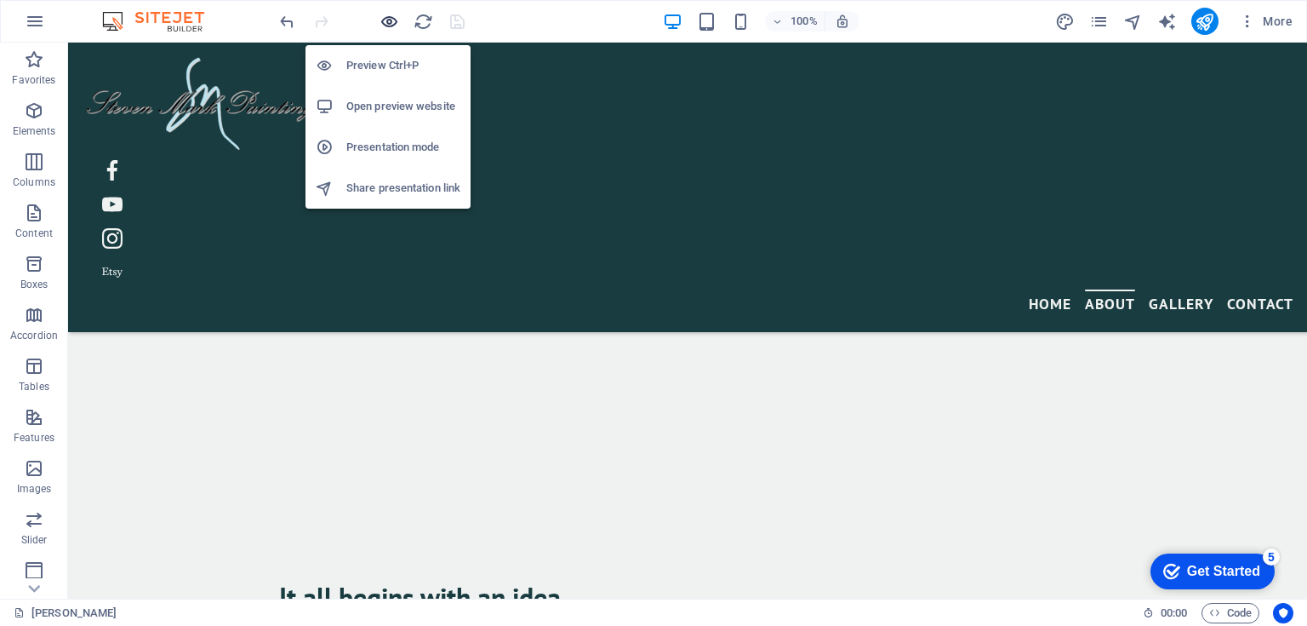
click at [386, 22] on icon "button" at bounding box center [390, 22] width 20 height 20
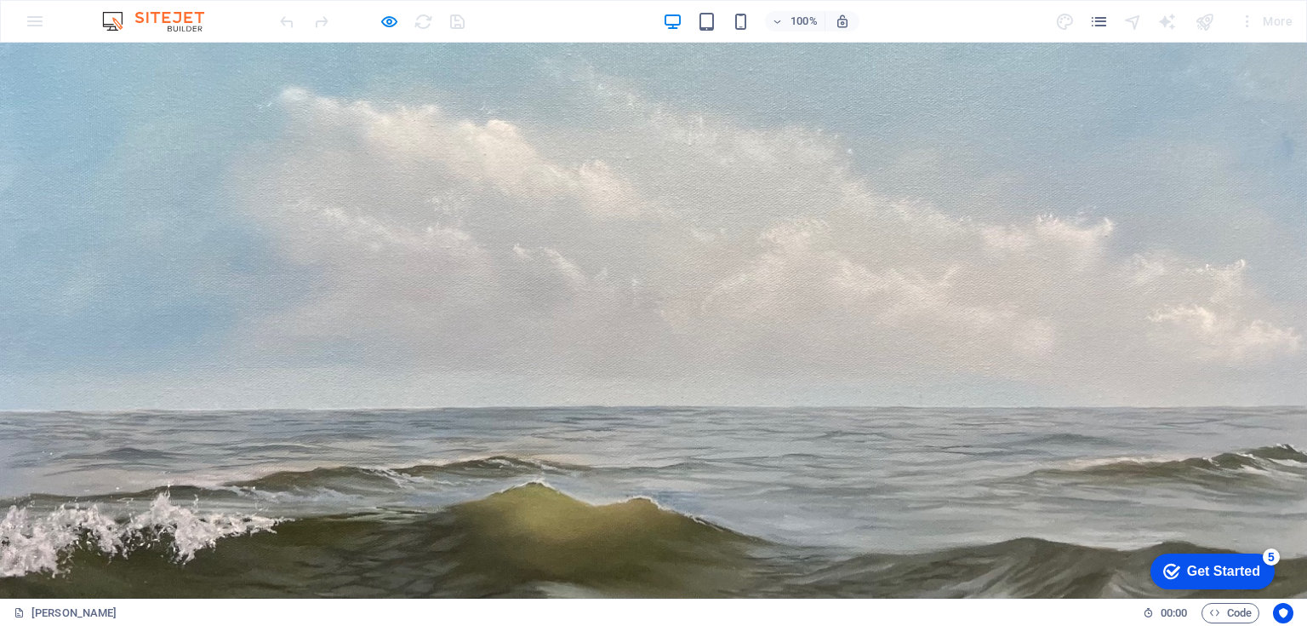
scroll to position [116, 0]
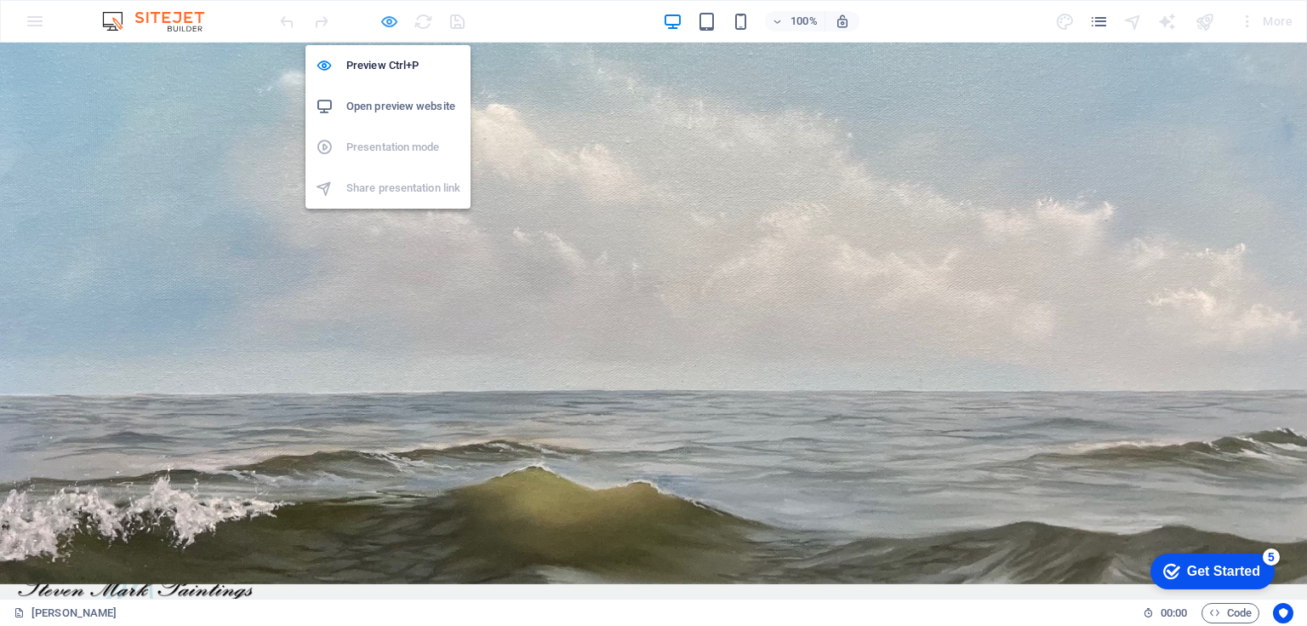
click at [389, 17] on icon "button" at bounding box center [390, 22] width 20 height 20
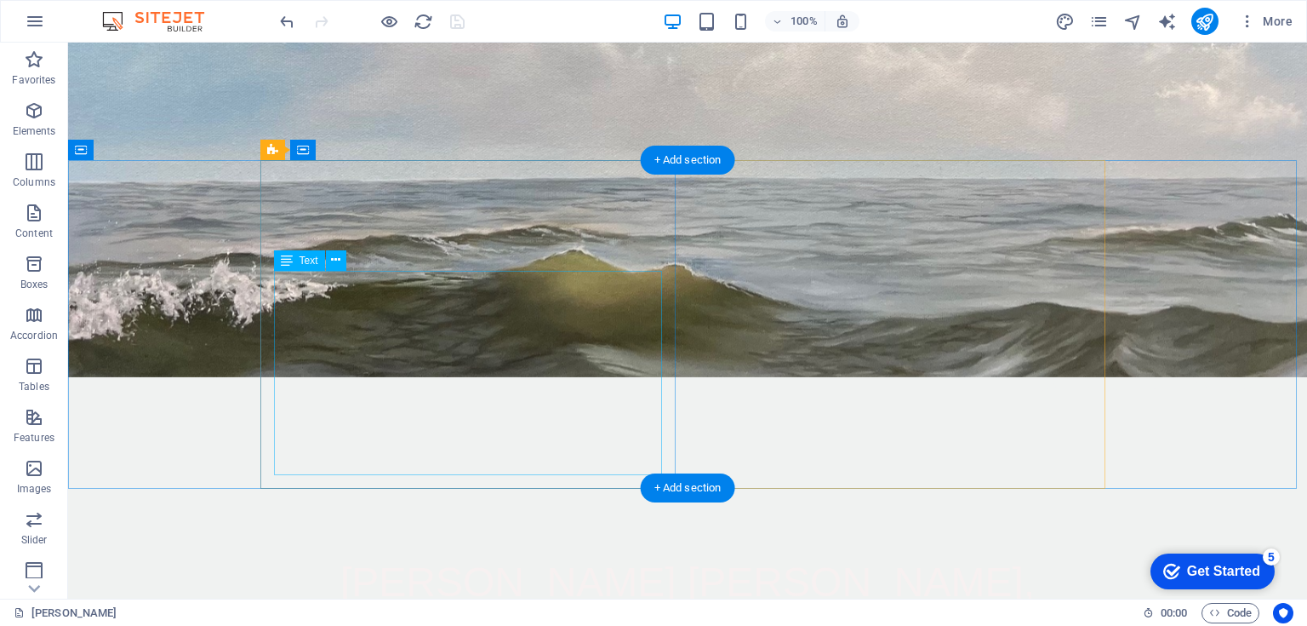
scroll to position [524, 0]
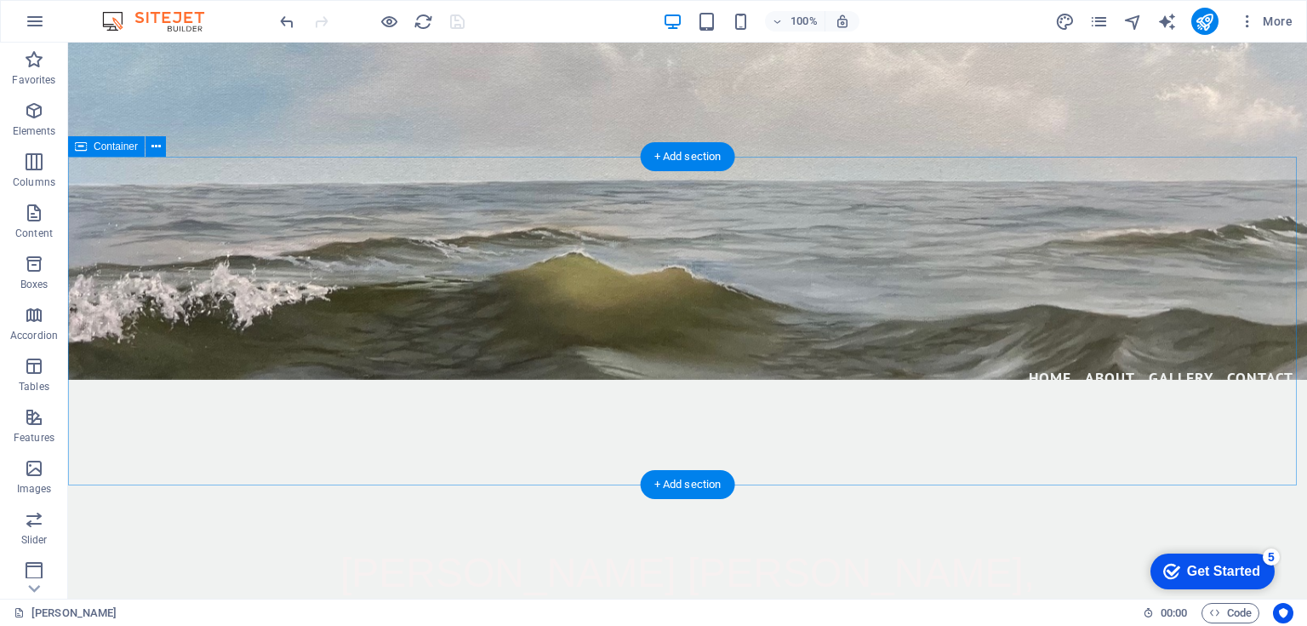
click at [105, 146] on span "Container" at bounding box center [116, 146] width 44 height 10
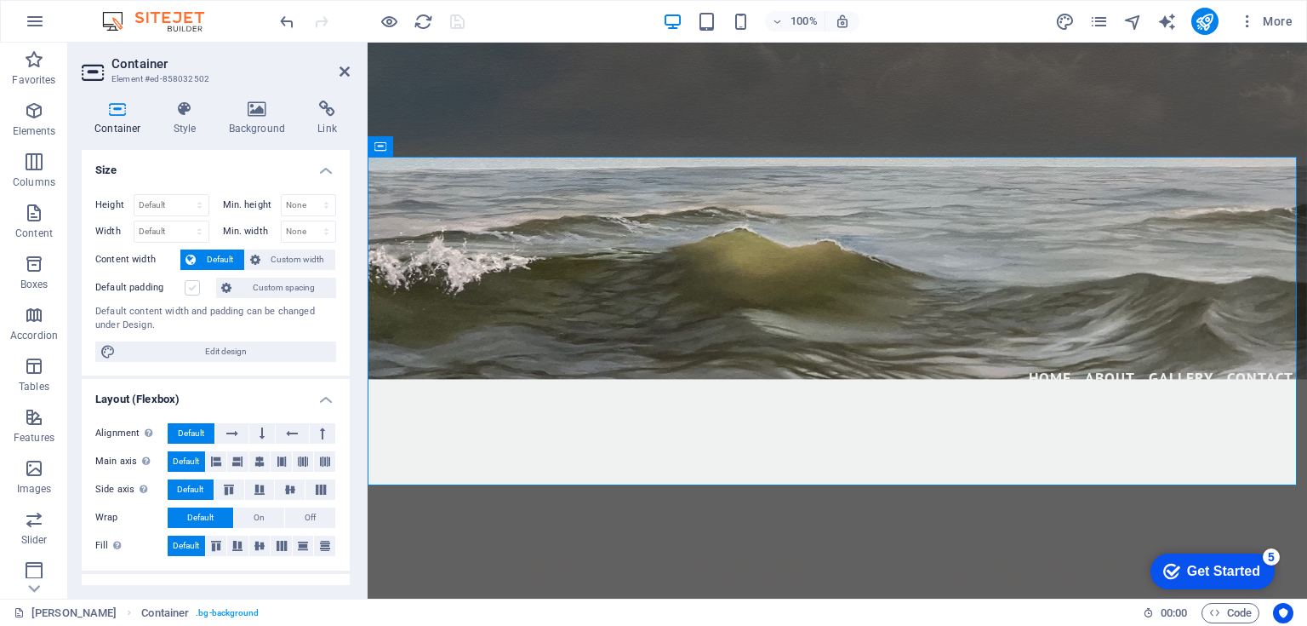
click at [191, 287] on label at bounding box center [192, 287] width 15 height 15
click at [0, 0] on input "Default padding" at bounding box center [0, 0] width 0 height 0
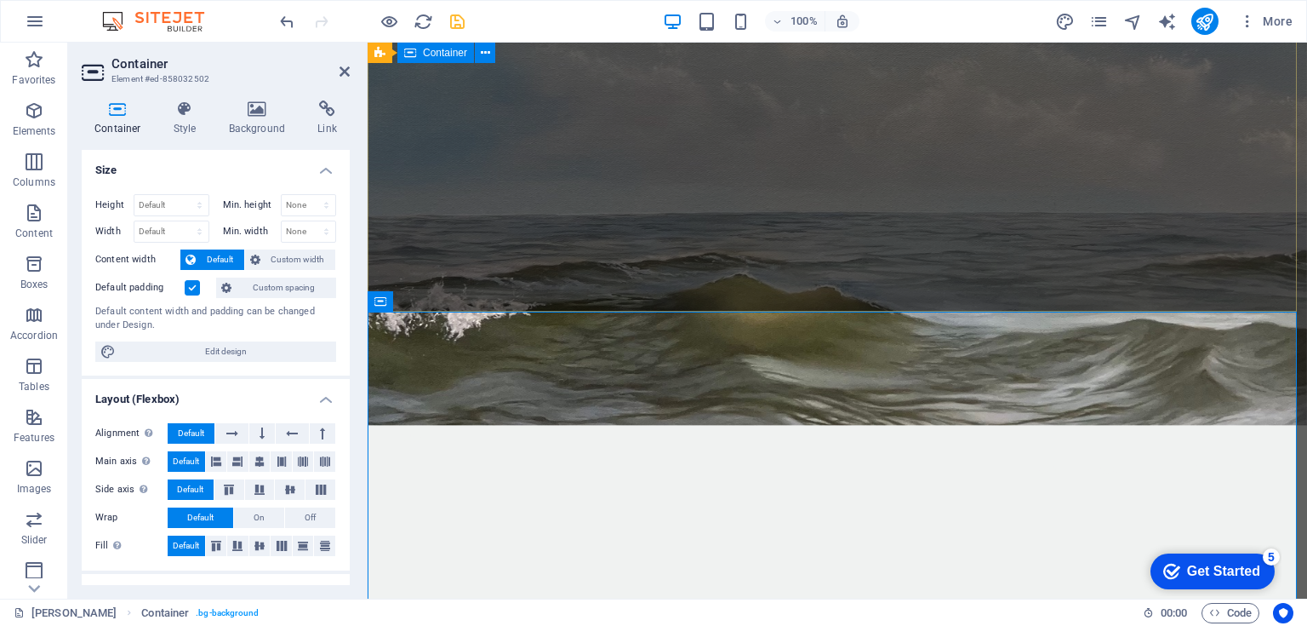
scroll to position [434, 0]
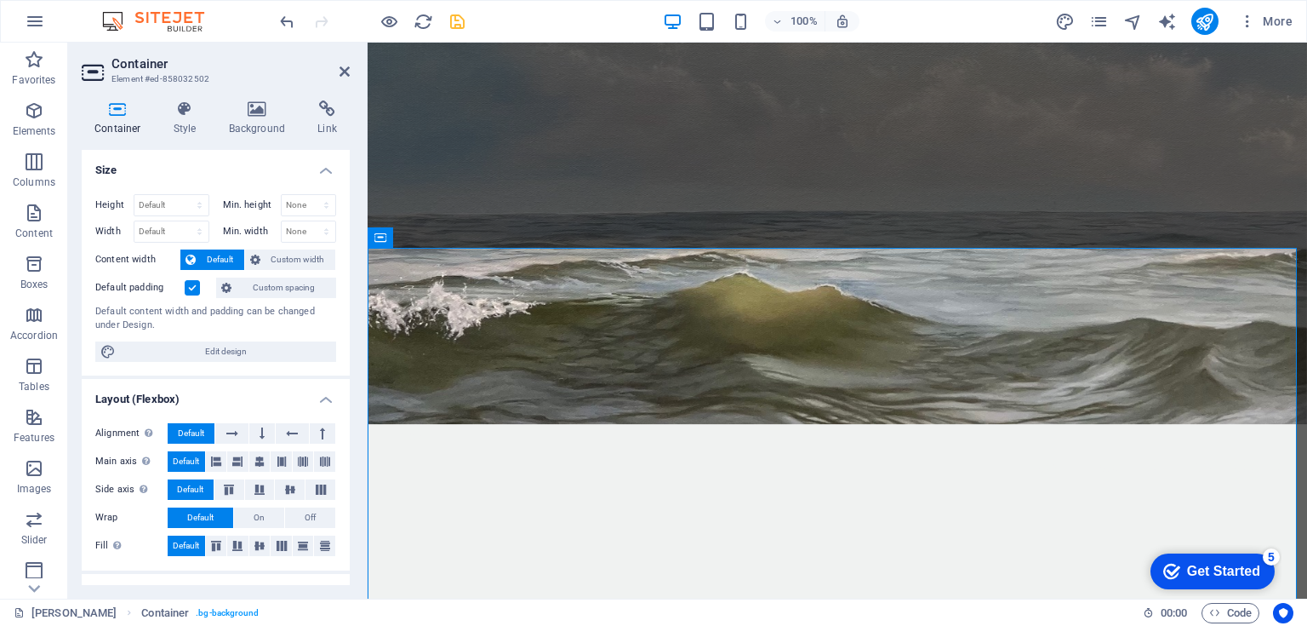
click at [193, 286] on label at bounding box center [192, 287] width 15 height 15
click at [0, 0] on input "Default padding" at bounding box center [0, 0] width 0 height 0
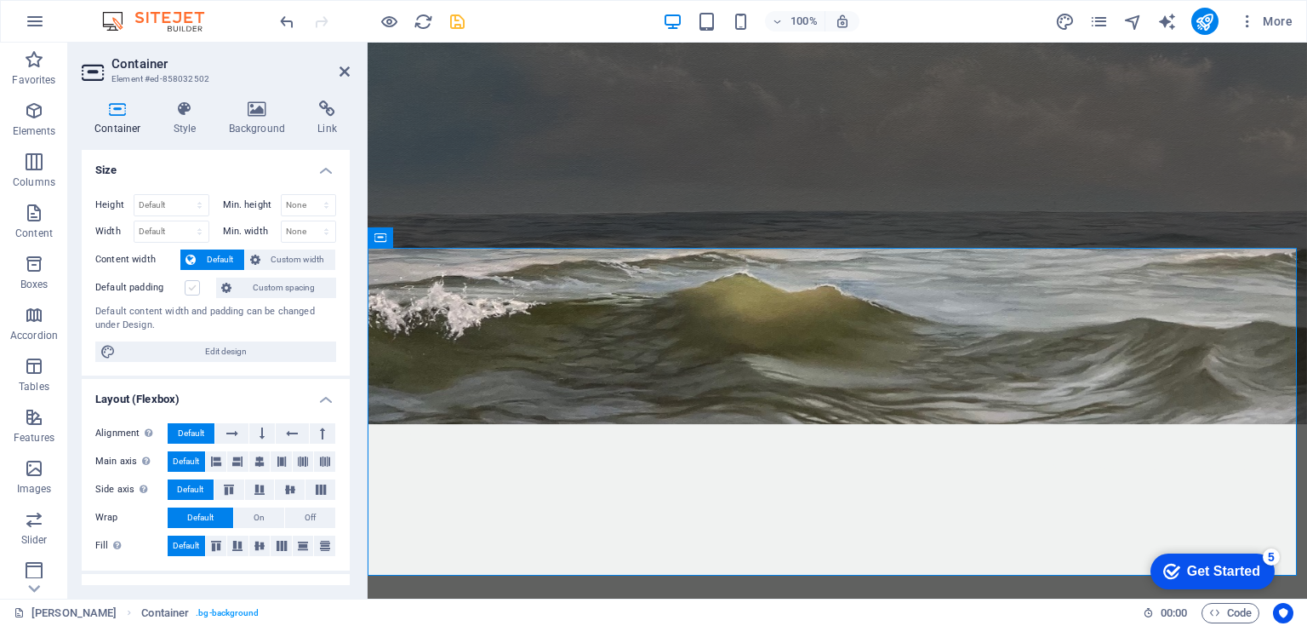
click at [192, 284] on label at bounding box center [192, 287] width 15 height 15
click at [0, 0] on input "Default padding" at bounding box center [0, 0] width 0 height 0
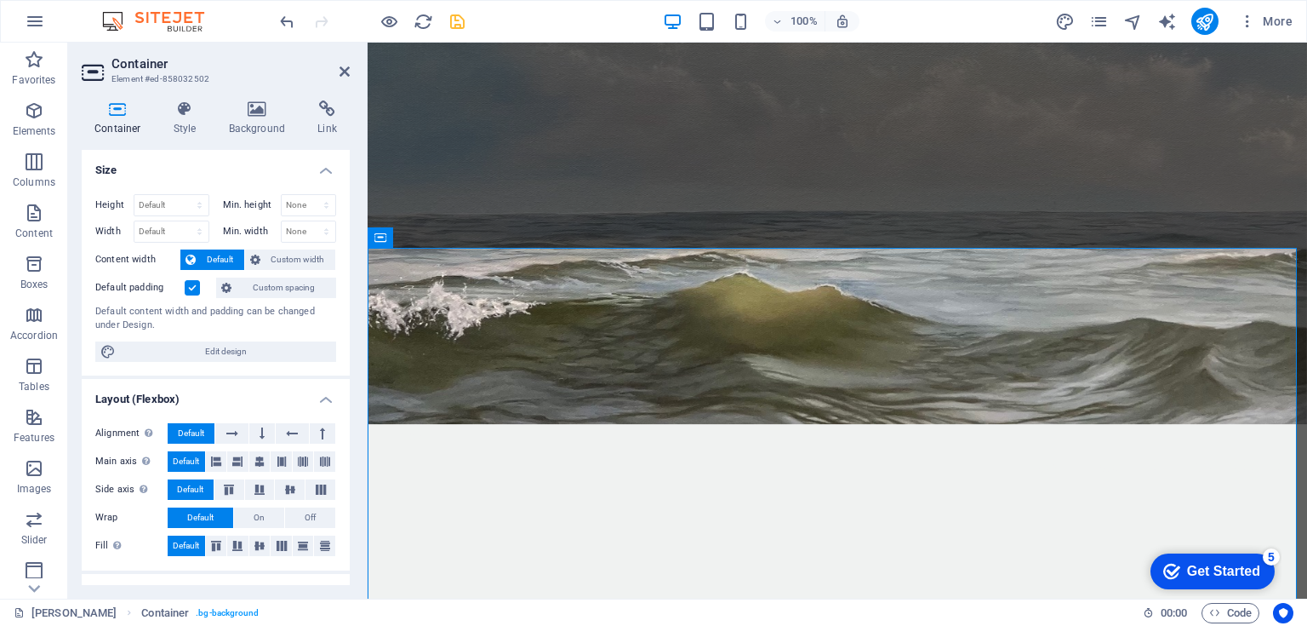
click at [192, 284] on label at bounding box center [192, 287] width 15 height 15
click at [0, 0] on input "Default padding" at bounding box center [0, 0] width 0 height 0
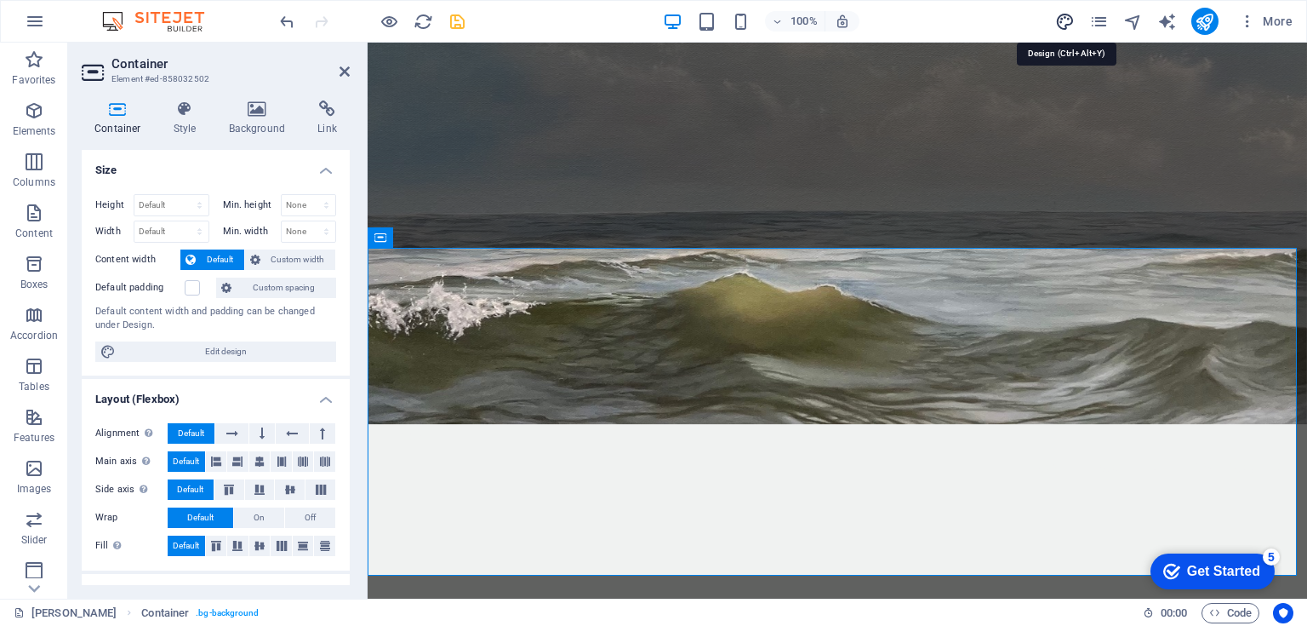
click at [1060, 16] on icon "design" at bounding box center [1065, 22] width 20 height 20
select select "px"
select select "400"
select select "px"
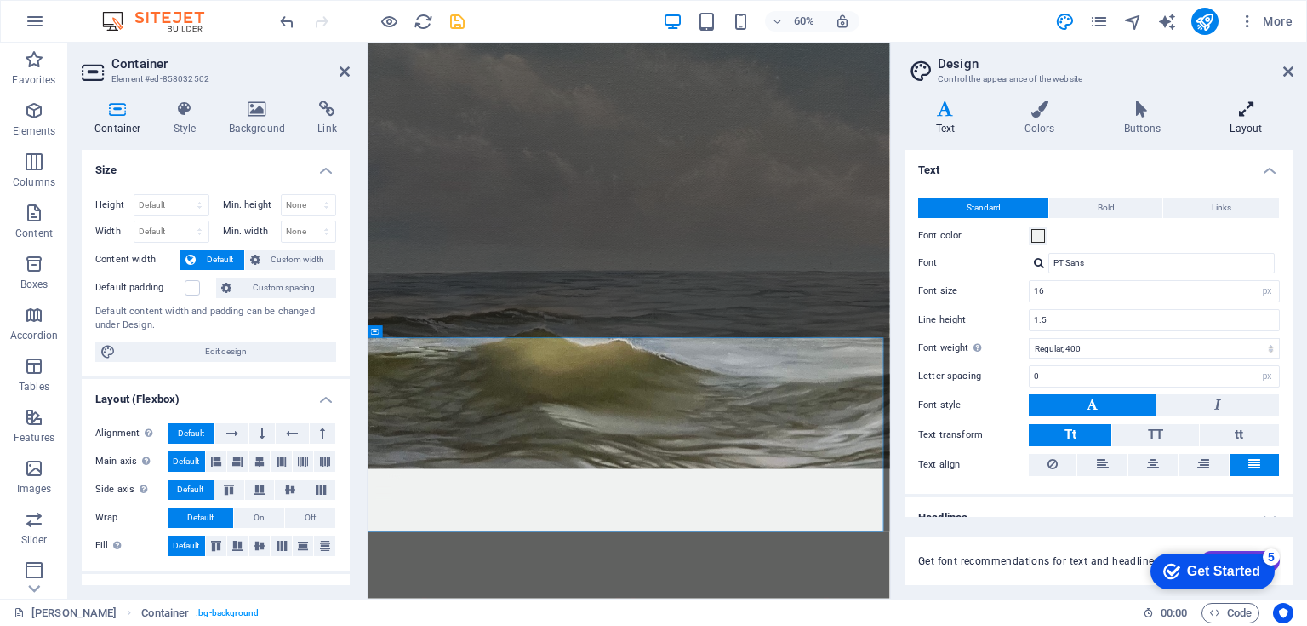
click at [1253, 109] on icon at bounding box center [1246, 108] width 94 height 17
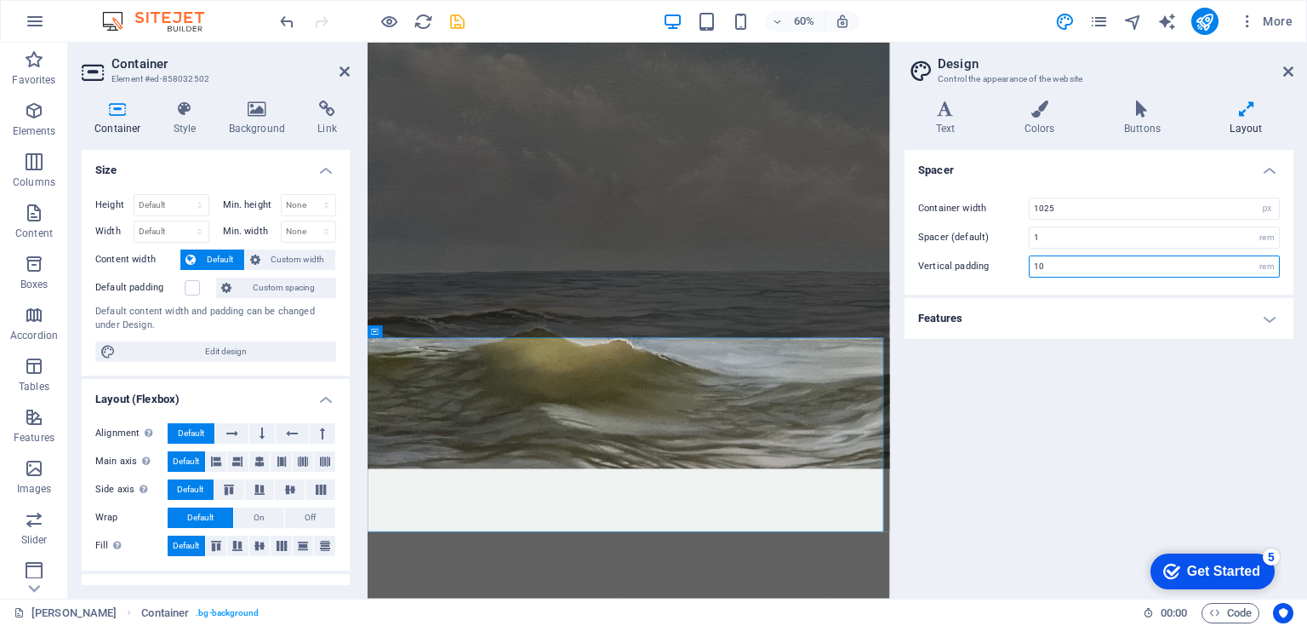
drag, startPoint x: 1049, startPoint y: 264, endPoint x: 1018, endPoint y: 265, distance: 30.7
click at [1018, 265] on div "Vertical padding 10 rem" at bounding box center [1099, 266] width 362 height 22
click at [1110, 388] on div "Spacer Container width 1025 rem px Spacer (default) 1 rem Vertical padding 5 re…" at bounding box center [1099, 367] width 389 height 435
drag, startPoint x: 1049, startPoint y: 266, endPoint x: 1018, endPoint y: 262, distance: 30.8
click at [1018, 262] on div "Vertical padding 5 rem" at bounding box center [1099, 266] width 362 height 22
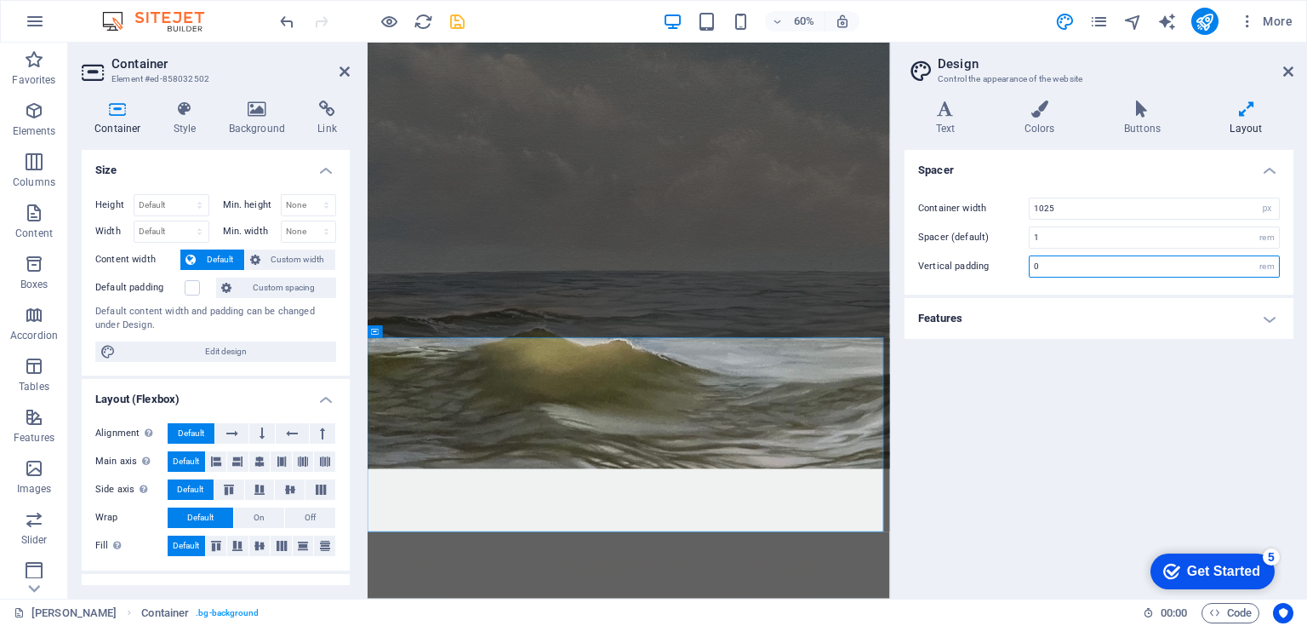
type input "0"
click at [1109, 403] on div "Spacer Container width 1025 rem px Spacer (default) 1 rem Vertical padding 0 re…" at bounding box center [1099, 367] width 389 height 435
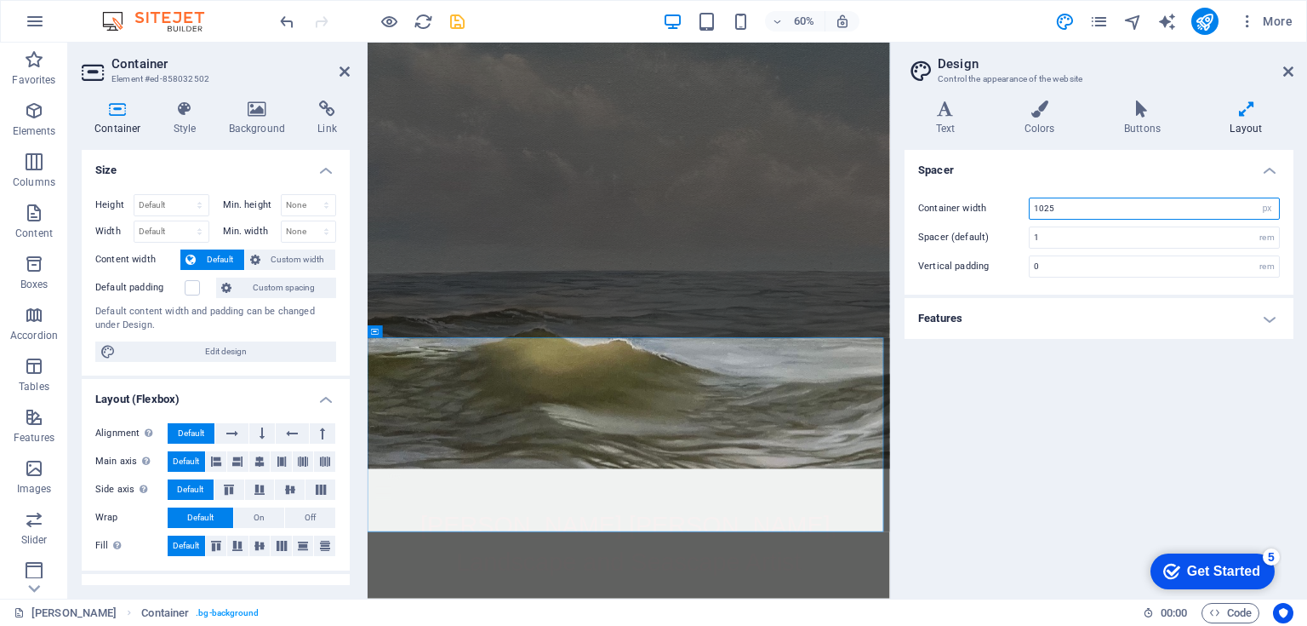
click at [1072, 207] on input "1025" at bounding box center [1154, 208] width 249 height 20
drag, startPoint x: 1065, startPoint y: 212, endPoint x: 1007, endPoint y: 217, distance: 58.1
click at [1007, 217] on div "Container width 1025 rem px" at bounding box center [1099, 208] width 362 height 22
click at [1084, 396] on div "Spacer Container width 200 rem px Spacer (default) 1 rem Vertical padding 0 rem…" at bounding box center [1099, 367] width 389 height 435
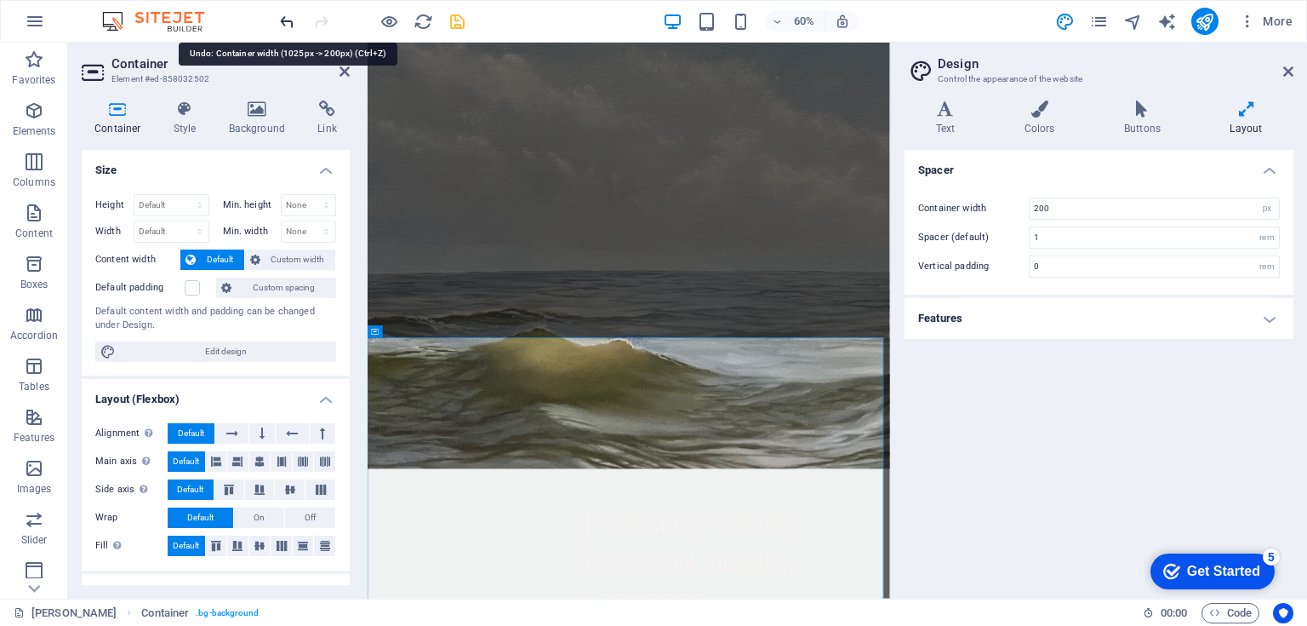
click at [289, 20] on icon "undo" at bounding box center [287, 22] width 20 height 20
type input "1025"
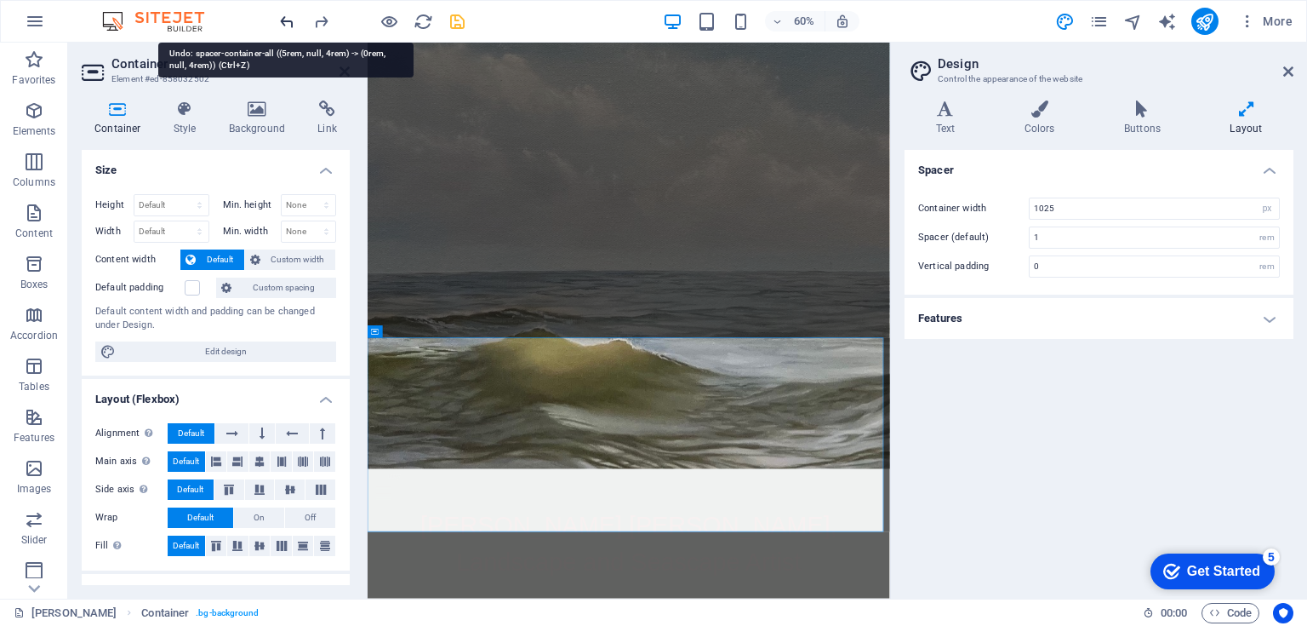
click at [285, 20] on icon "undo" at bounding box center [287, 22] width 20 height 20
click at [316, 20] on icon "redo" at bounding box center [322, 22] width 20 height 20
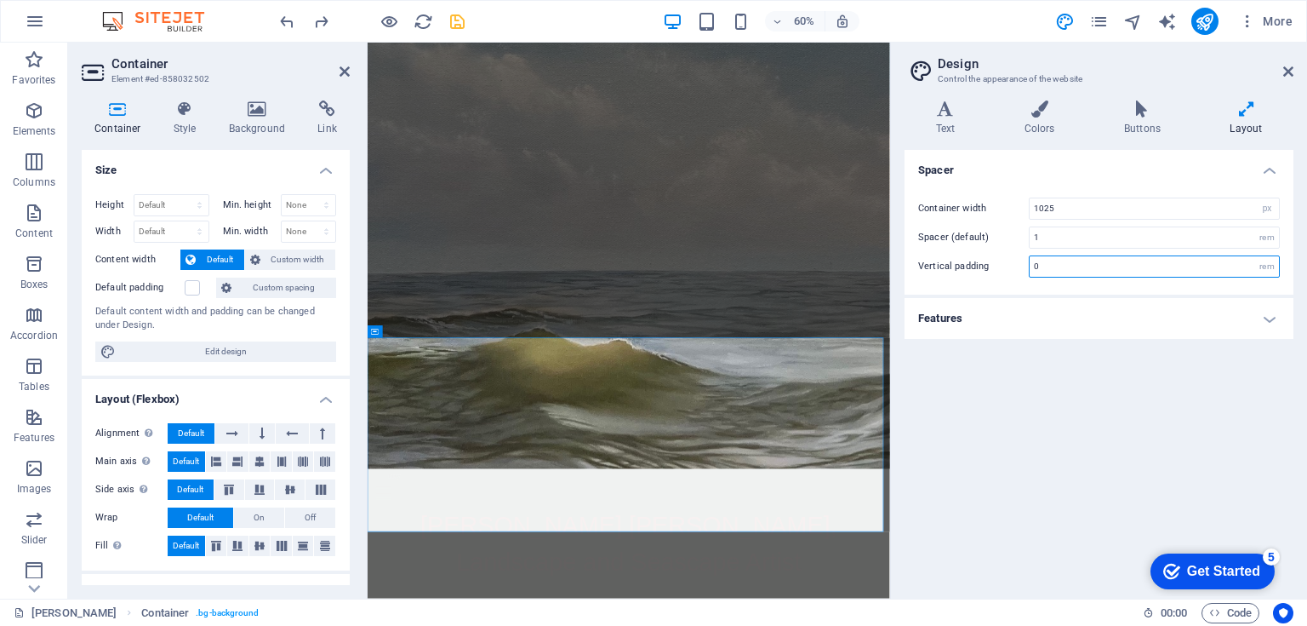
drag, startPoint x: 1045, startPoint y: 262, endPoint x: 1020, endPoint y: 262, distance: 24.7
click at [1020, 262] on div "Vertical padding 0 rem" at bounding box center [1099, 266] width 362 height 22
type input "5"
click at [1289, 67] on icon at bounding box center [1288, 72] width 10 height 14
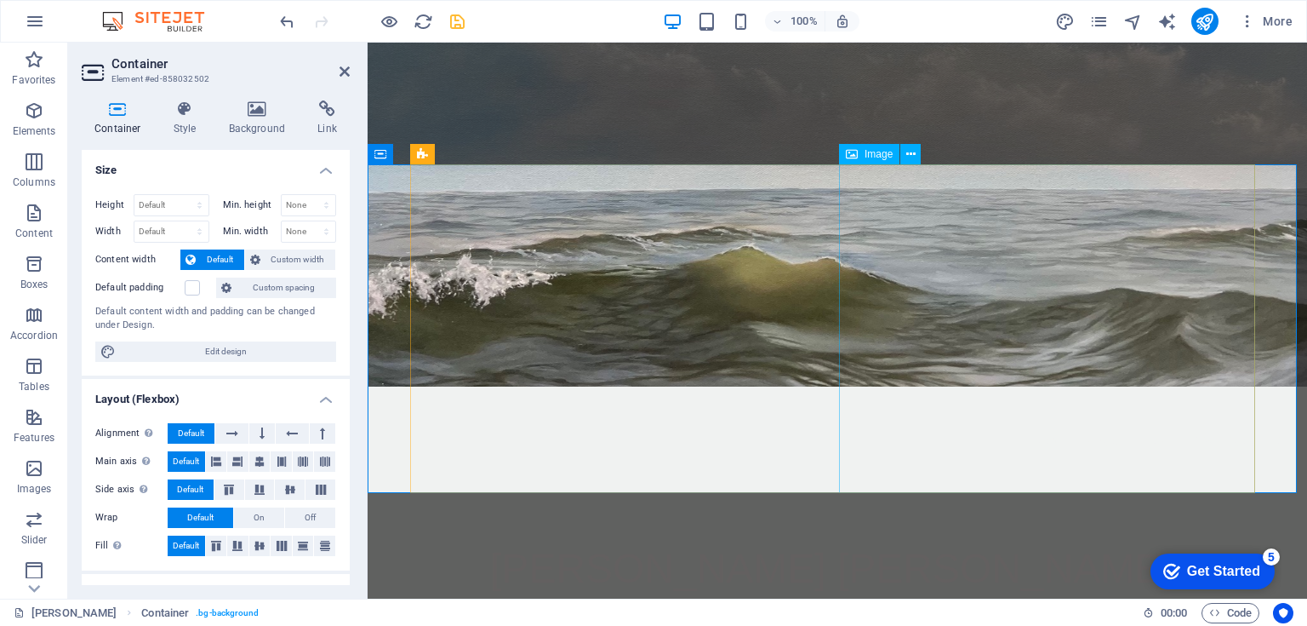
scroll to position [411, 0]
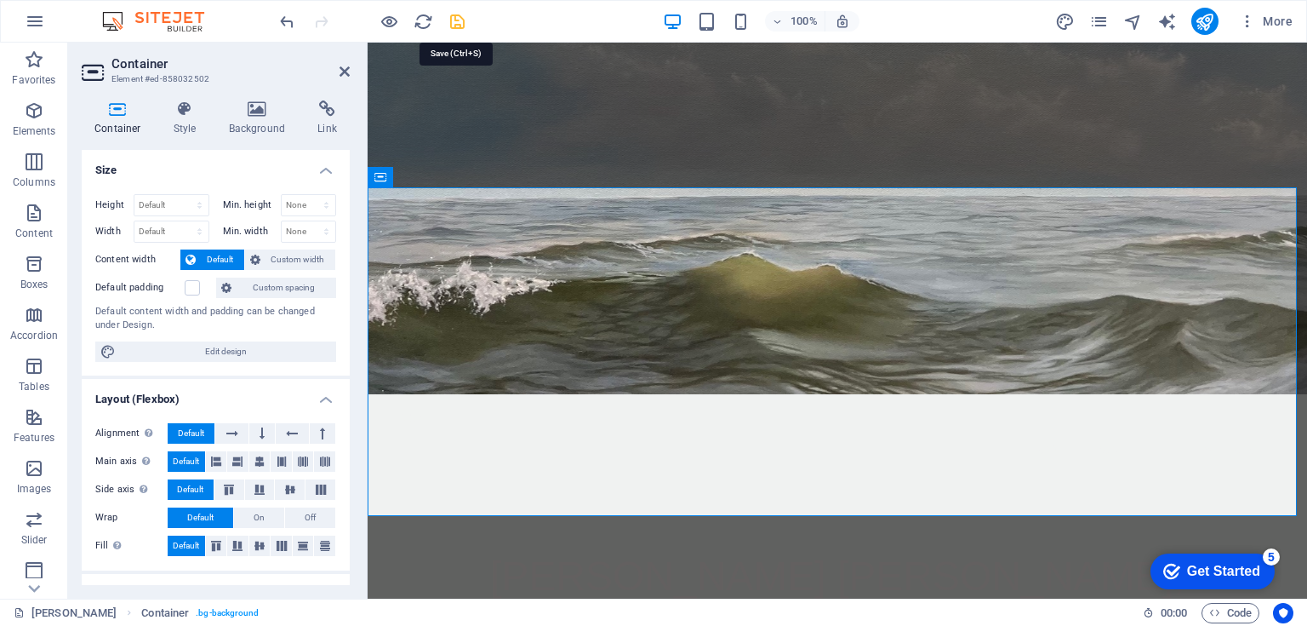
click at [456, 21] on icon "save" at bounding box center [458, 22] width 20 height 20
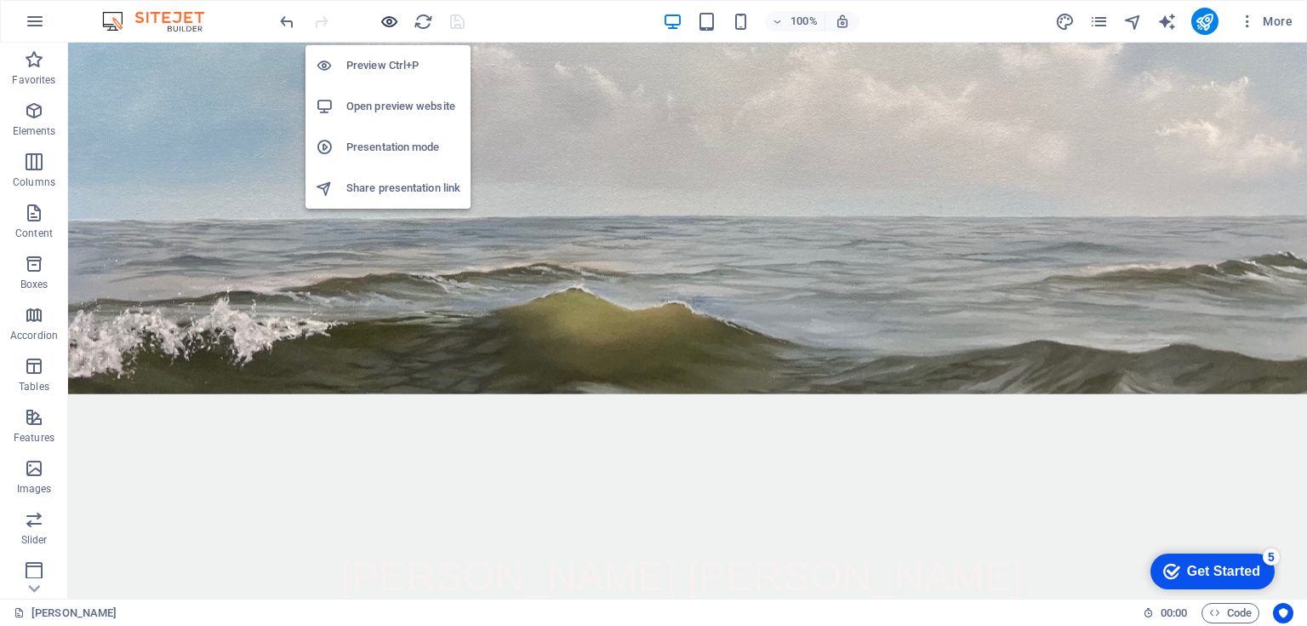
click at [385, 22] on icon "button" at bounding box center [390, 22] width 20 height 20
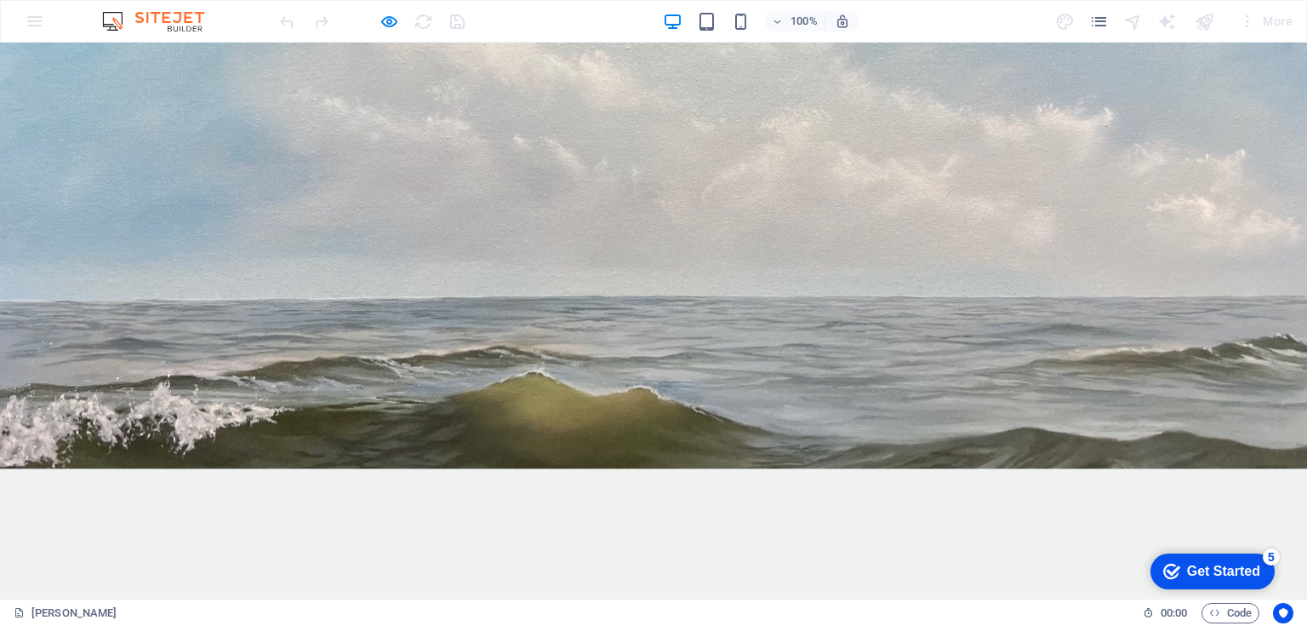
scroll to position [252, 0]
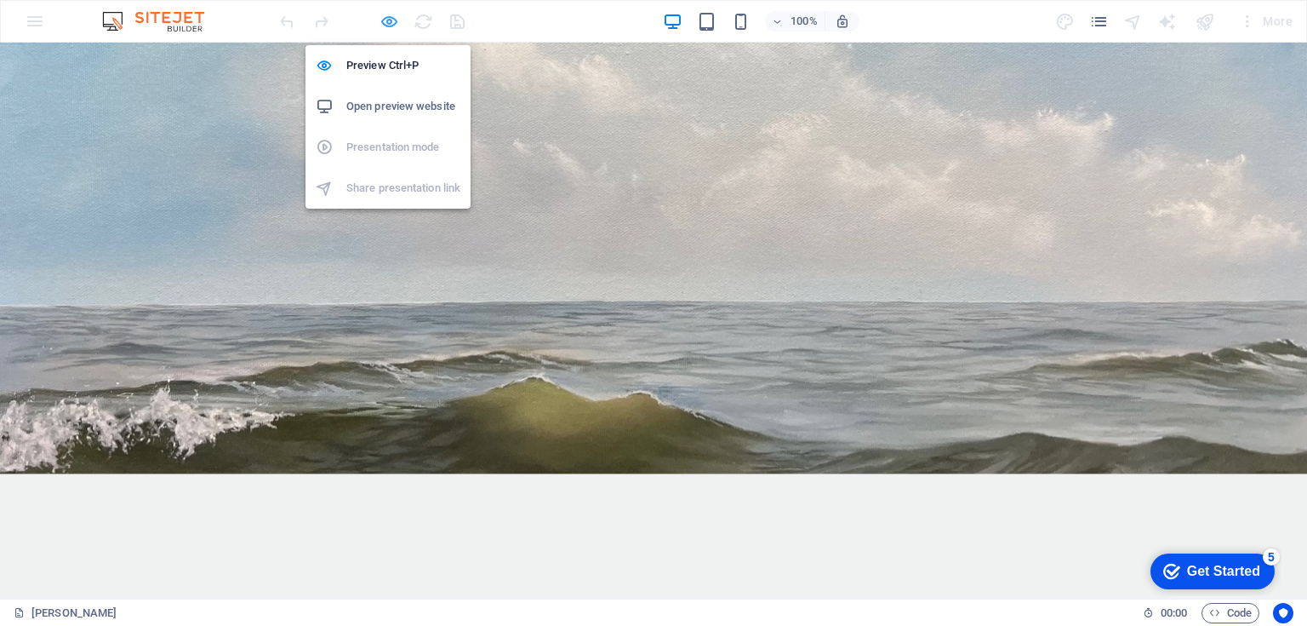
click at [388, 16] on icon "button" at bounding box center [390, 22] width 20 height 20
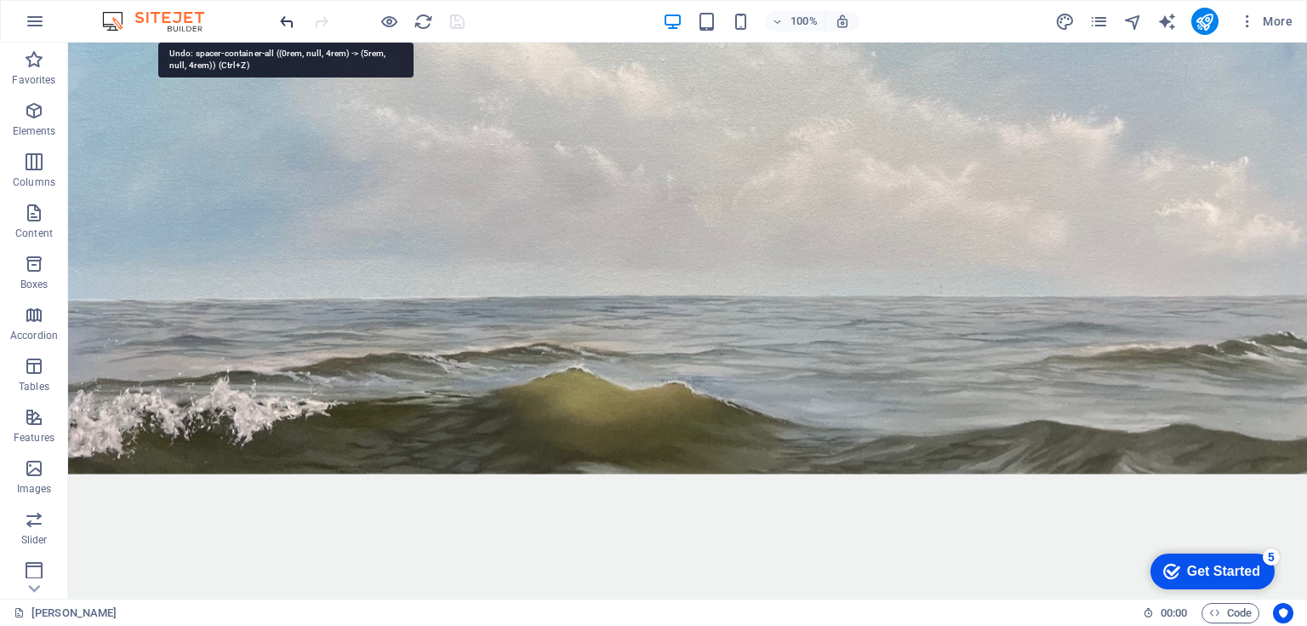
click at [289, 20] on icon "undo" at bounding box center [287, 22] width 20 height 20
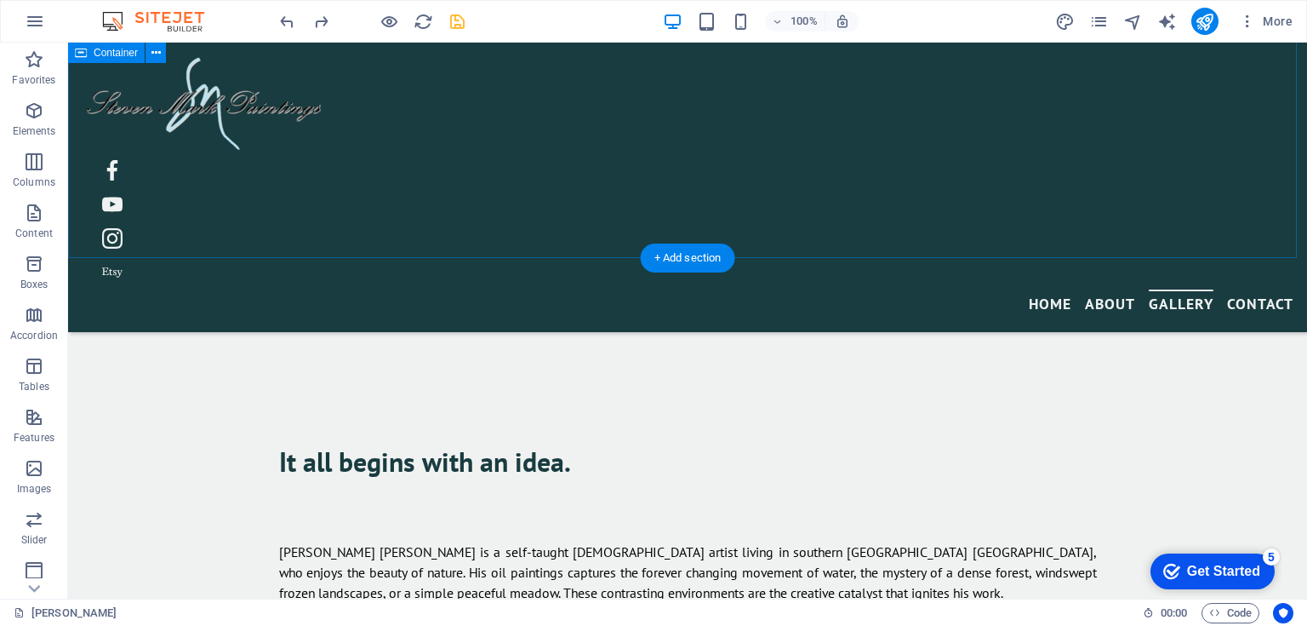
scroll to position [1047, 0]
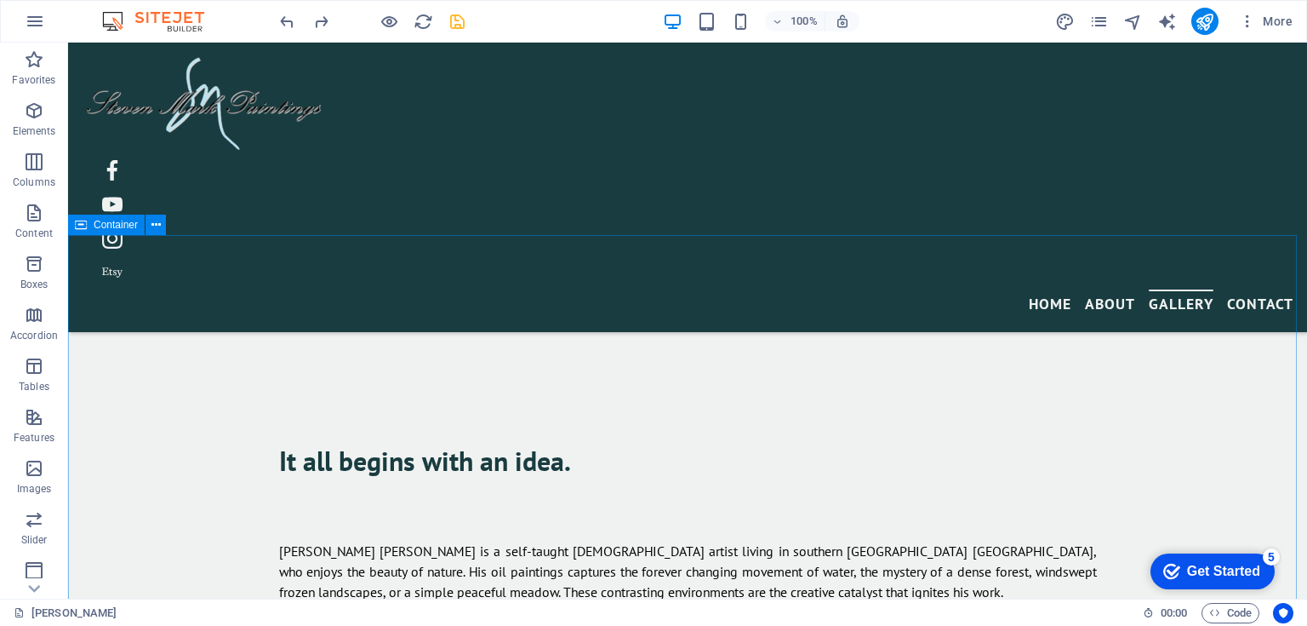
click at [114, 221] on span "Container" at bounding box center [116, 225] width 44 height 10
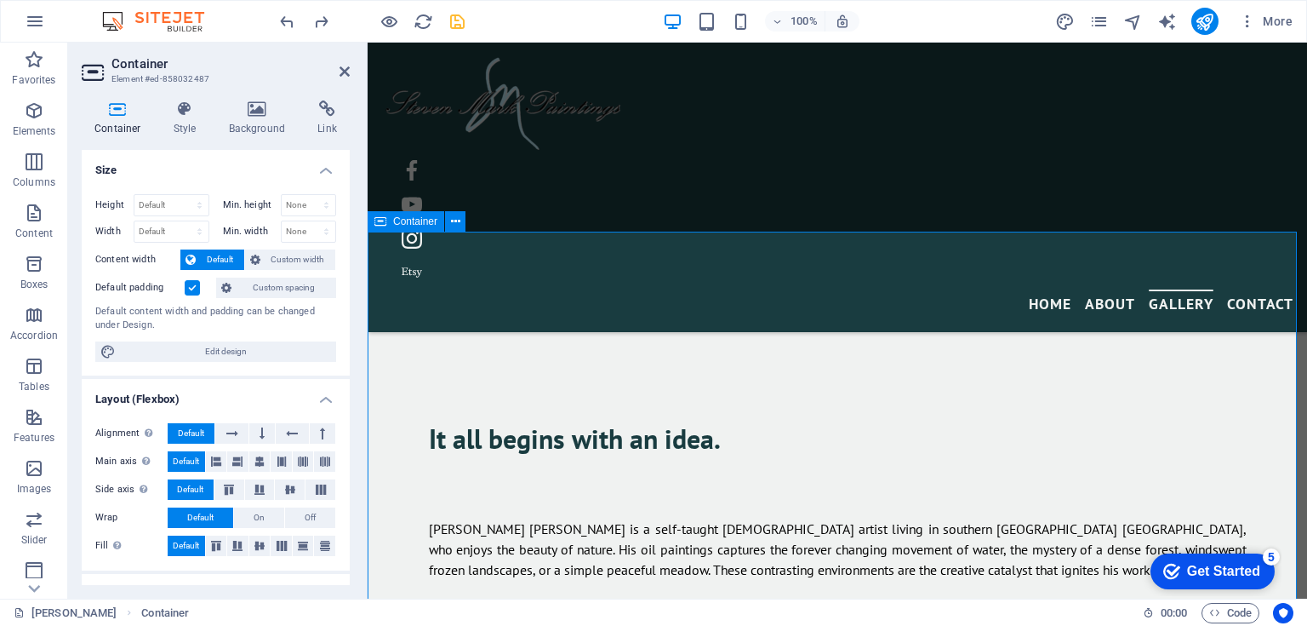
scroll to position [1069, 0]
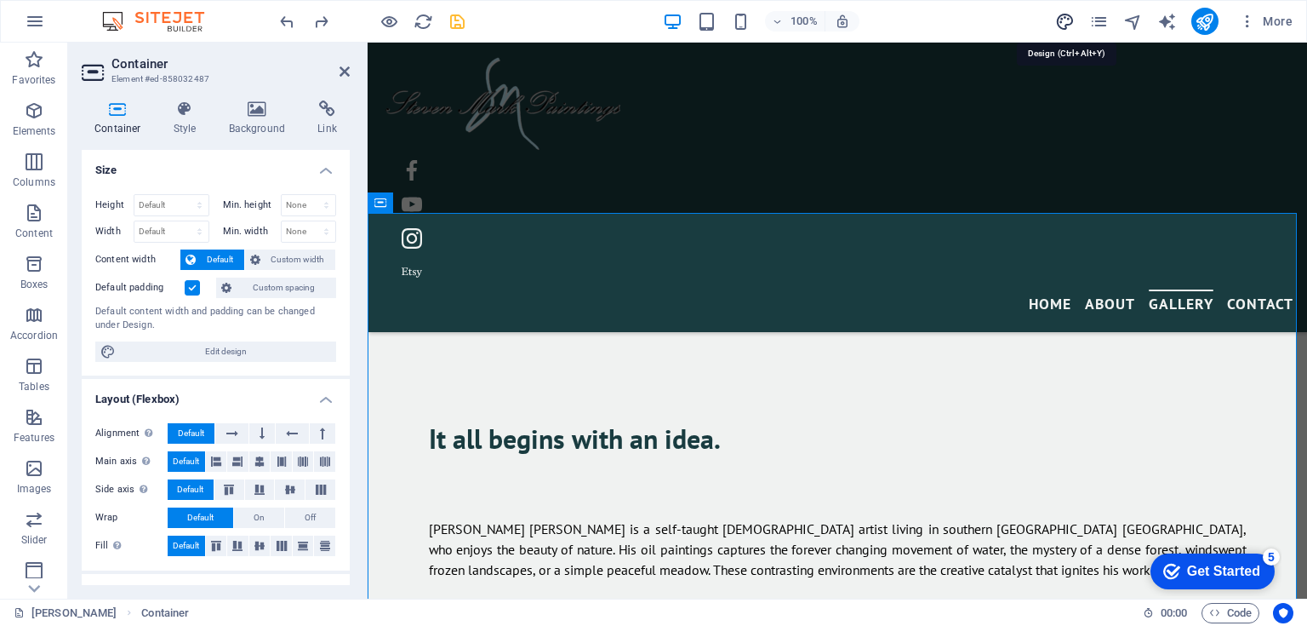
click at [1067, 20] on icon "design" at bounding box center [1065, 22] width 20 height 20
select select "px"
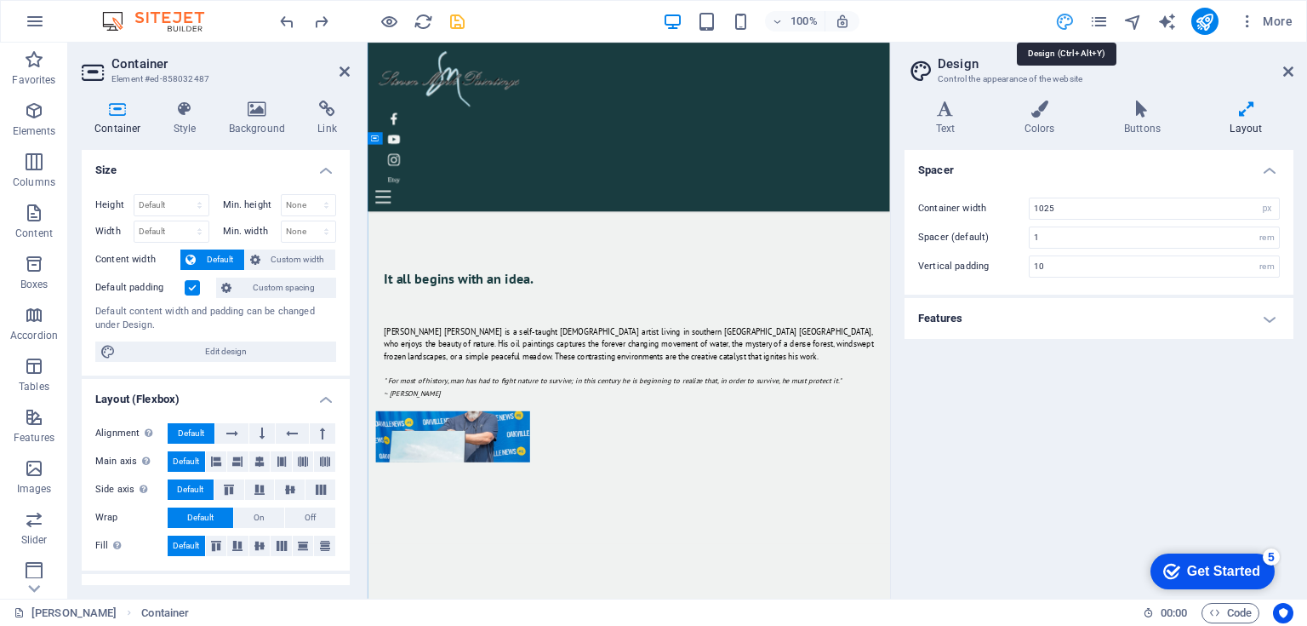
scroll to position [1352, 0]
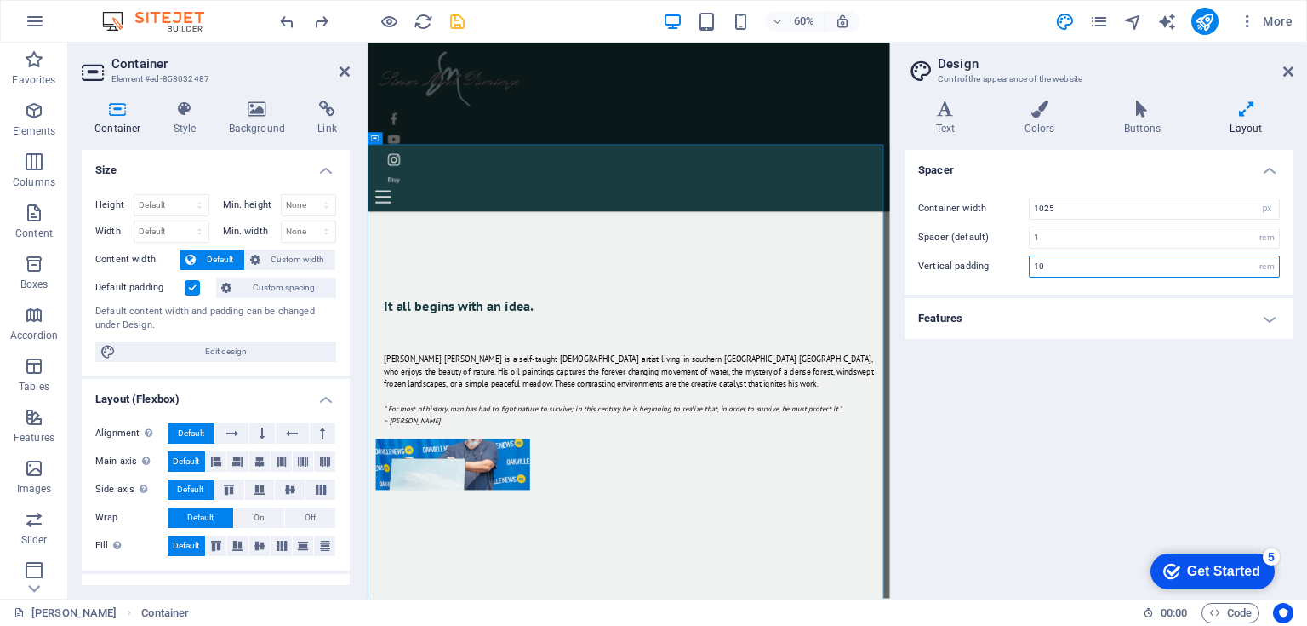
drag, startPoint x: 1024, startPoint y: 266, endPoint x: 1011, endPoint y: 266, distance: 12.8
click at [1011, 266] on div "Vertical padding 10 rem" at bounding box center [1099, 266] width 362 height 22
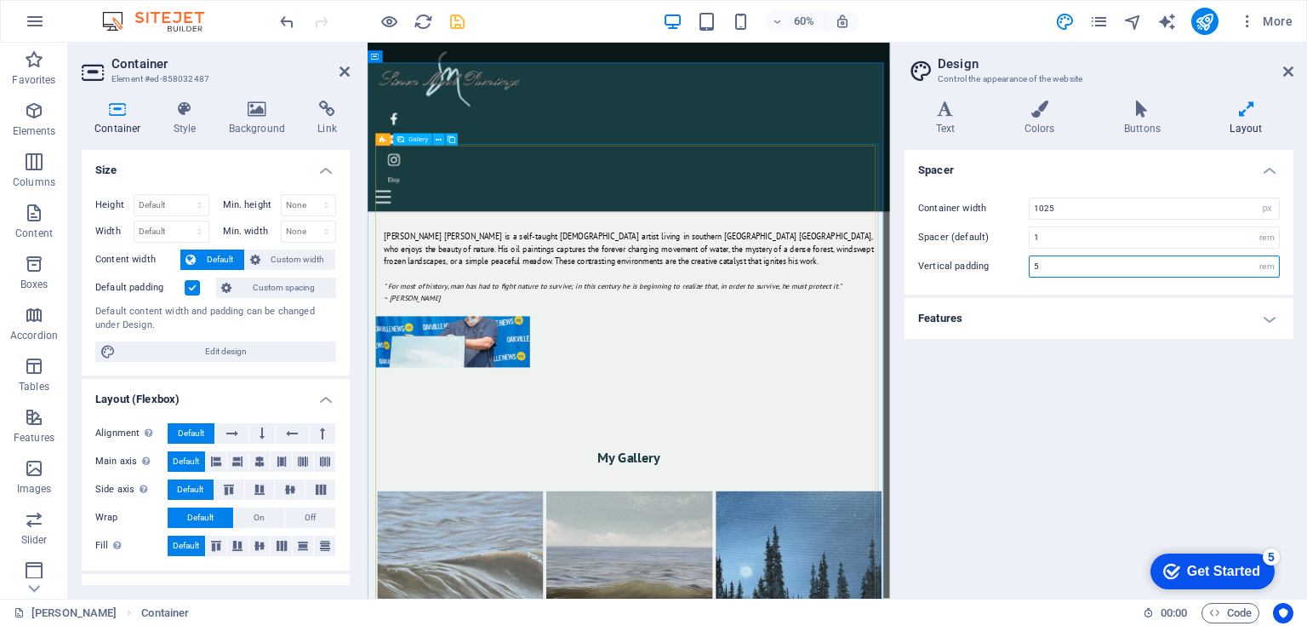
type input "5"
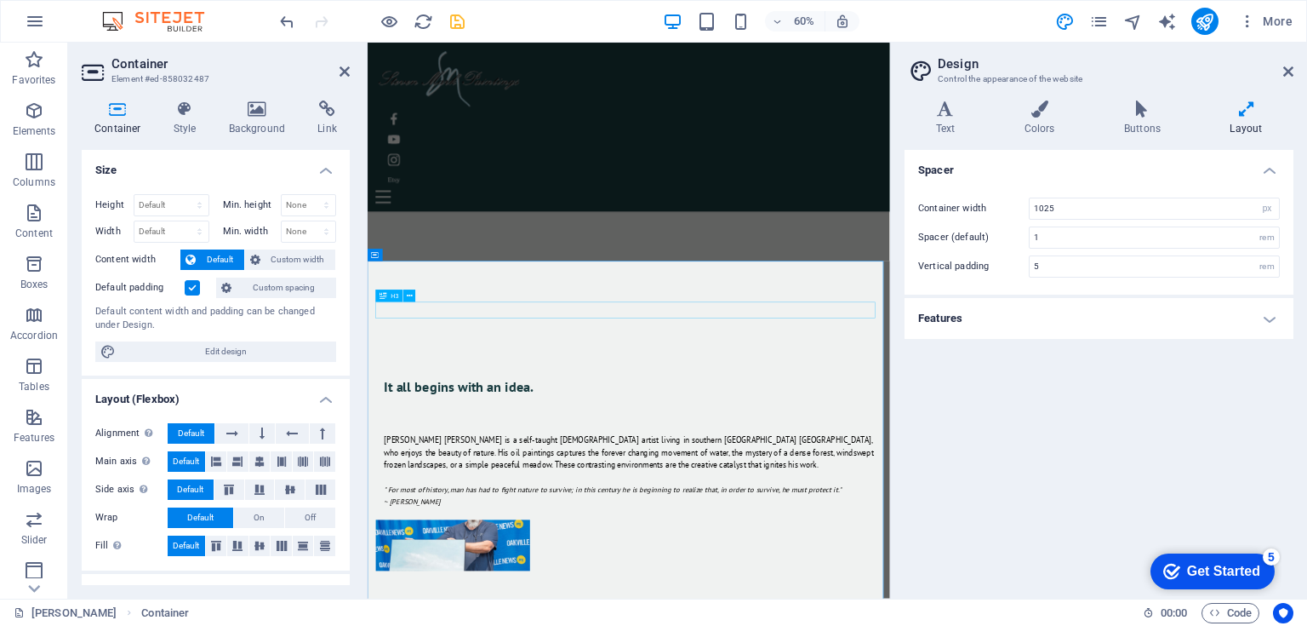
scroll to position [1011, 0]
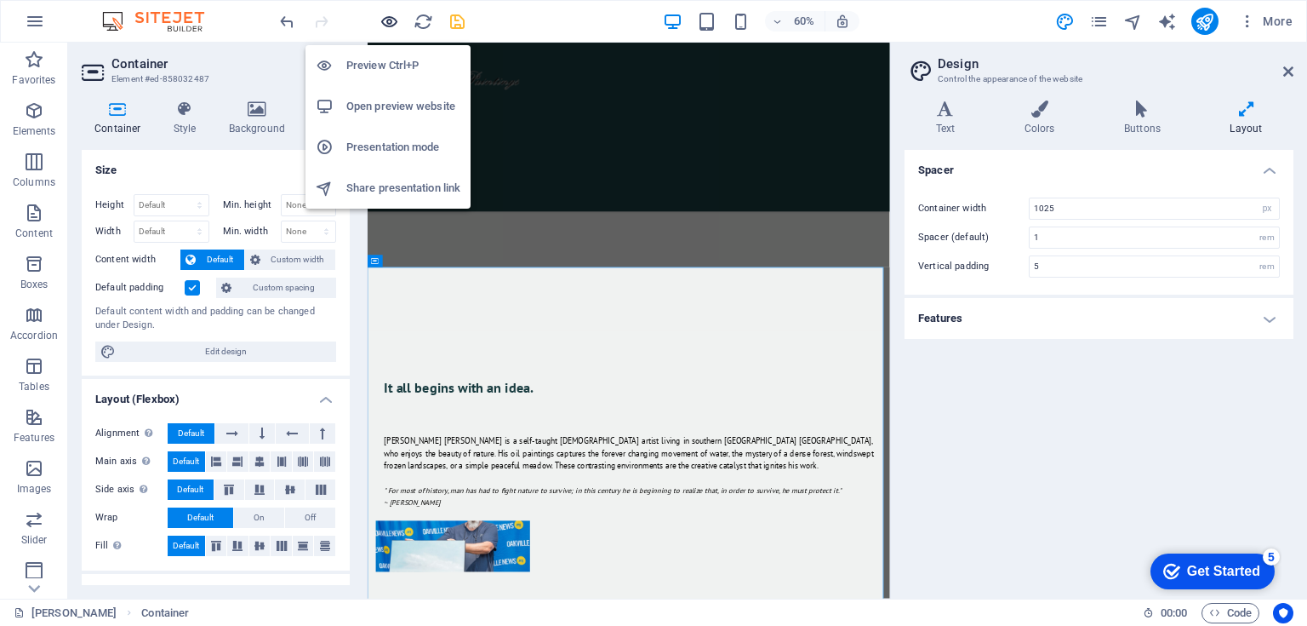
click at [388, 21] on icon "button" at bounding box center [390, 22] width 20 height 20
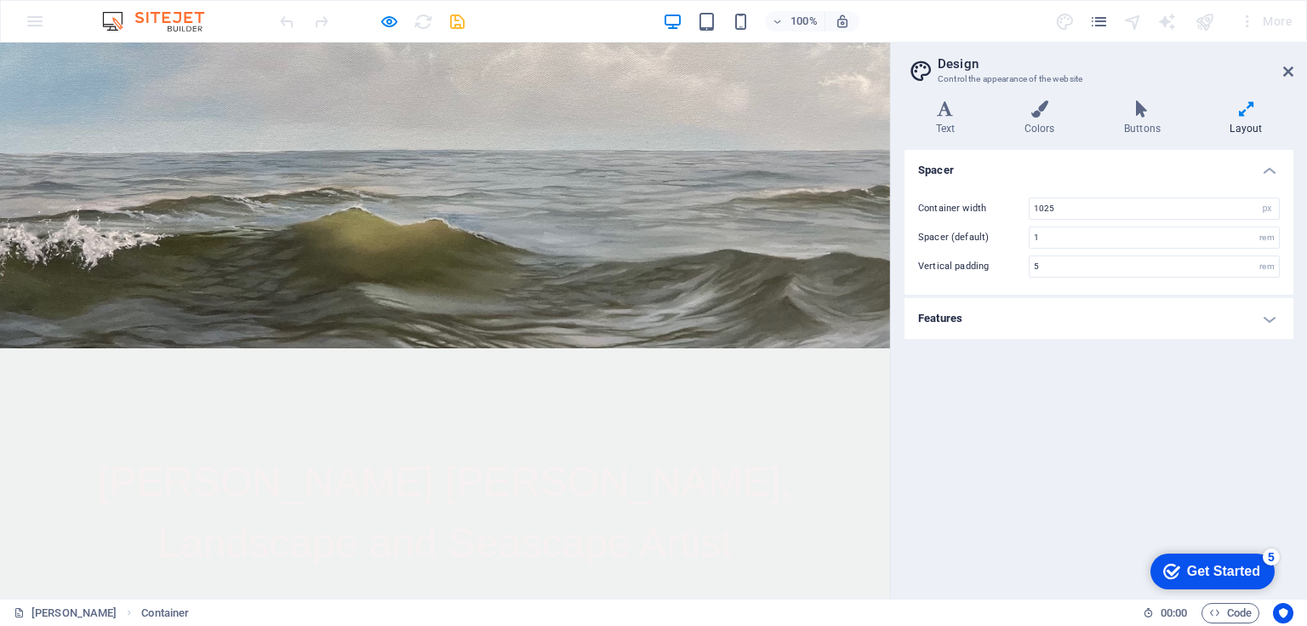
scroll to position [505, 0]
click at [1289, 71] on icon at bounding box center [1288, 72] width 10 height 14
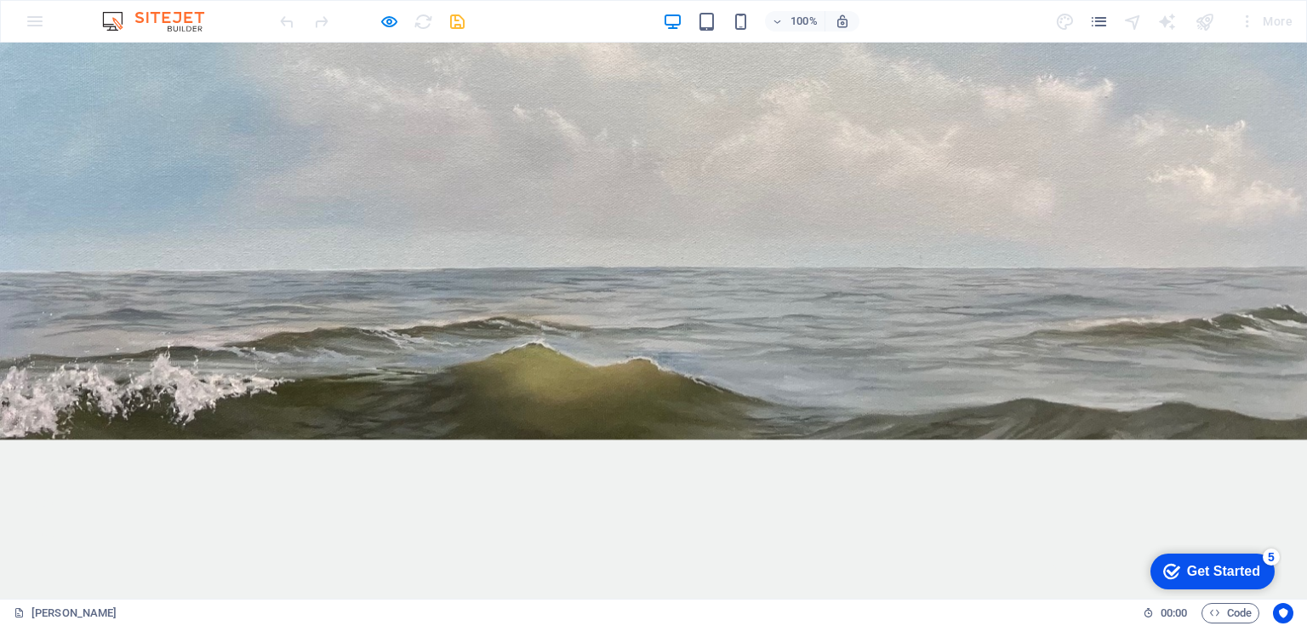
scroll to position [247, 0]
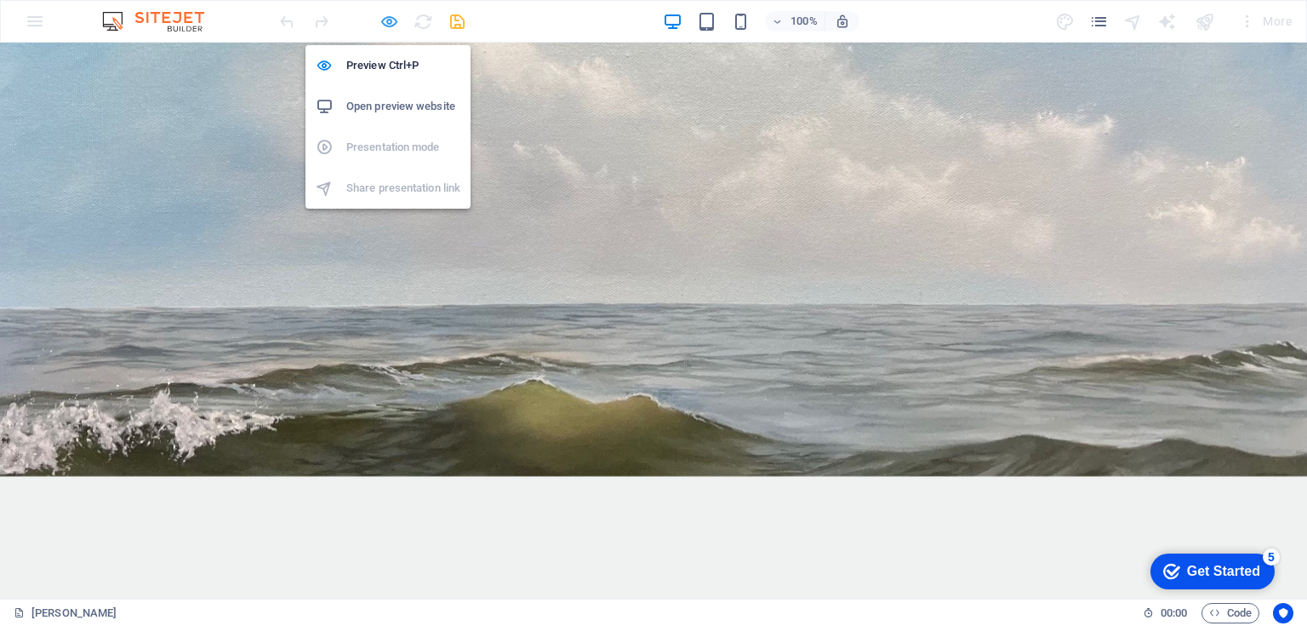
click at [386, 16] on icon "button" at bounding box center [390, 22] width 20 height 20
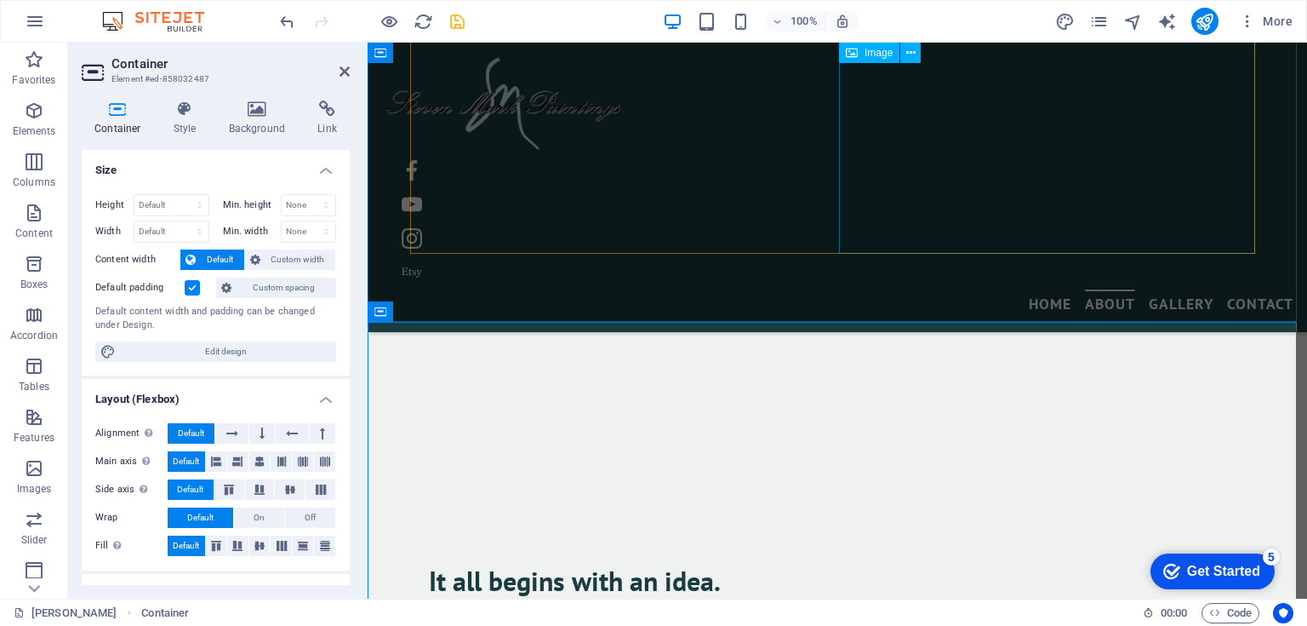
scroll to position [673, 0]
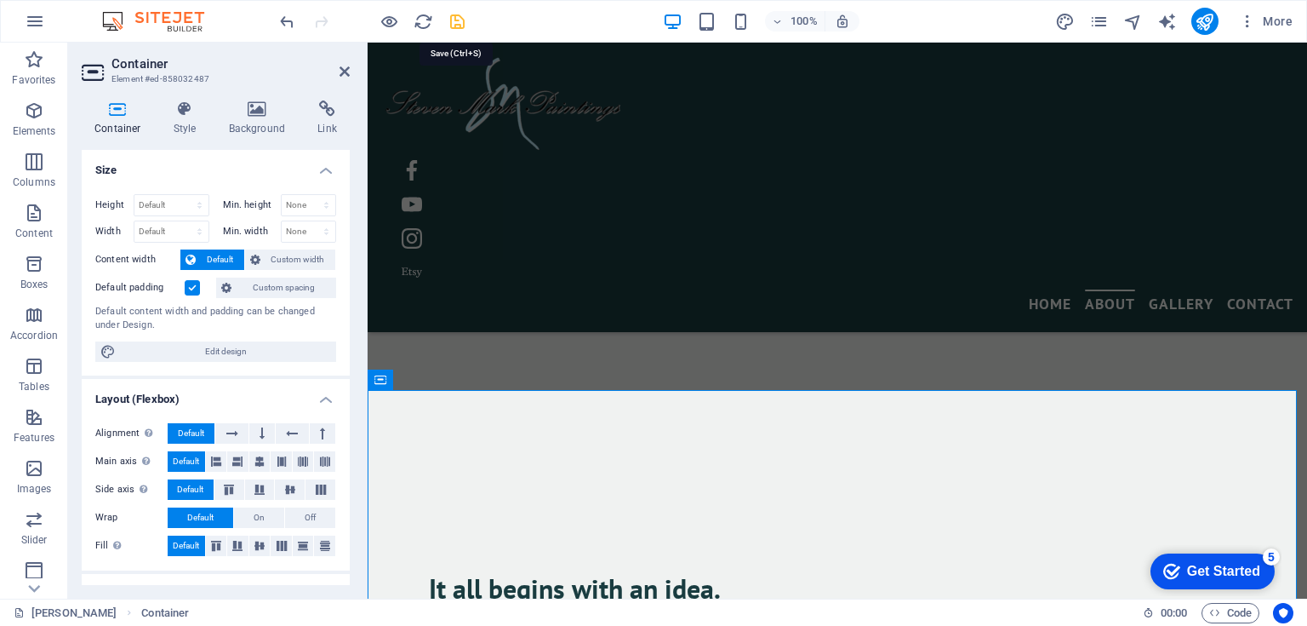
click at [455, 21] on icon "save" at bounding box center [458, 22] width 20 height 20
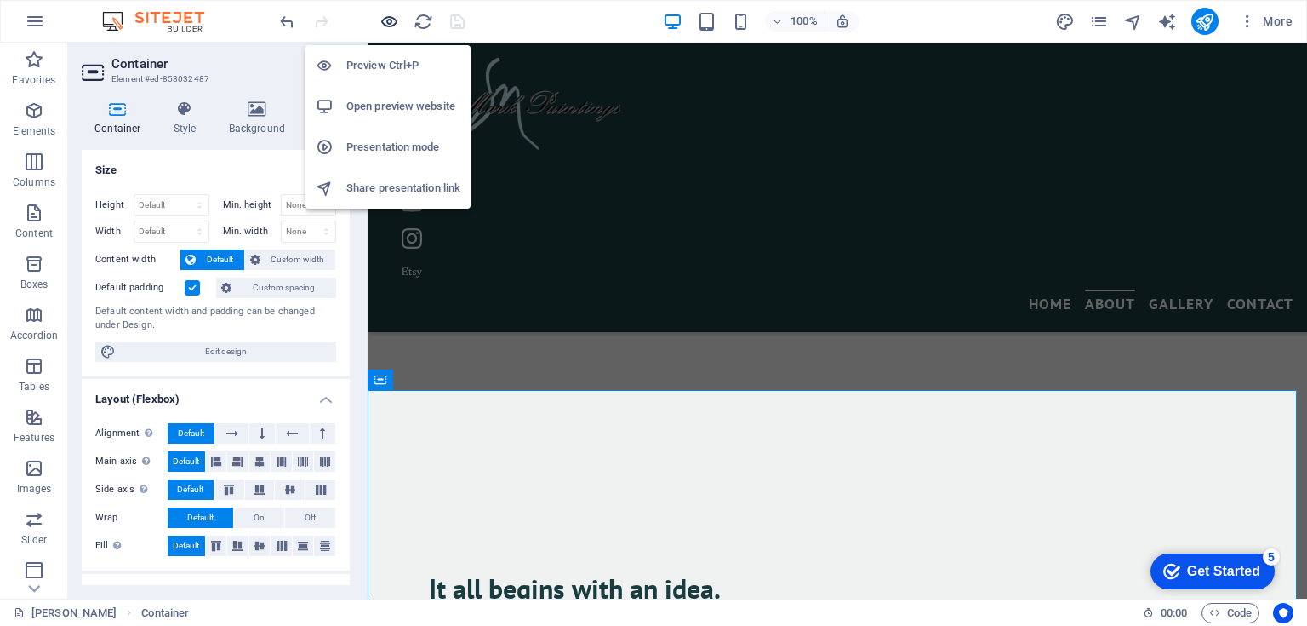
click at [392, 22] on icon "button" at bounding box center [390, 22] width 20 height 20
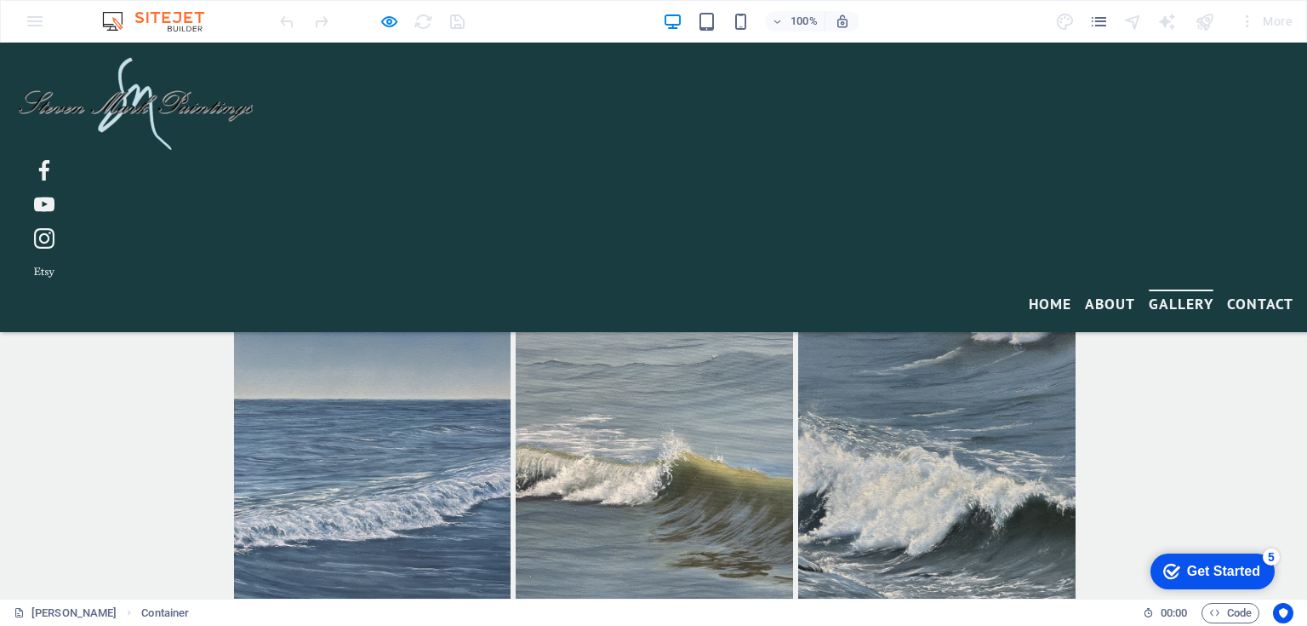
scroll to position [3653, 0]
